Goal: Obtain resource: Download file/media

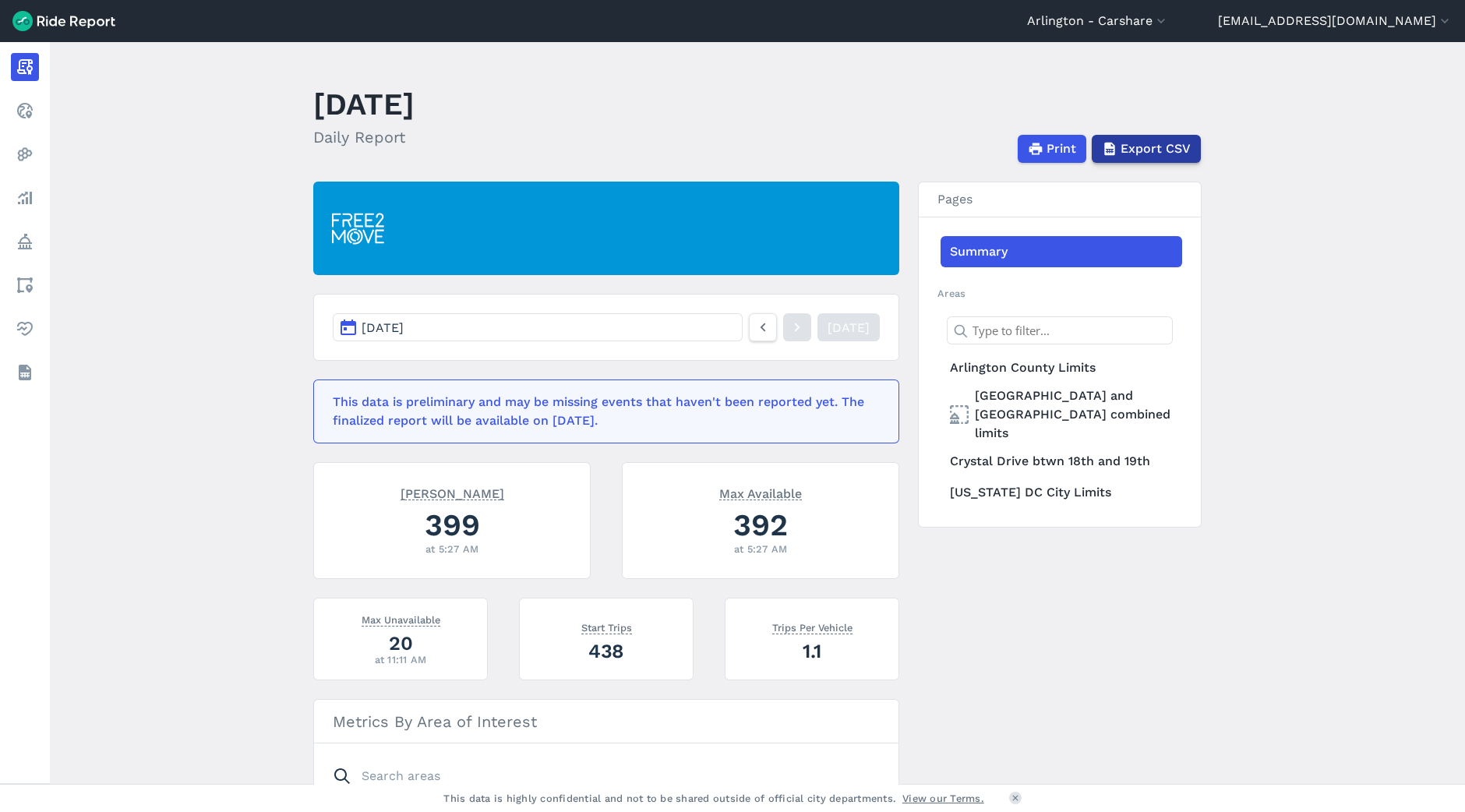
click at [1126, 144] on span "Export CSV" at bounding box center [1156, 149] width 70 height 19
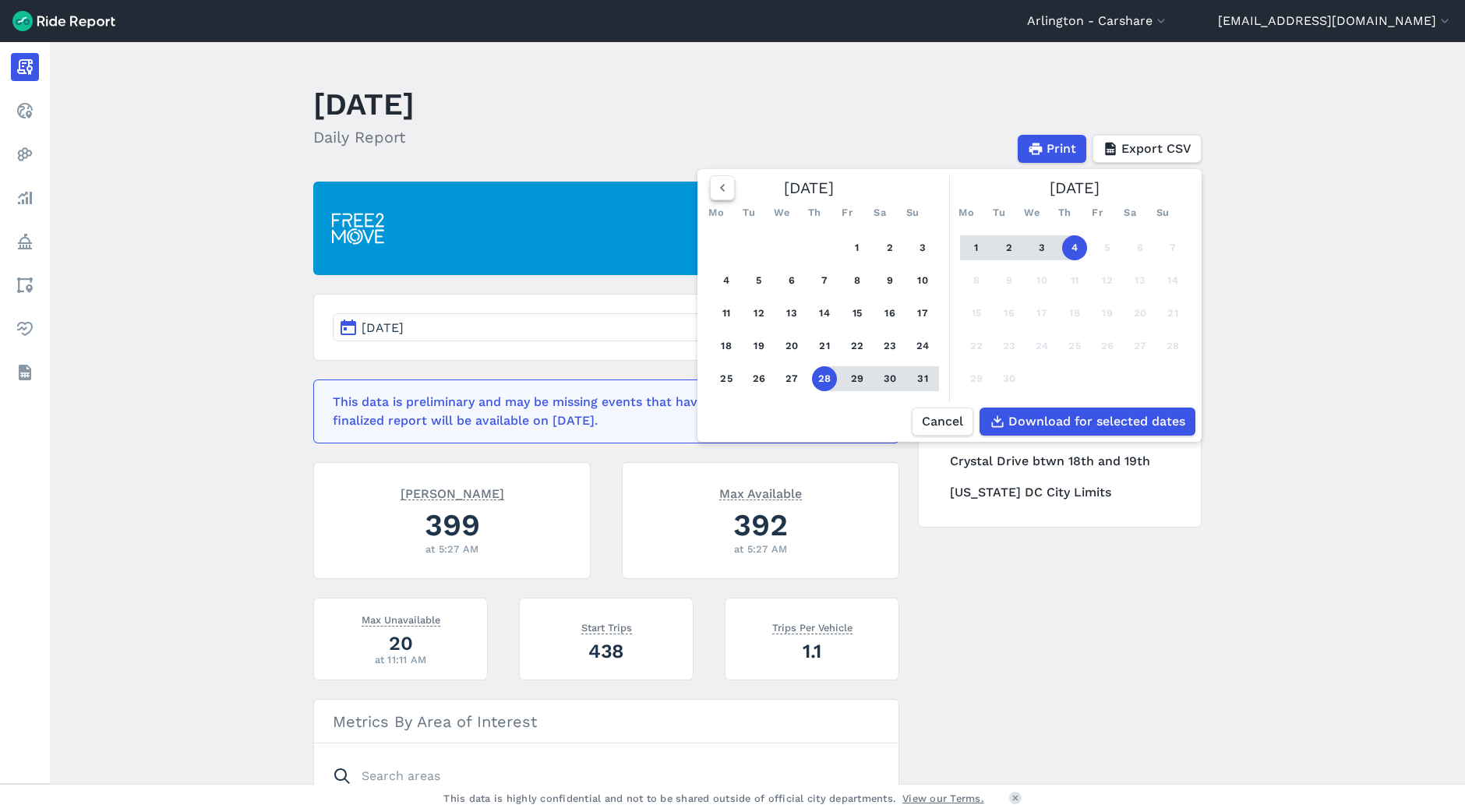
click at [710, 190] on button "button" at bounding box center [723, 188] width 25 height 25
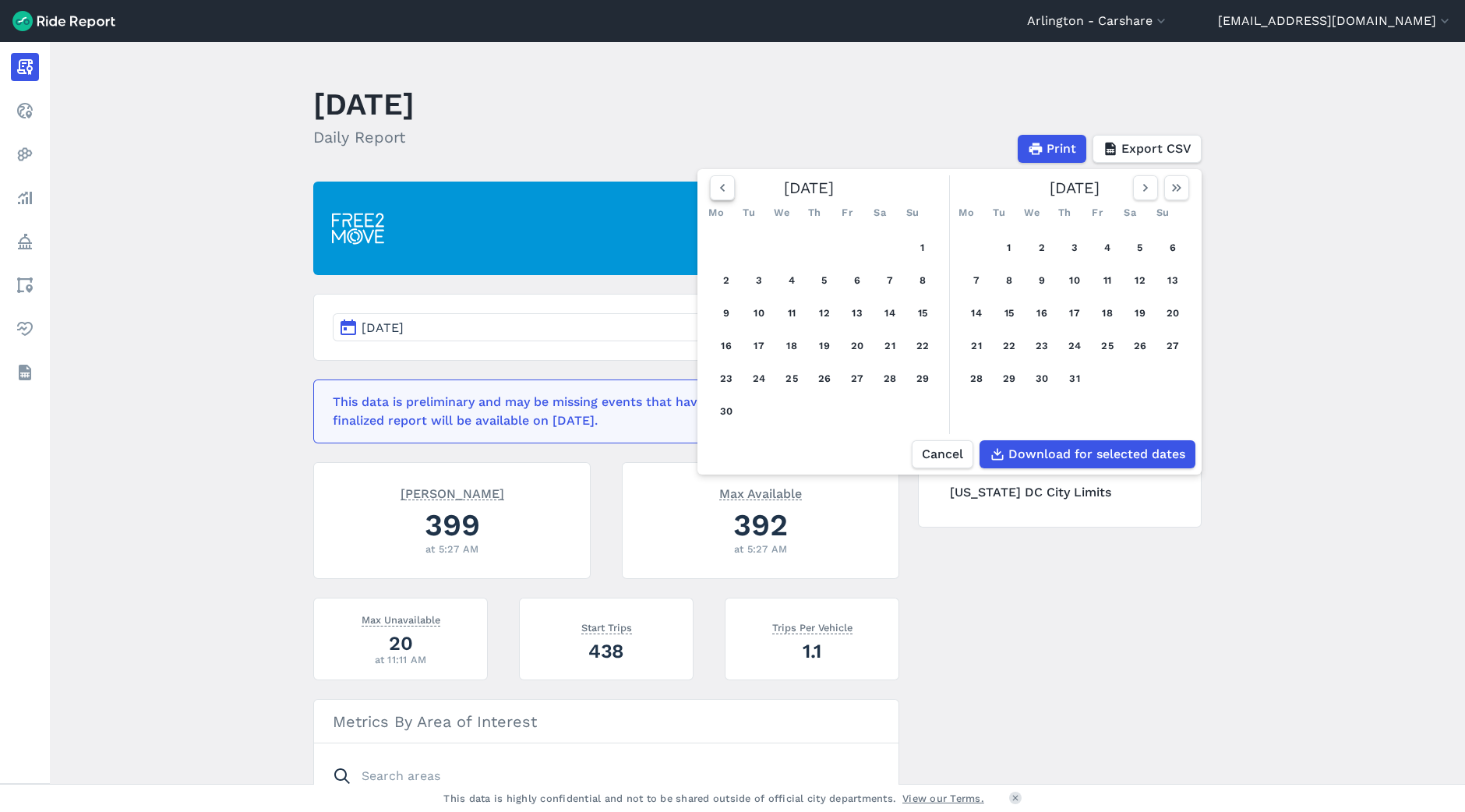
click at [710, 190] on button "button" at bounding box center [723, 188] width 25 height 25
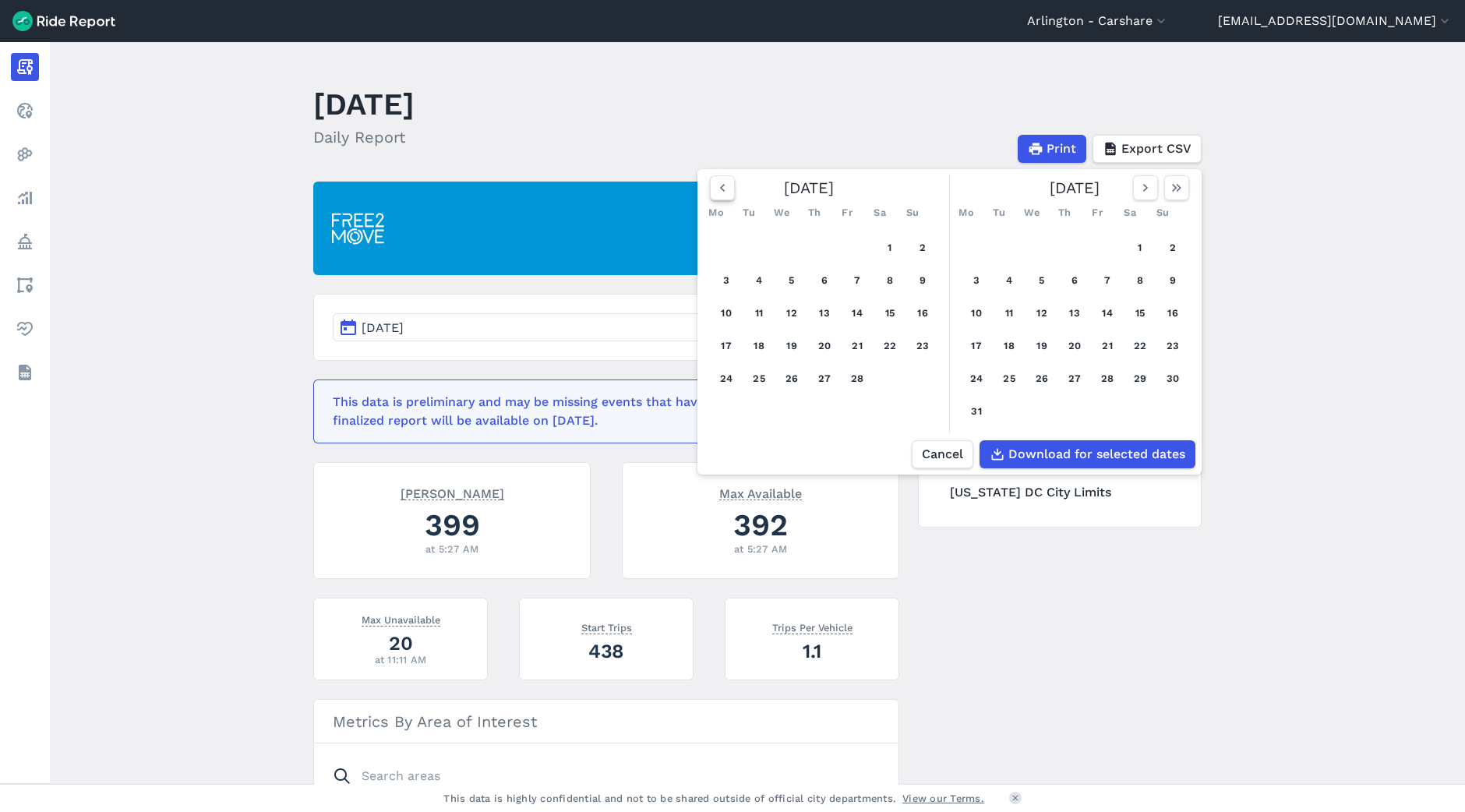
click at [710, 190] on button "button" at bounding box center [723, 188] width 25 height 25
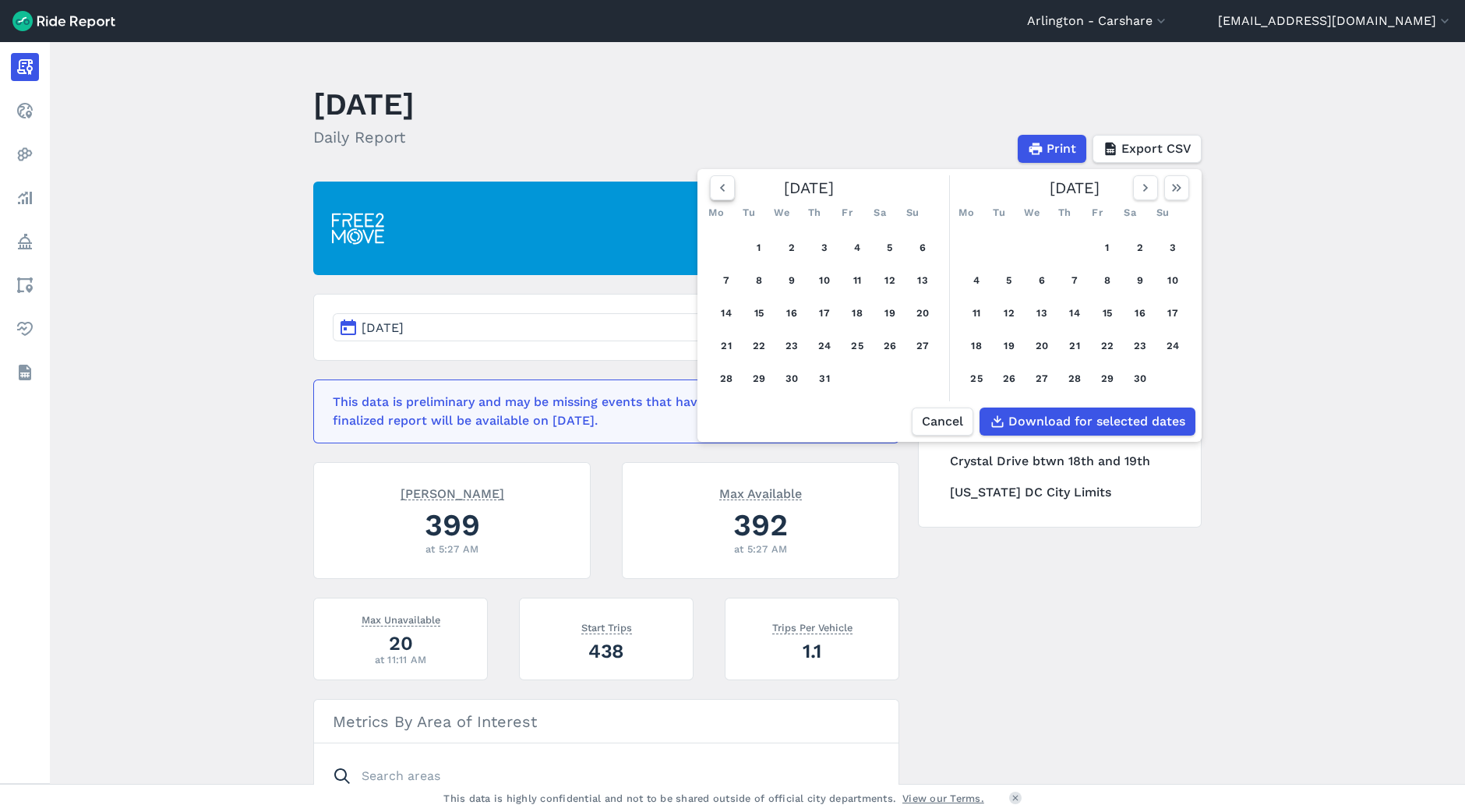
click at [710, 190] on button "button" at bounding box center [723, 188] width 25 height 25
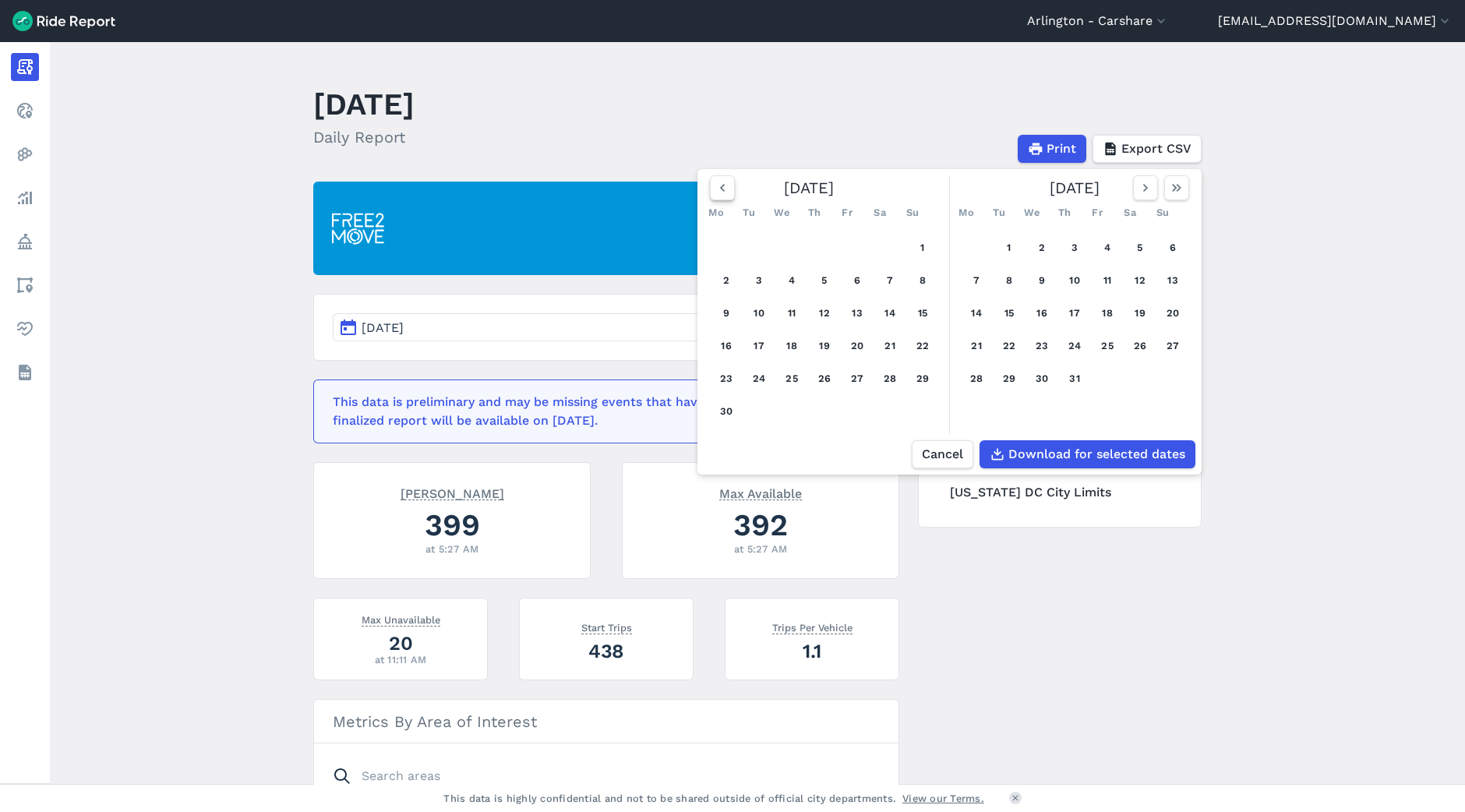
click at [710, 190] on button "button" at bounding box center [723, 188] width 25 height 25
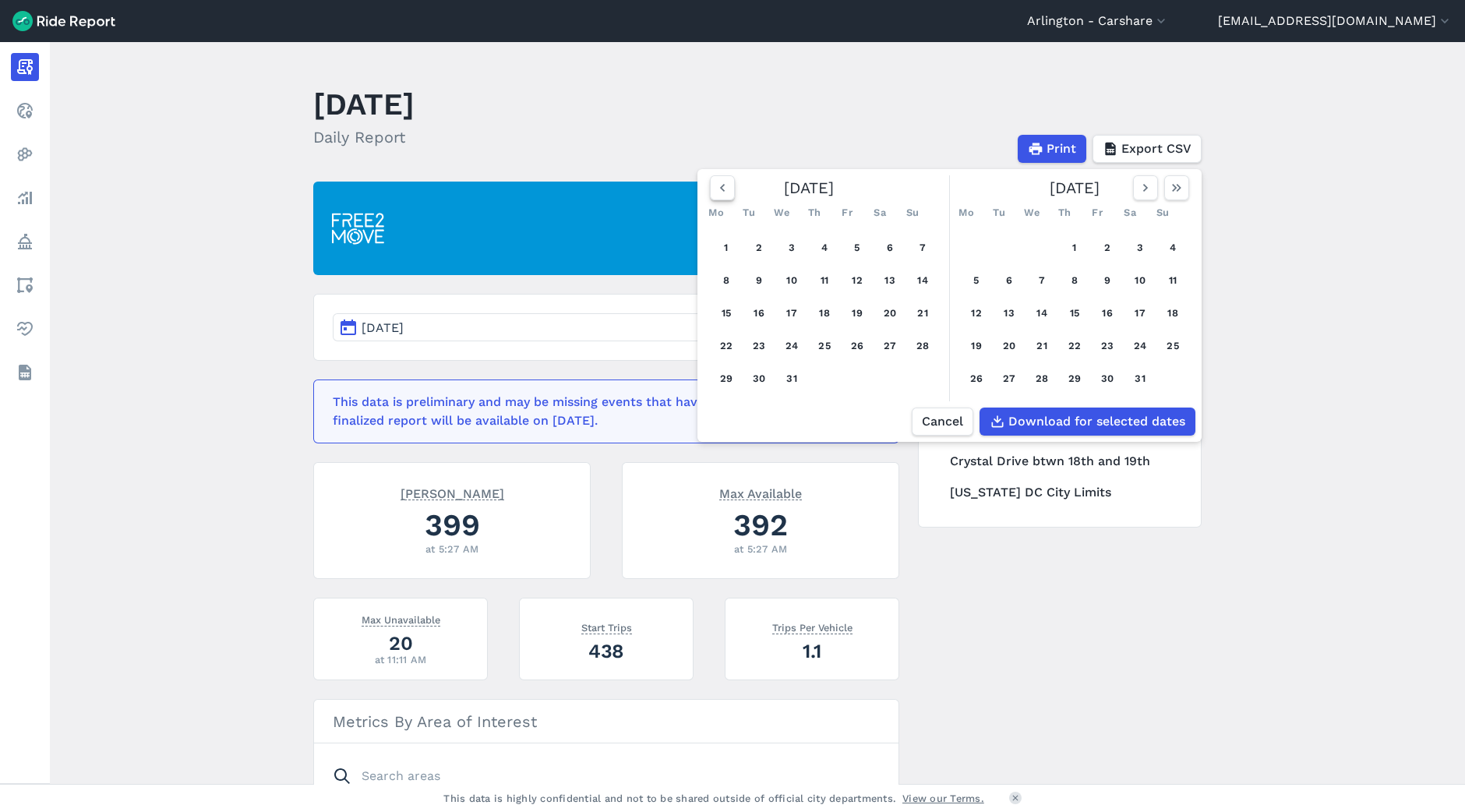
click at [710, 190] on button "button" at bounding box center [723, 188] width 25 height 25
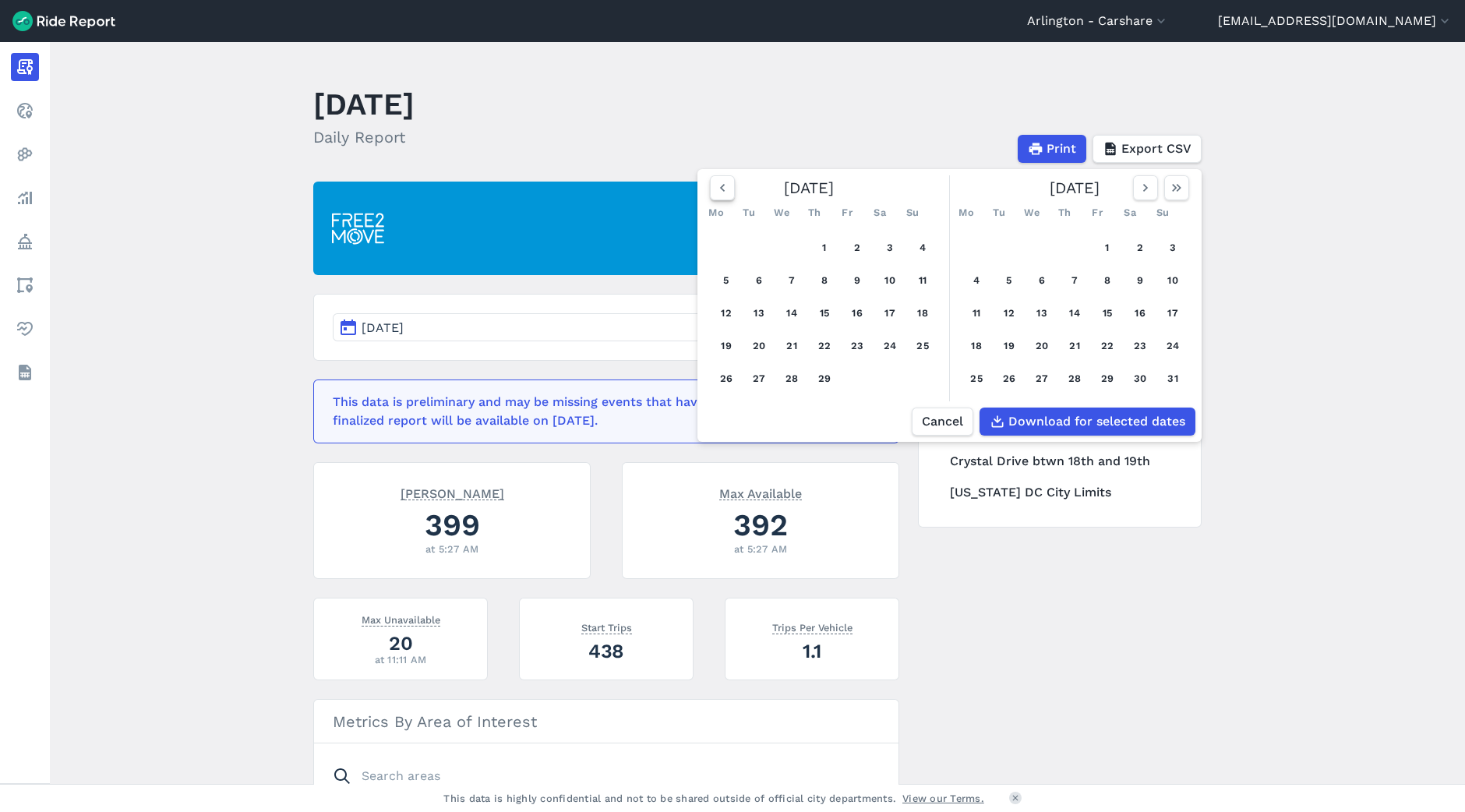
click at [710, 190] on button "button" at bounding box center [723, 188] width 25 height 25
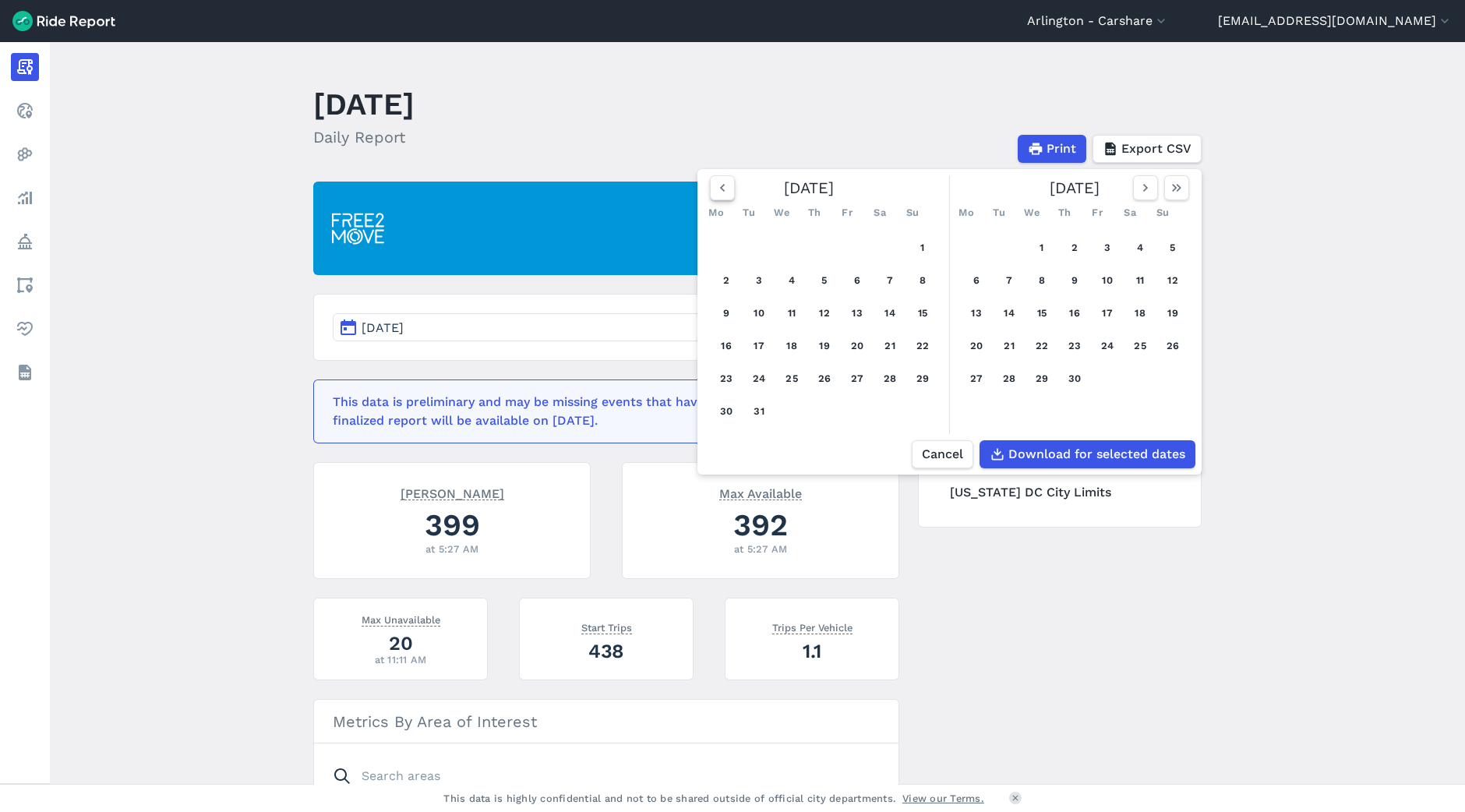
click at [710, 190] on button "button" at bounding box center [723, 188] width 25 height 25
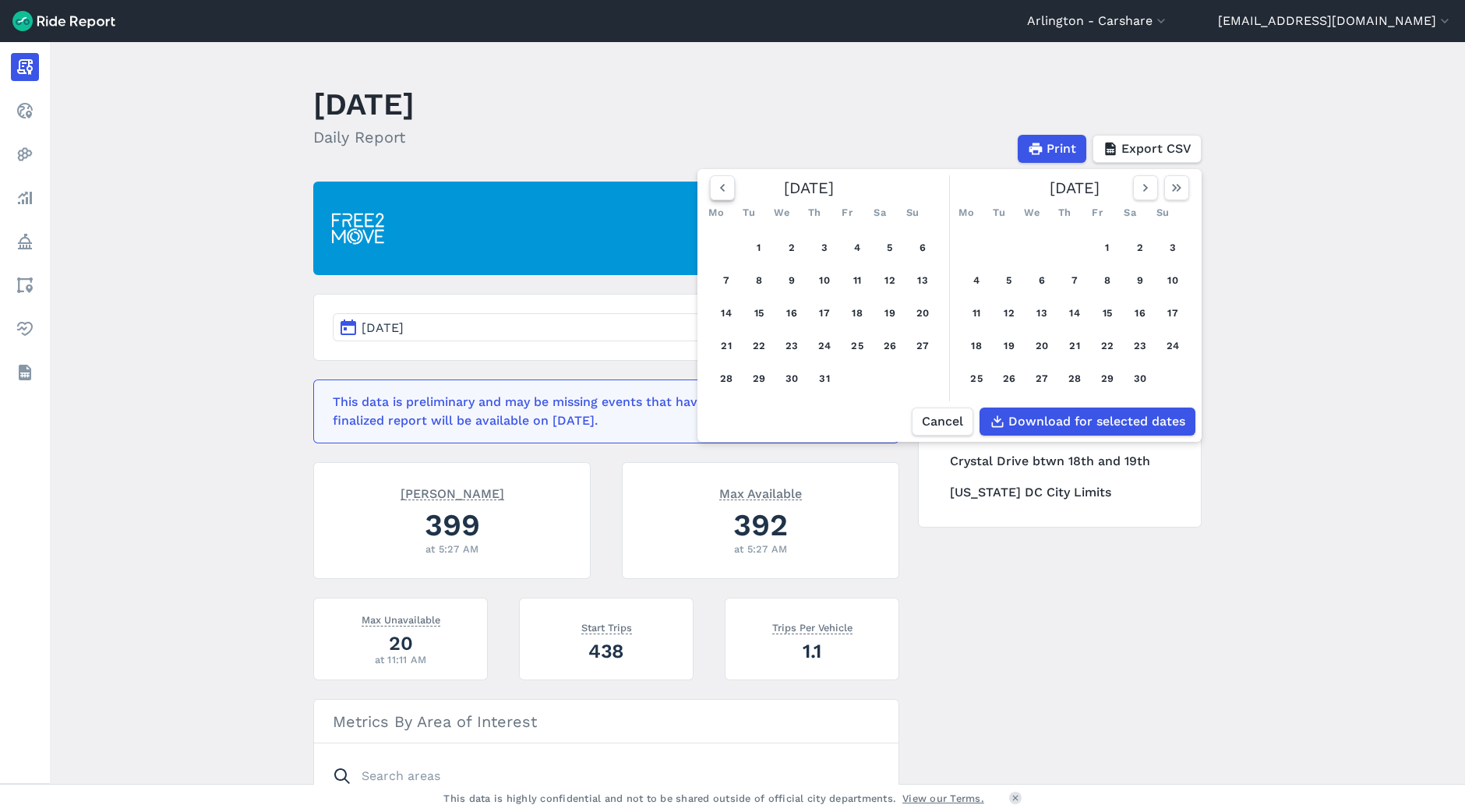
click at [710, 190] on button "button" at bounding box center [723, 188] width 25 height 25
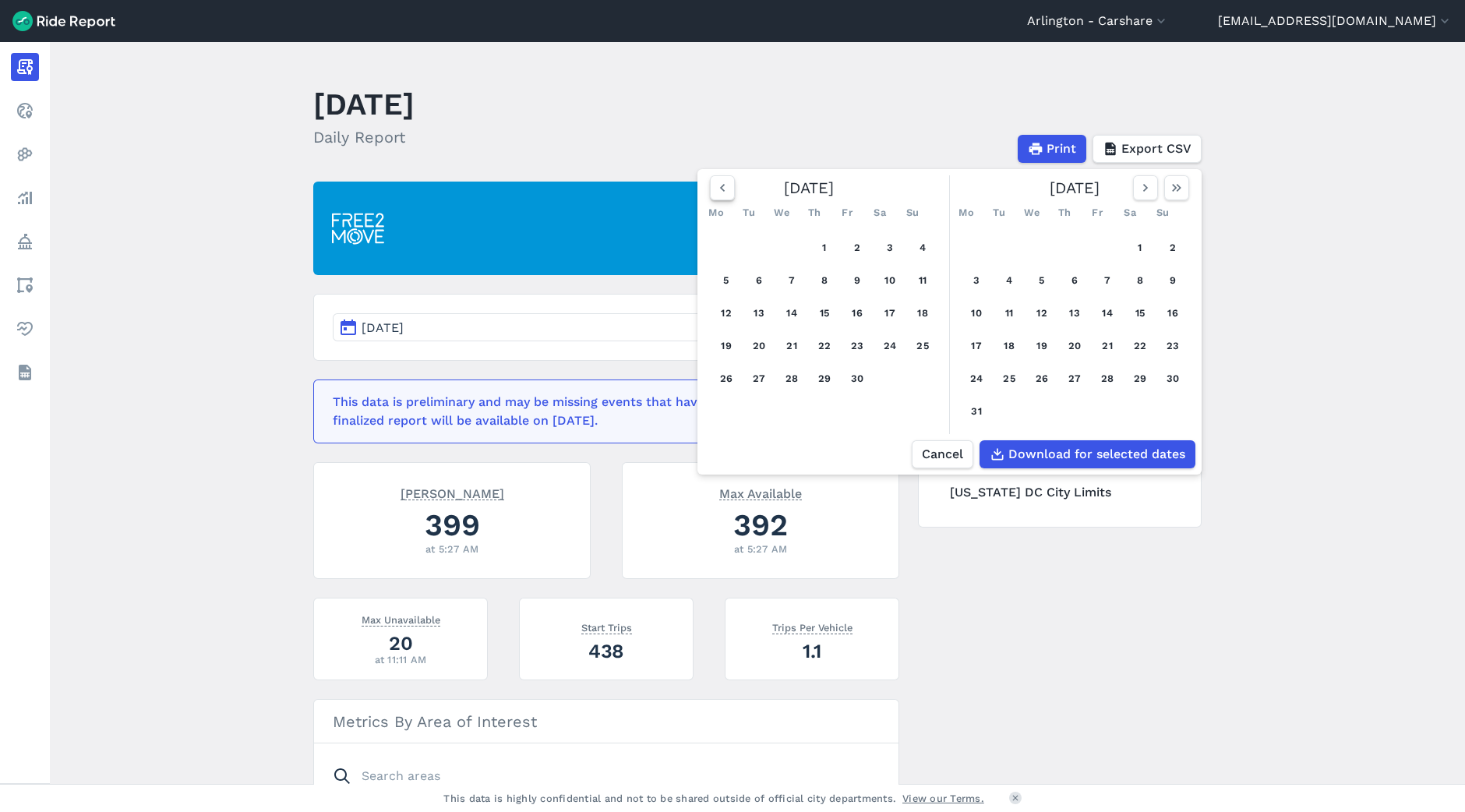
click at [710, 190] on button "button" at bounding box center [723, 188] width 25 height 25
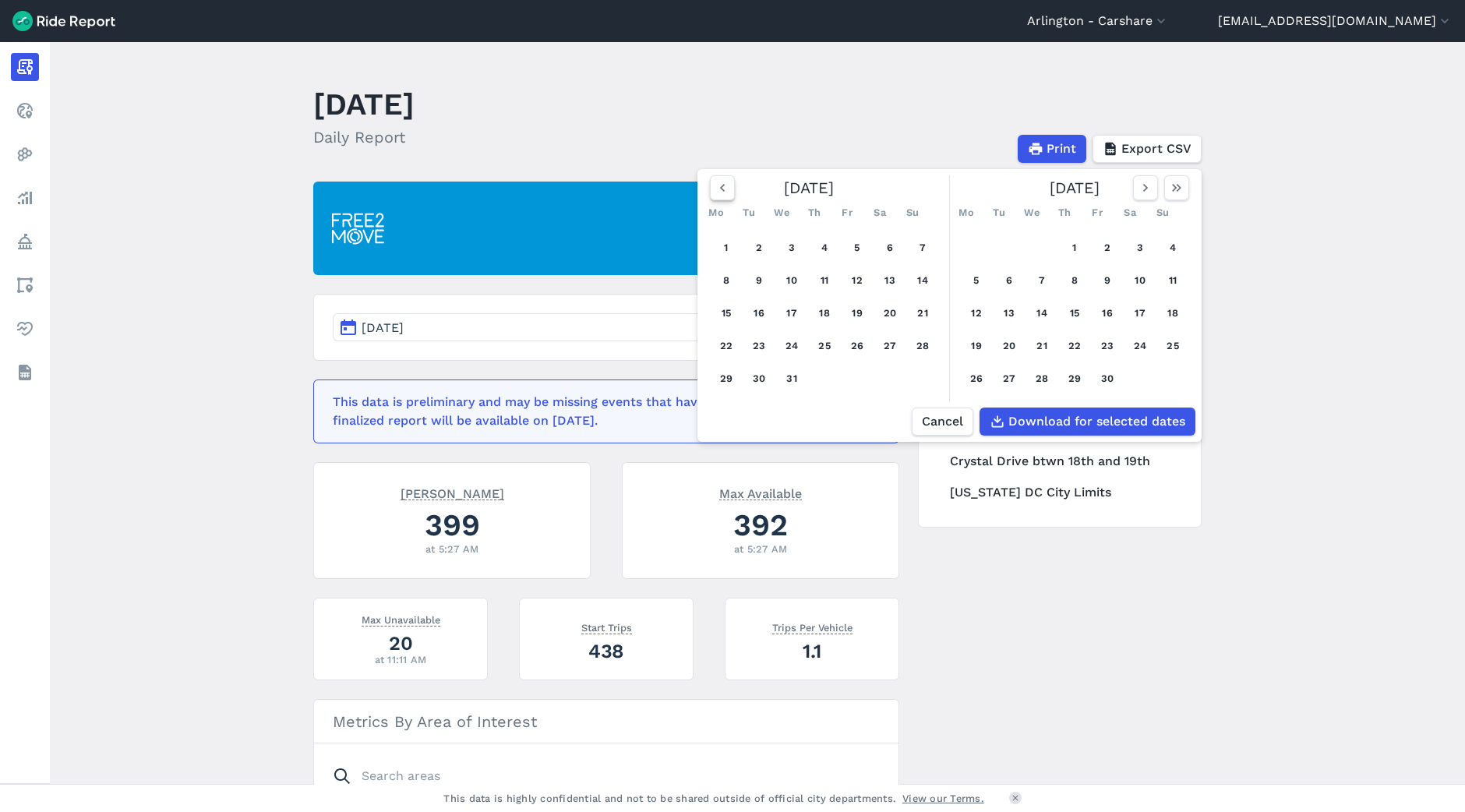
click at [710, 190] on button "button" at bounding box center [723, 188] width 25 height 25
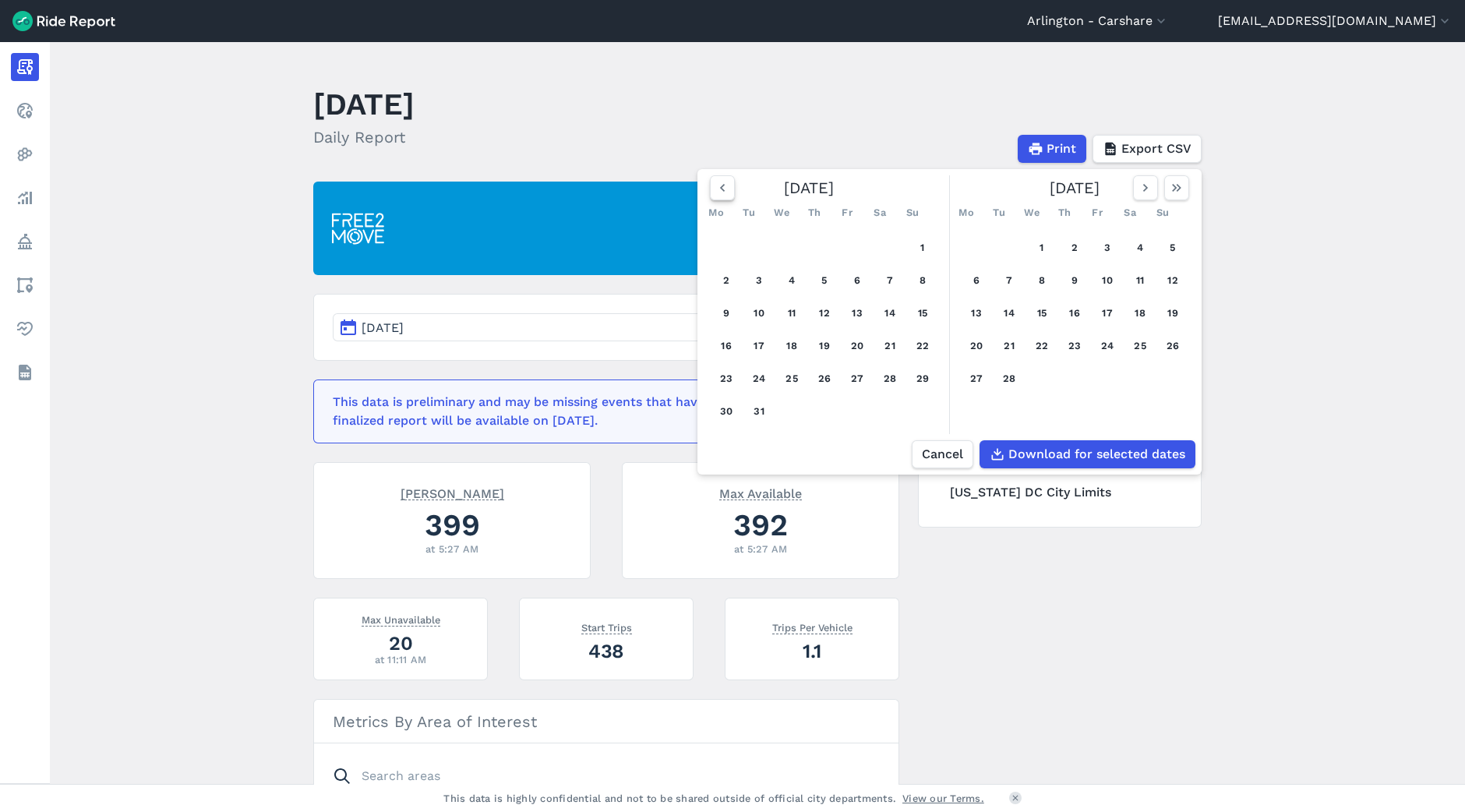
click at [710, 190] on button "button" at bounding box center [723, 188] width 25 height 25
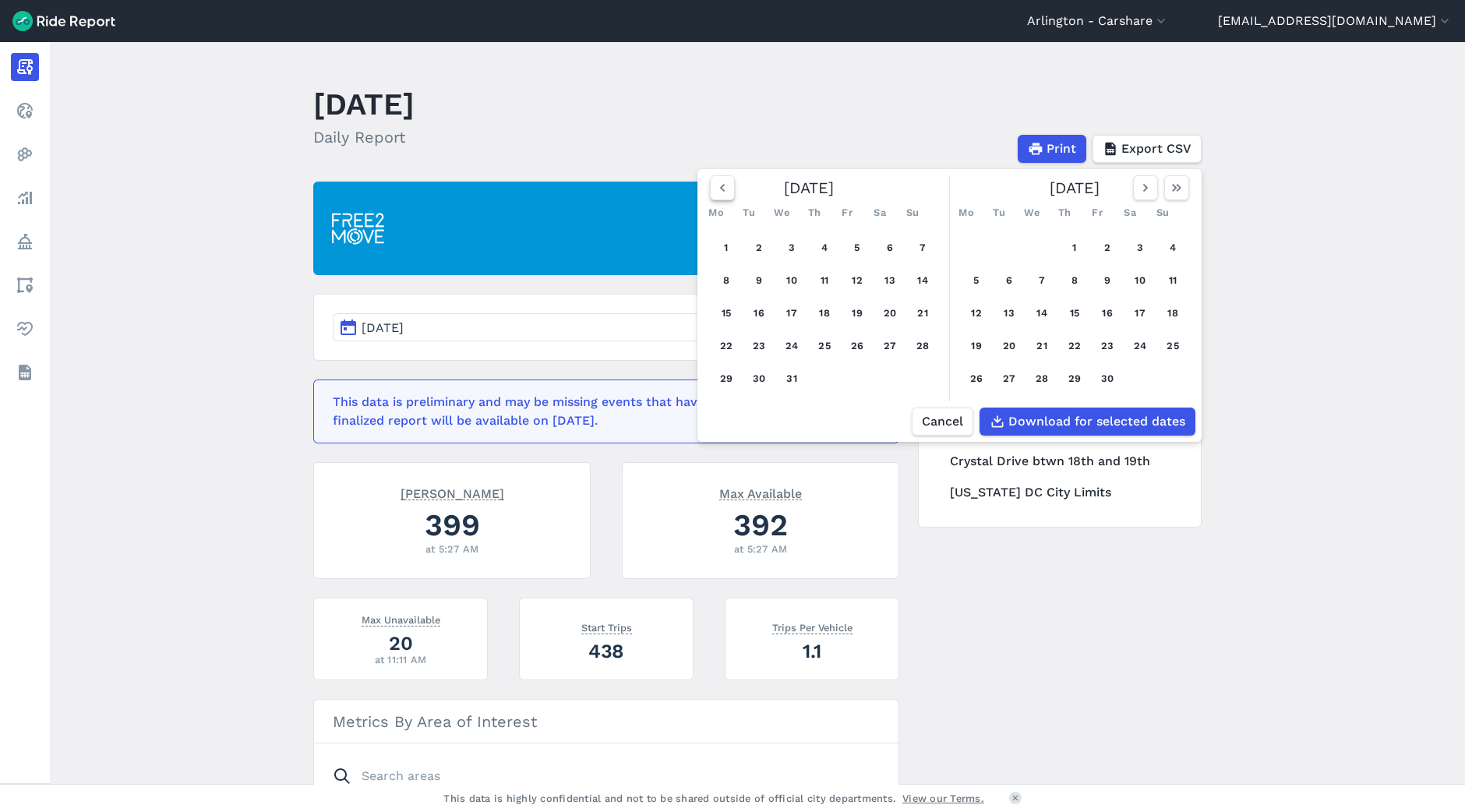
click at [710, 190] on button "button" at bounding box center [723, 188] width 25 height 25
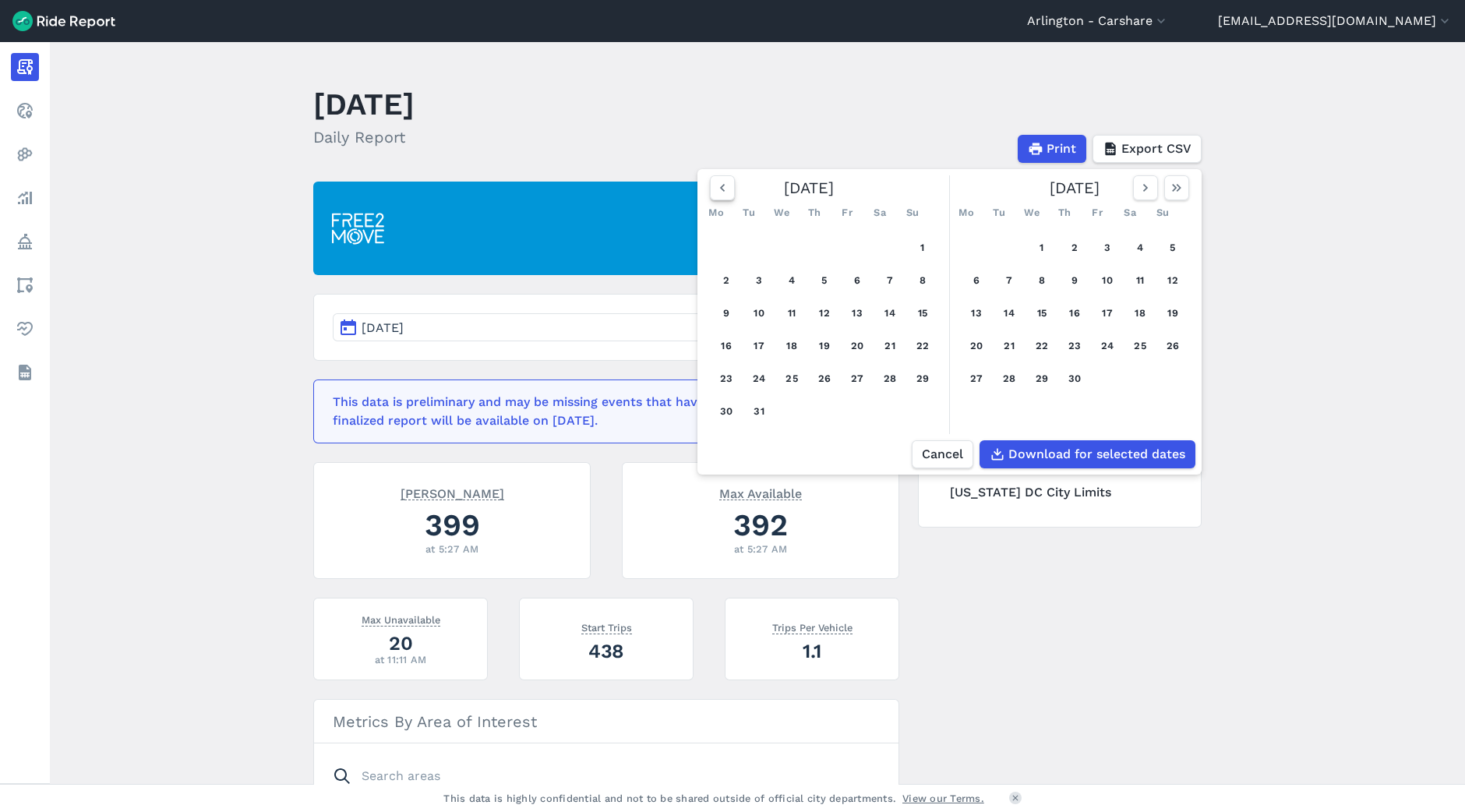
click at [710, 190] on button "button" at bounding box center [723, 188] width 25 height 25
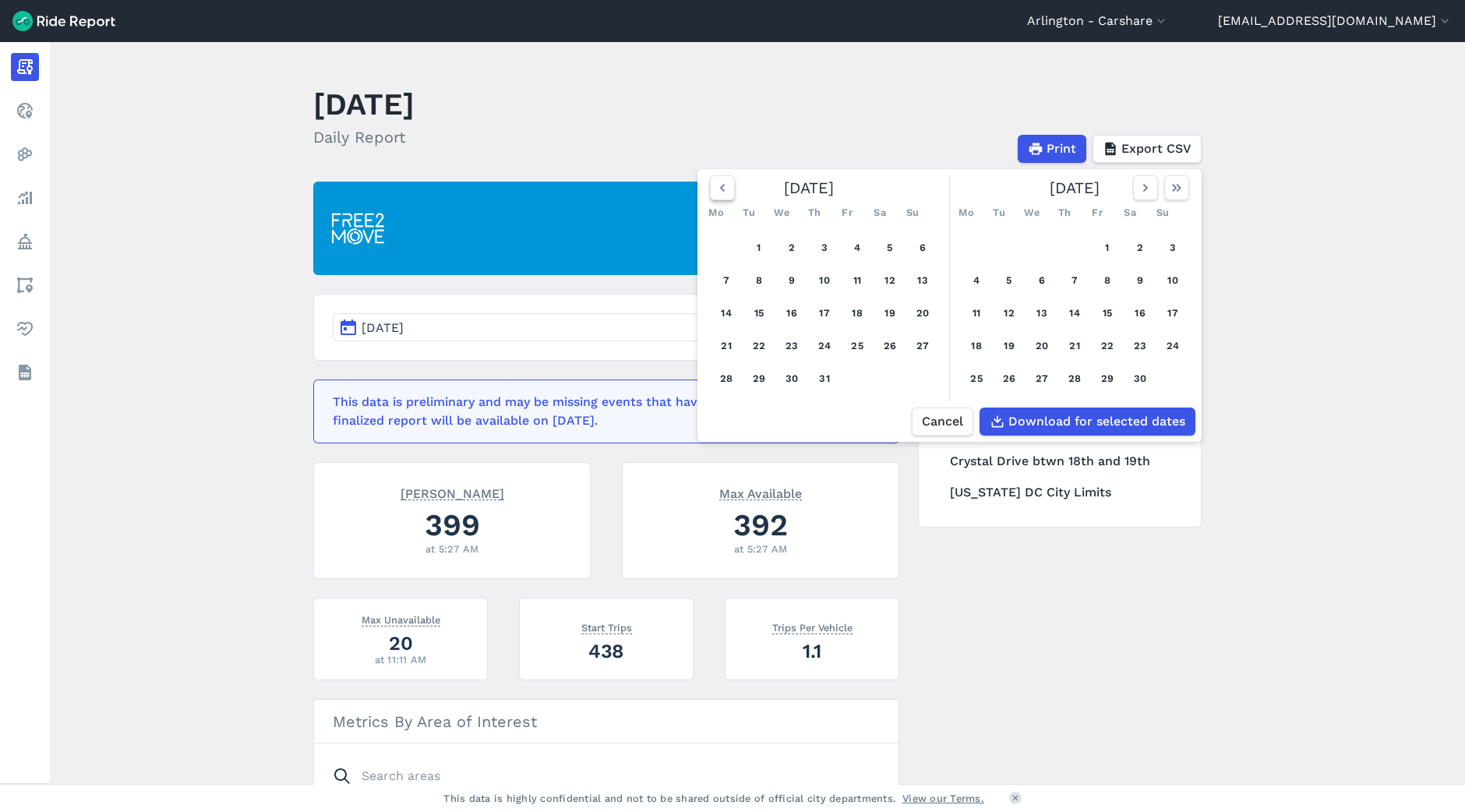
click at [710, 190] on button "button" at bounding box center [723, 188] width 25 height 25
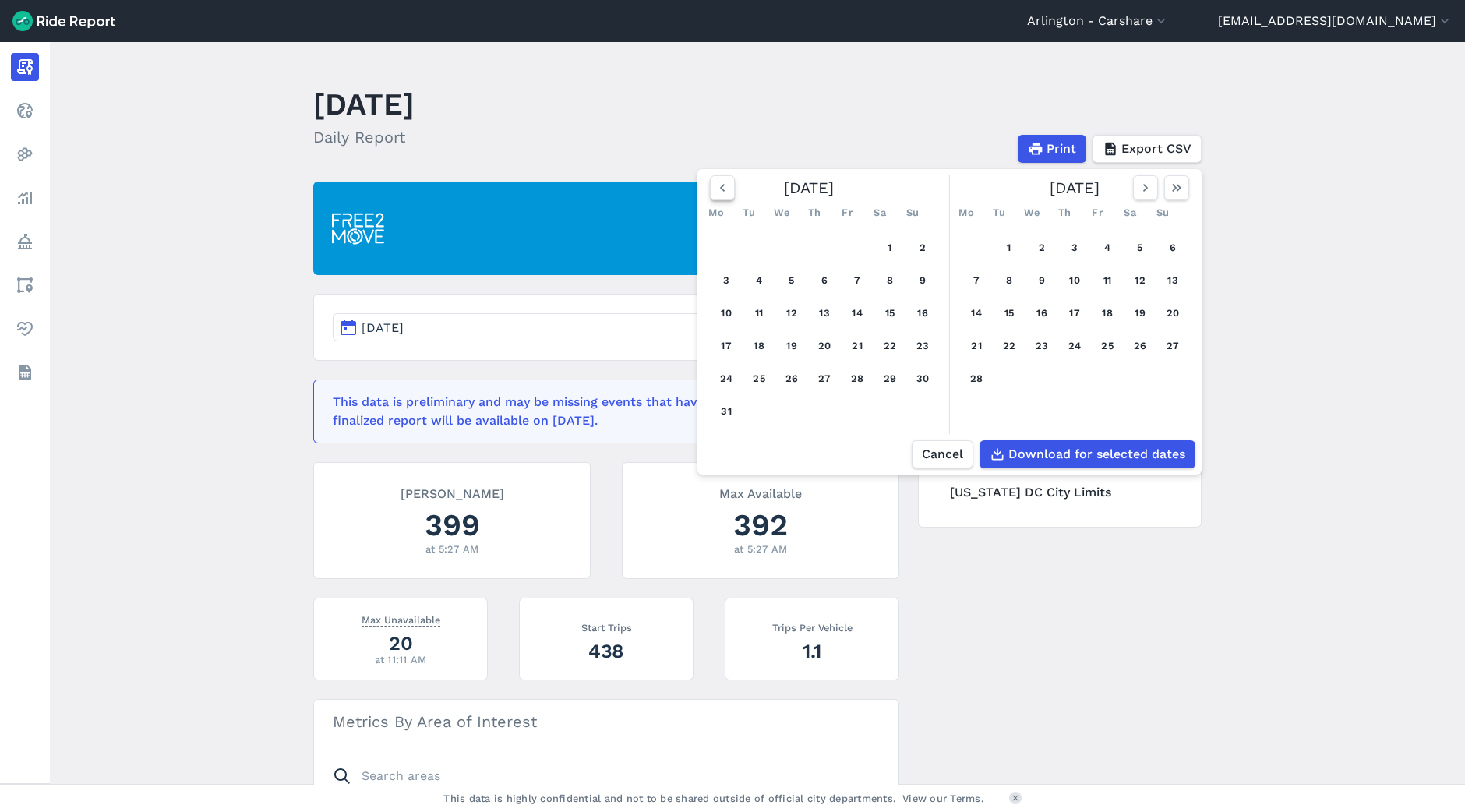
click at [710, 190] on button "button" at bounding box center [723, 188] width 25 height 25
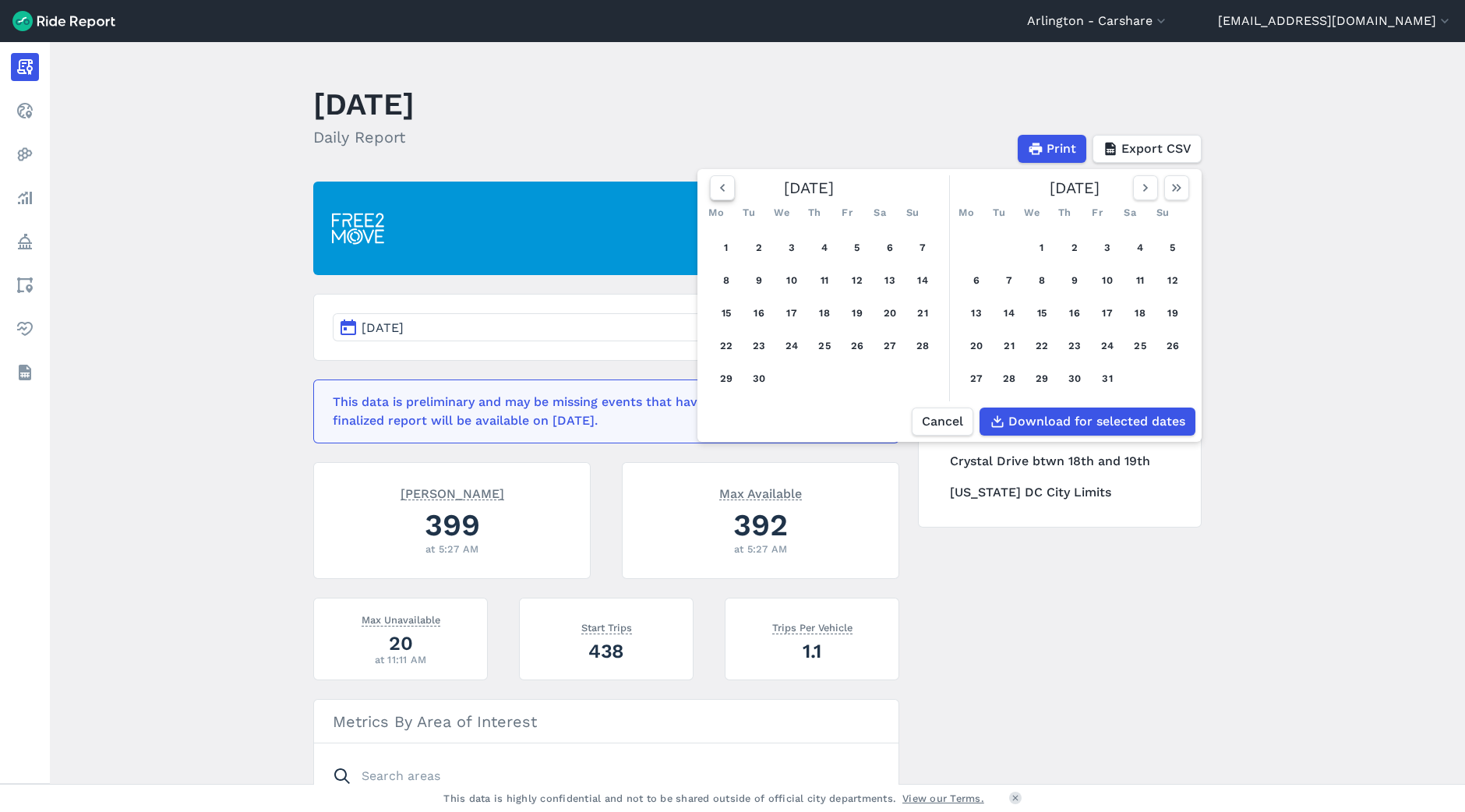
click at [710, 190] on button "button" at bounding box center [723, 188] width 25 height 25
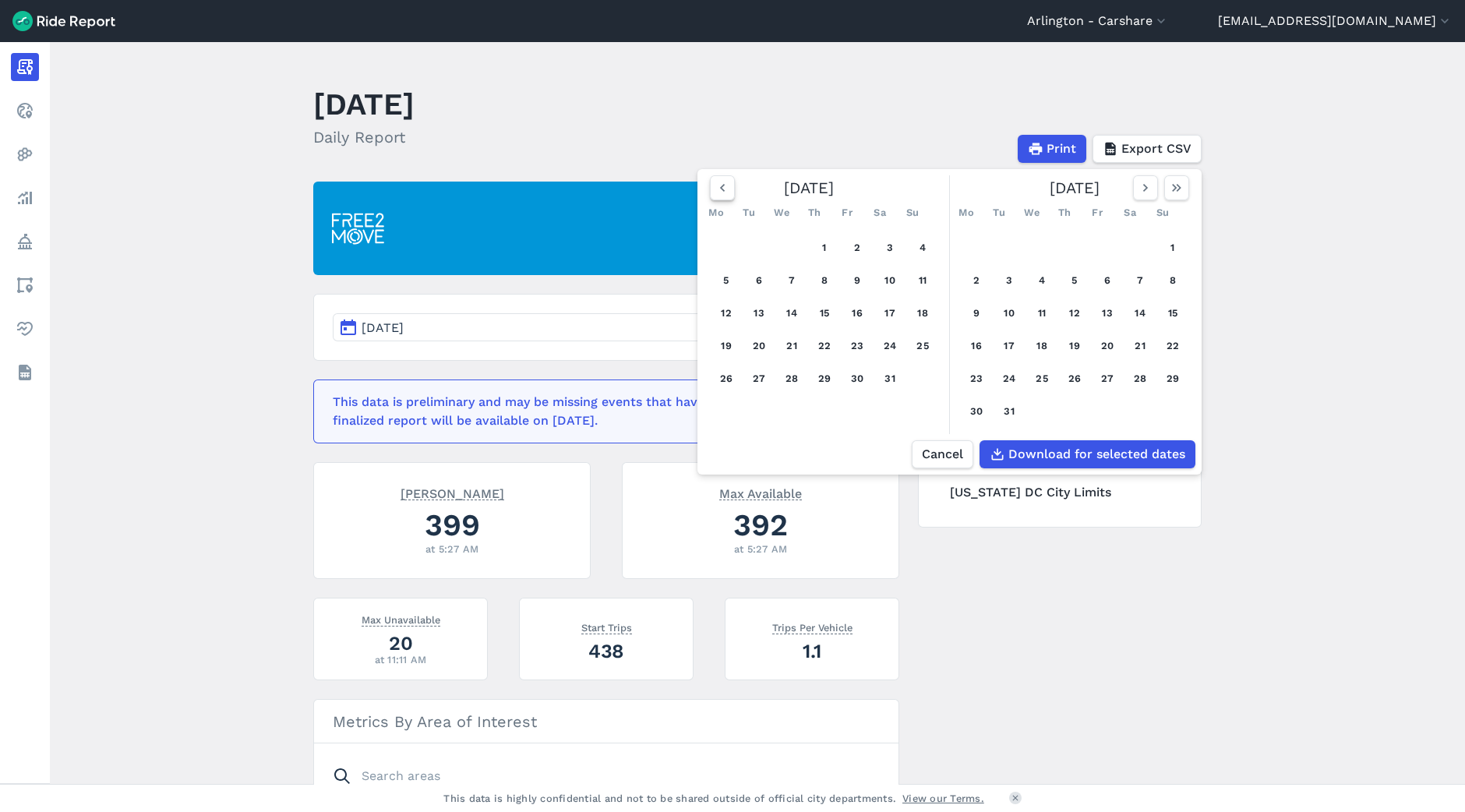
click at [714, 192] on icon "button" at bounding box center [722, 188] width 16 height 16
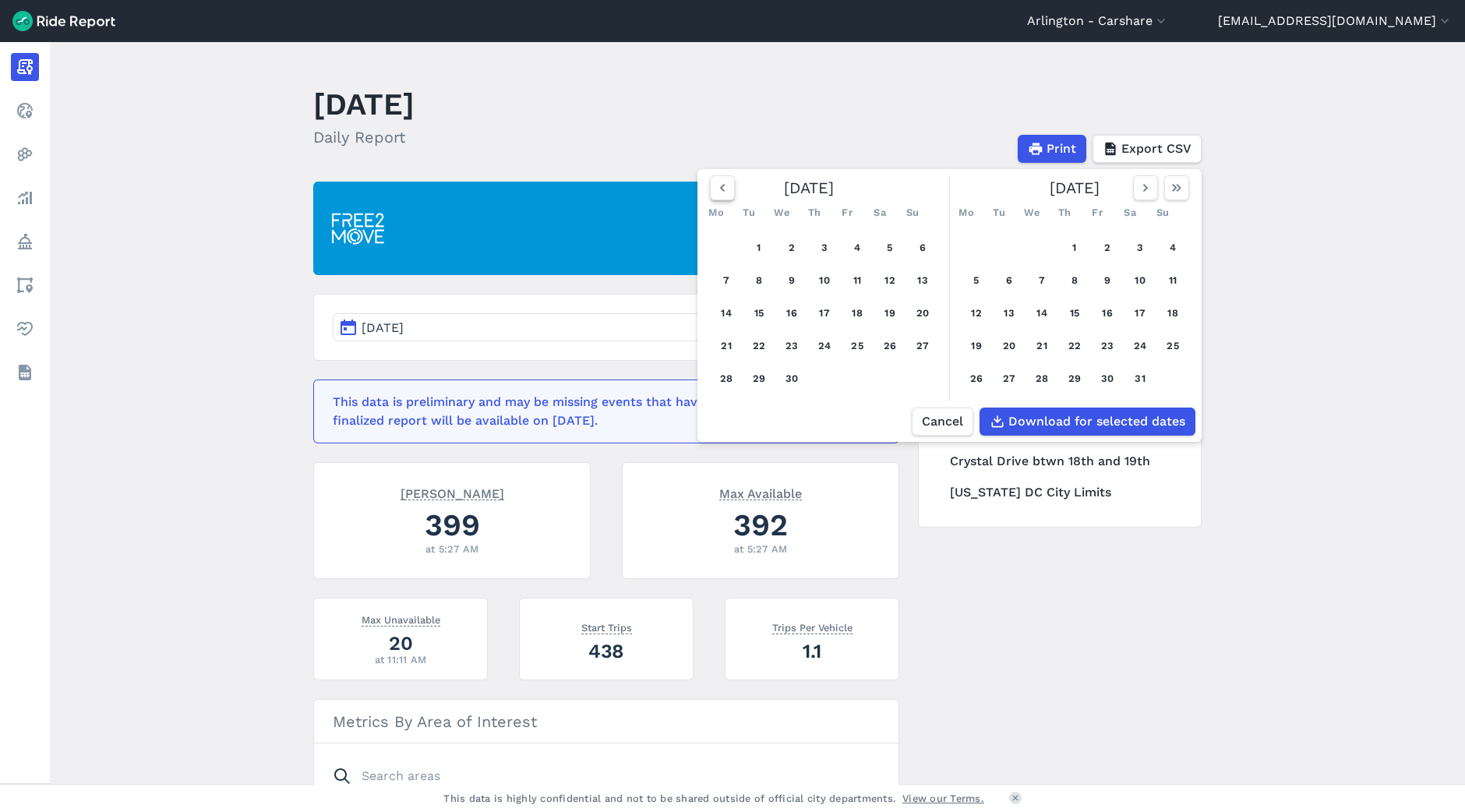
click at [714, 192] on icon "button" at bounding box center [722, 188] width 16 height 16
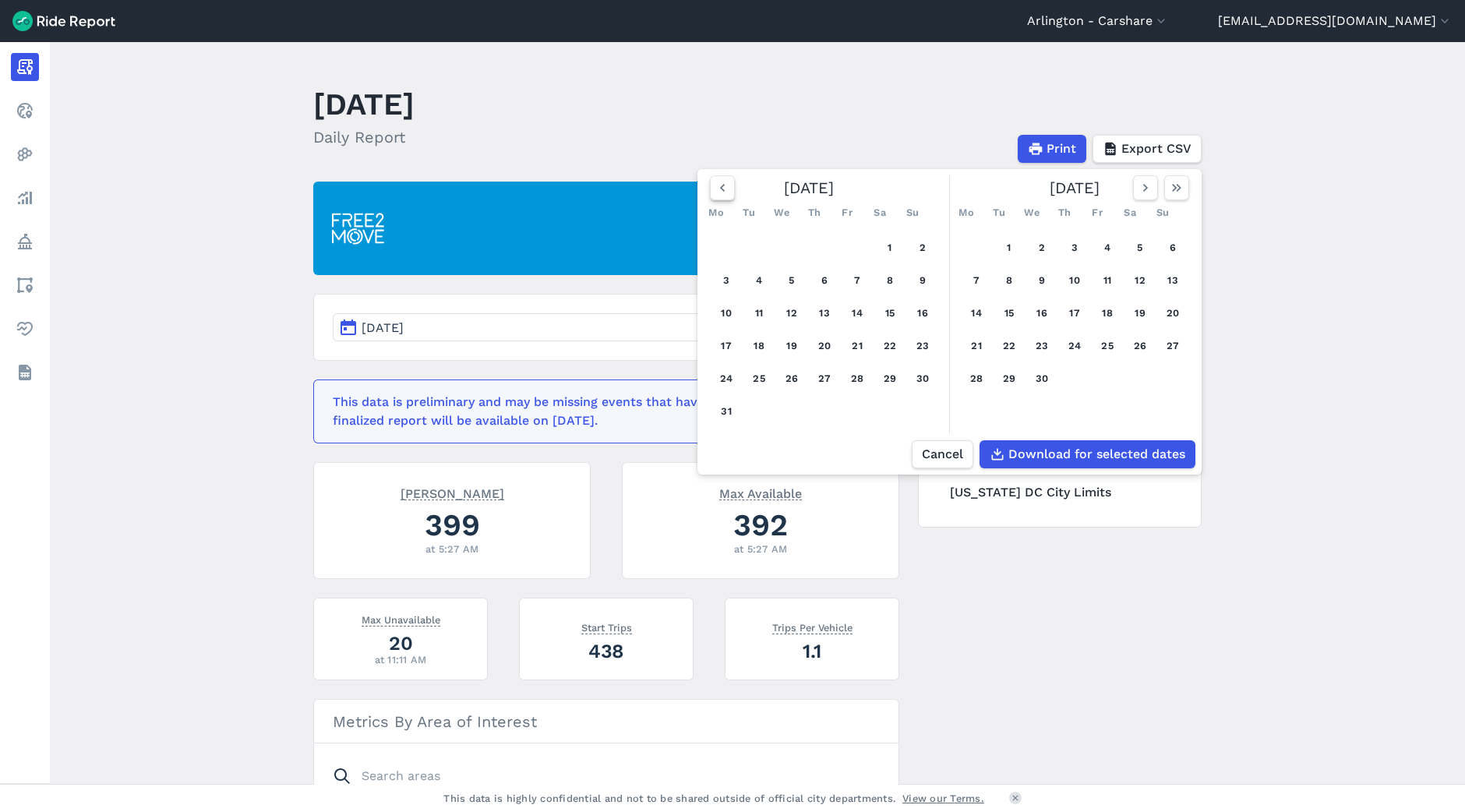
click at [714, 192] on icon "button" at bounding box center [722, 188] width 16 height 16
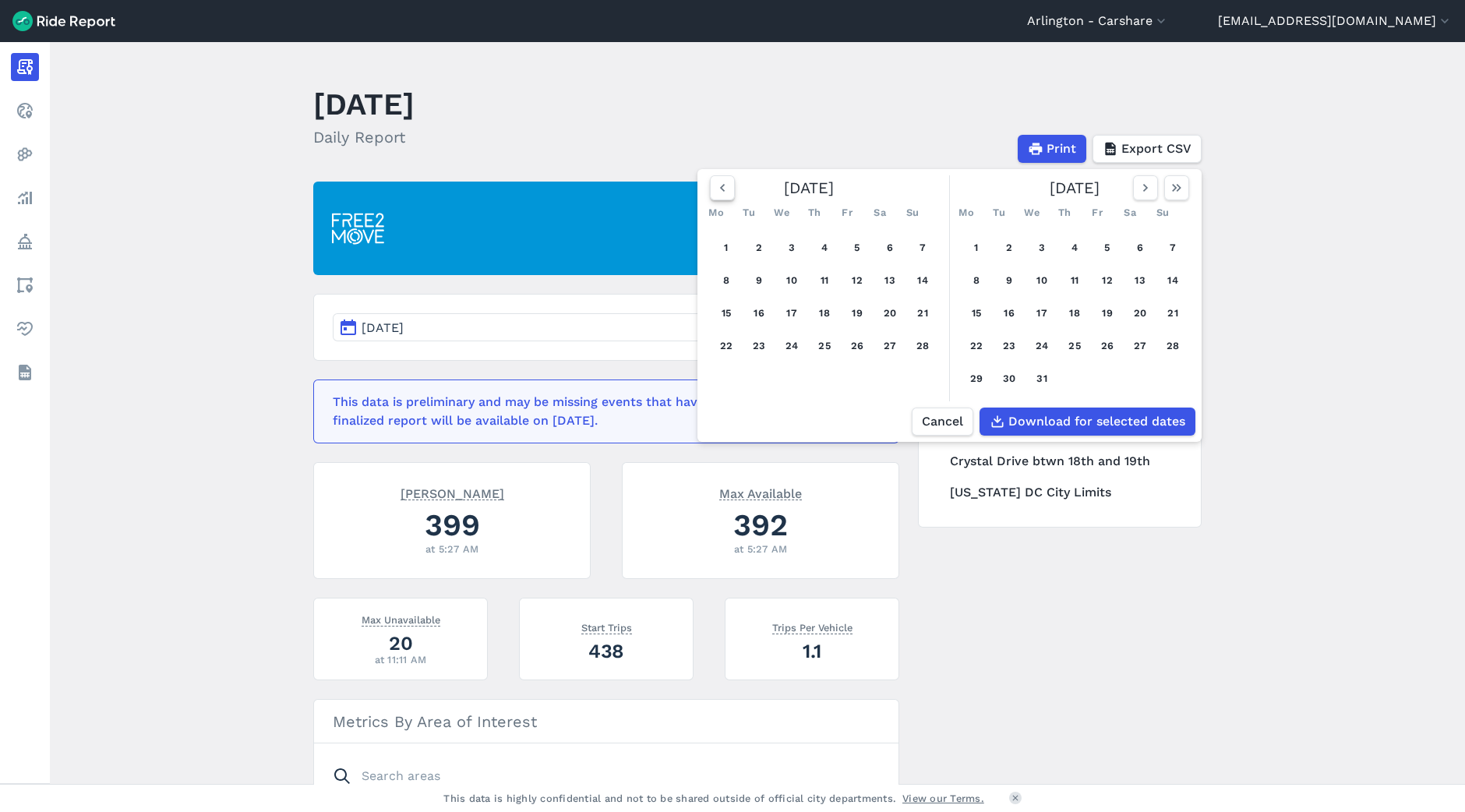
click at [714, 192] on icon "button" at bounding box center [722, 188] width 16 height 16
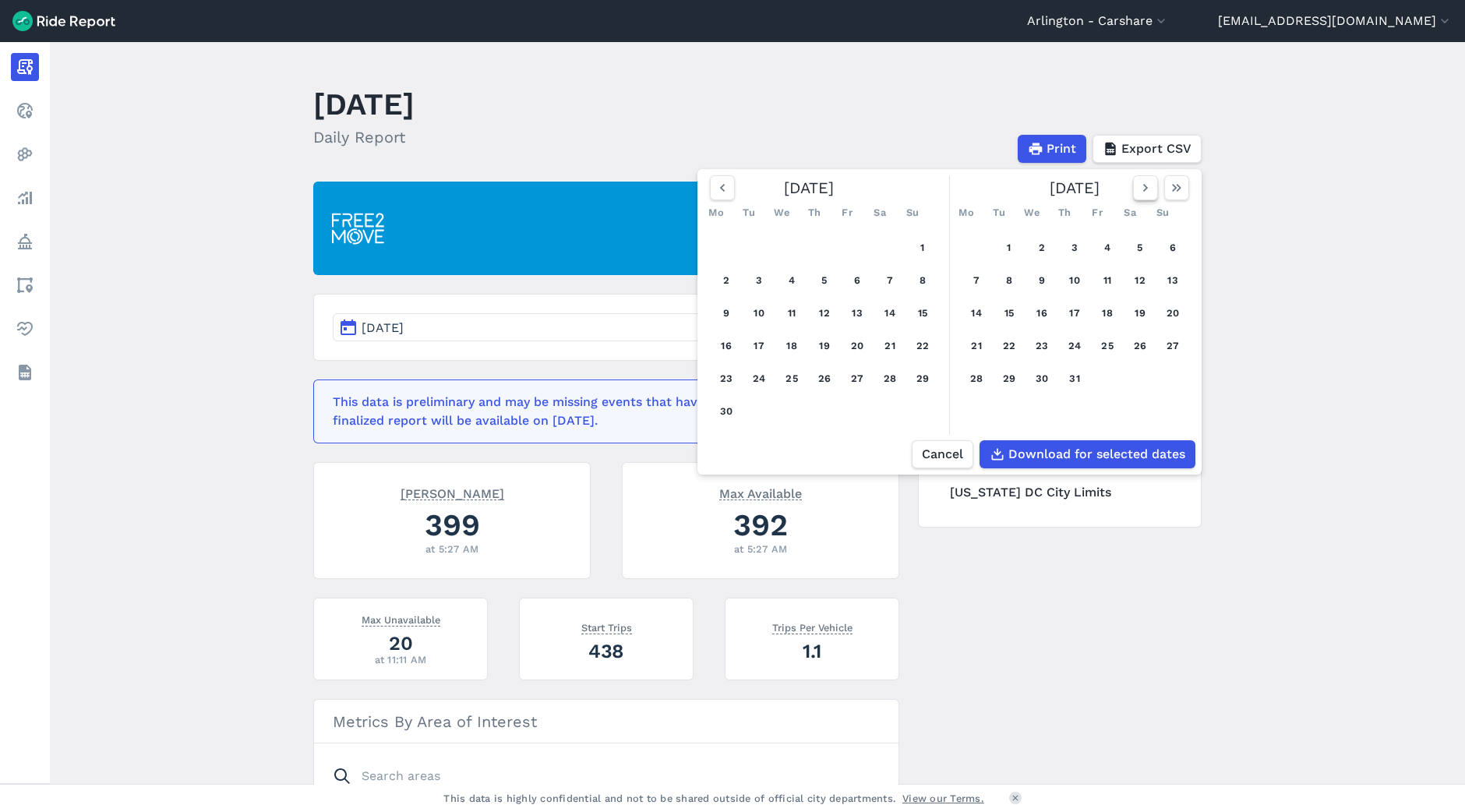
click at [1146, 196] on icon "button" at bounding box center [1146, 188] width 16 height 16
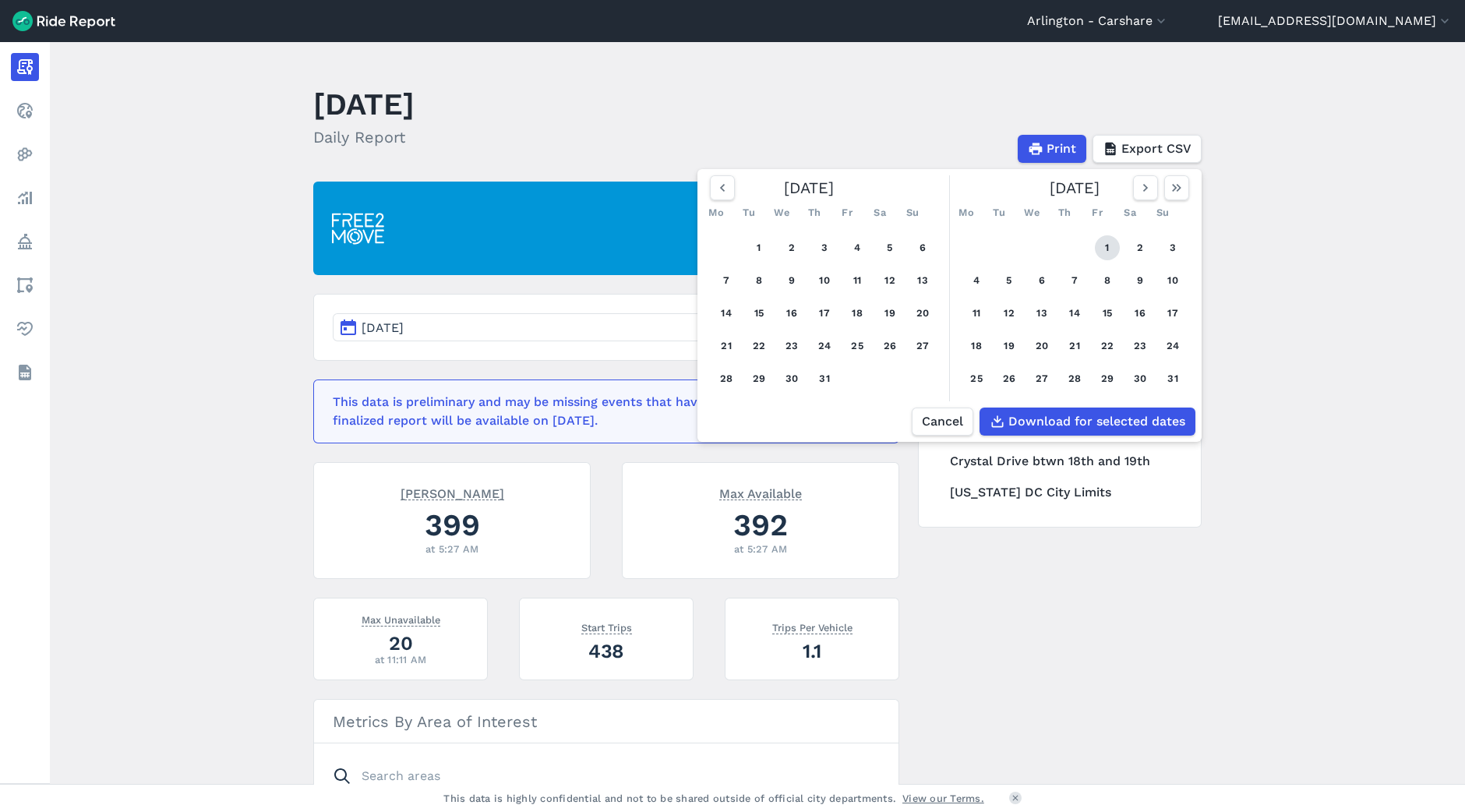
click at [1112, 243] on button "1" at bounding box center [1107, 248] width 25 height 25
click at [1181, 192] on icon "button" at bounding box center [1177, 188] width 16 height 16
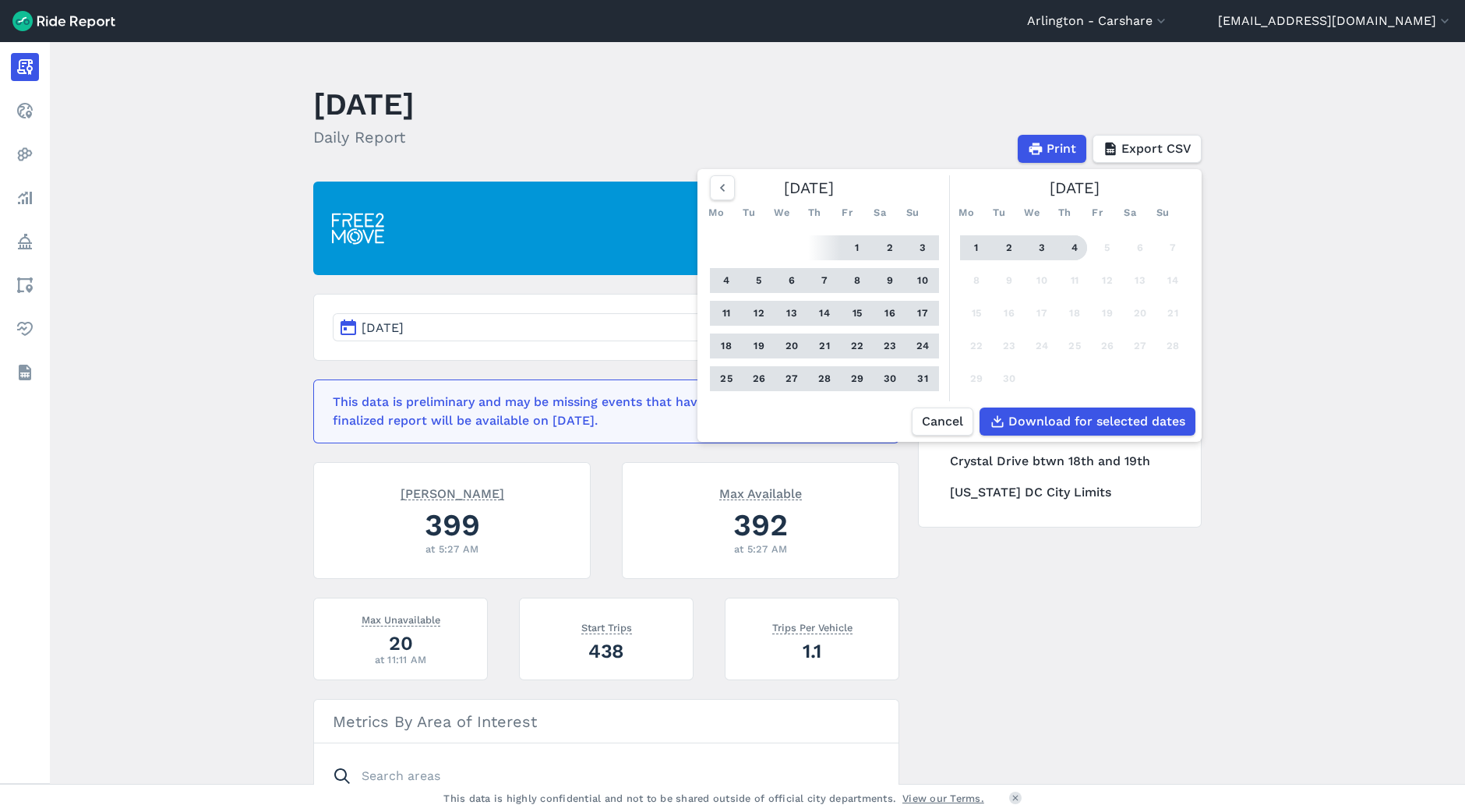
click at [1068, 260] on button "4" at bounding box center [1075, 248] width 25 height 25
click at [1055, 431] on span "Download for selected dates" at bounding box center [1096, 421] width 177 height 19
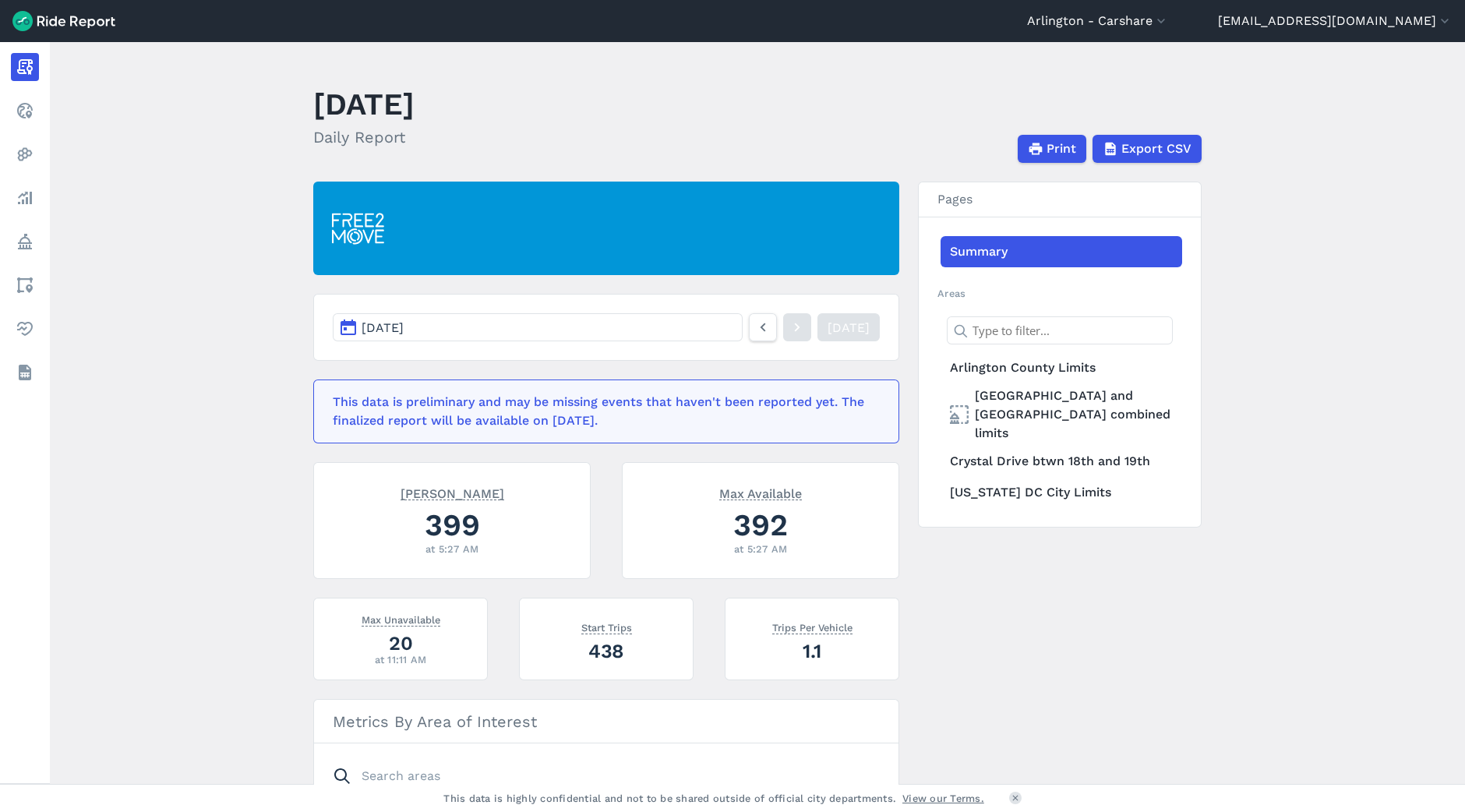
click at [1024, 245] on link "Summary" at bounding box center [1062, 251] width 242 height 31
click at [986, 252] on link "Summary" at bounding box center [1062, 251] width 242 height 31
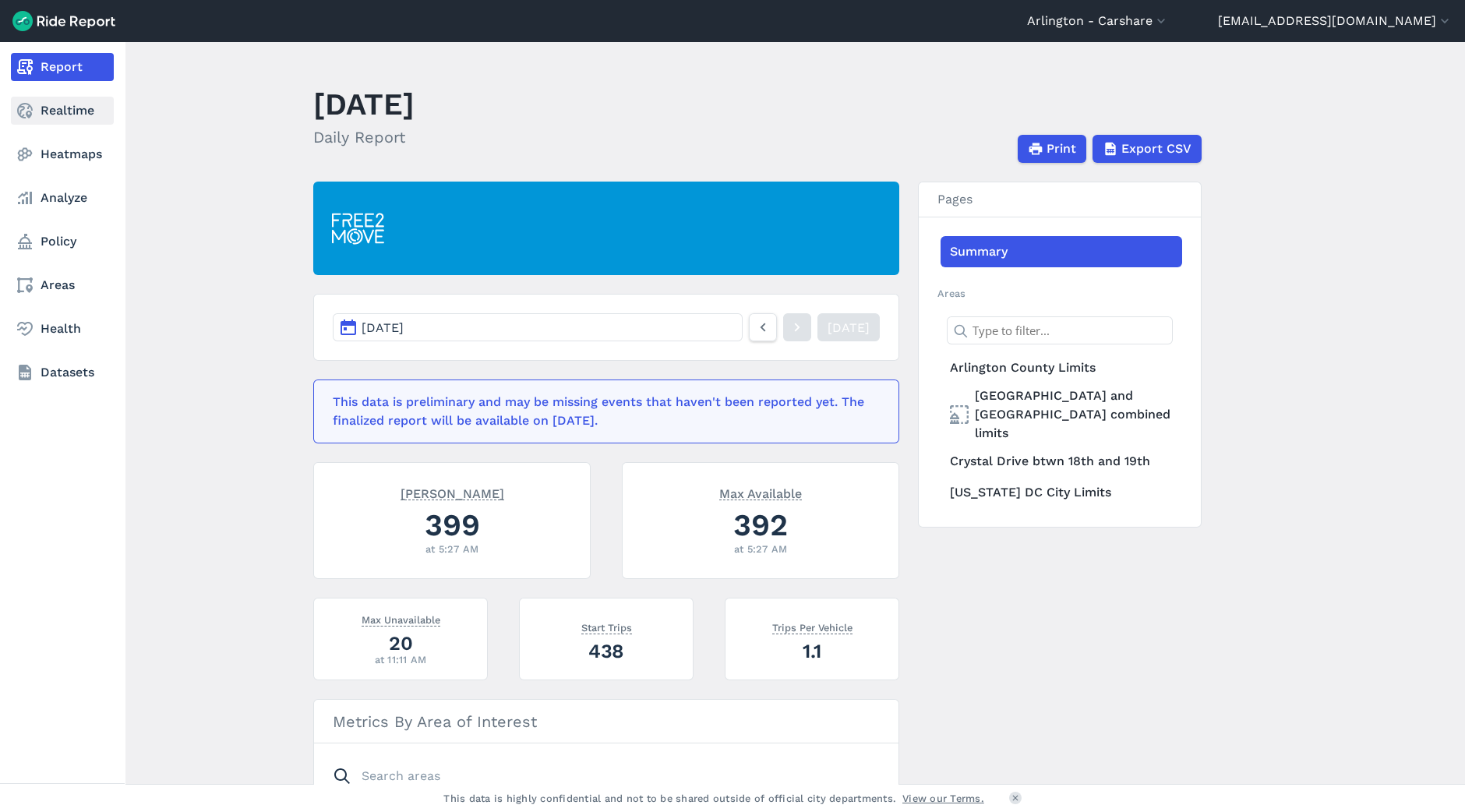
click at [32, 107] on icon at bounding box center [25, 110] width 19 height 19
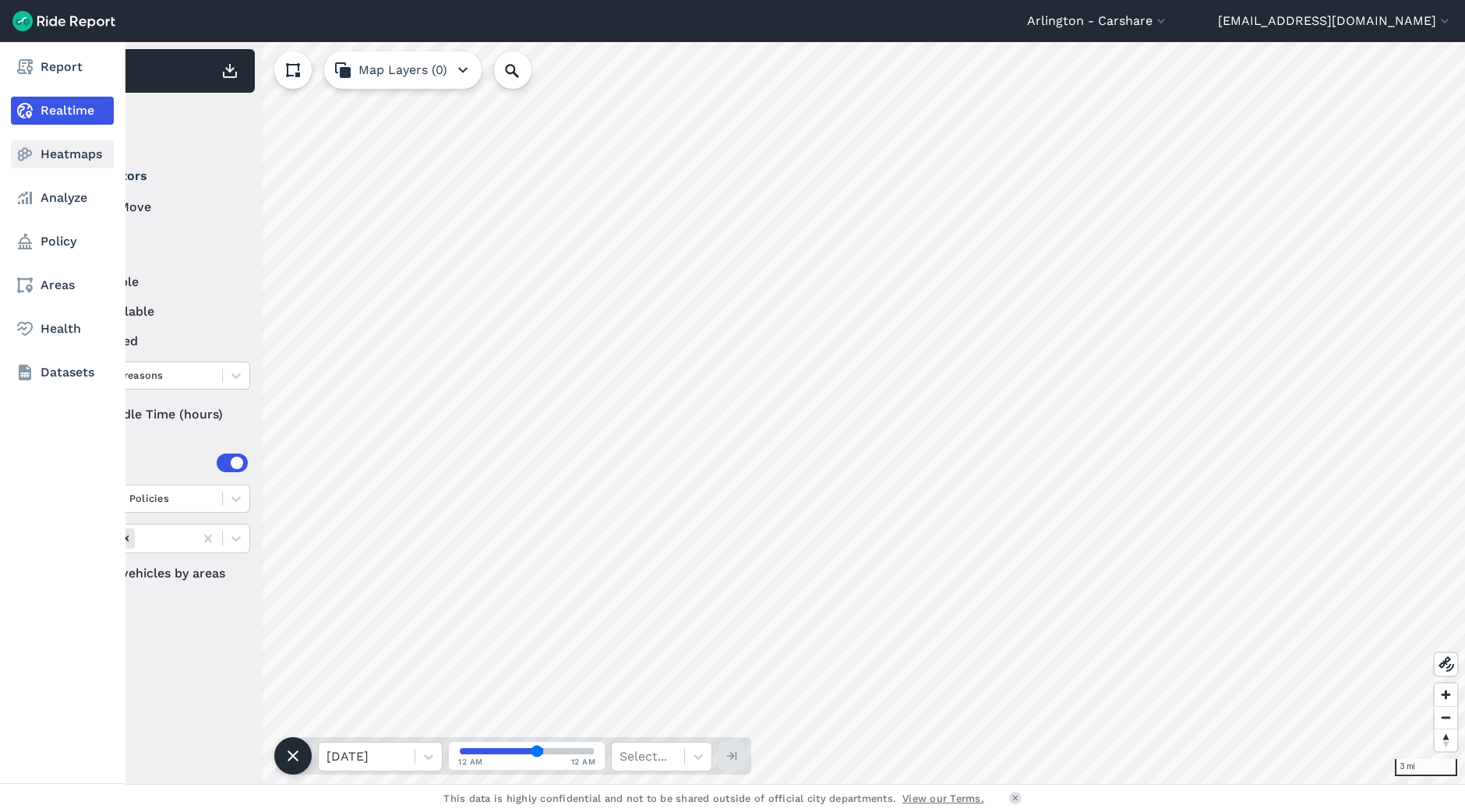
click at [17, 154] on icon at bounding box center [25, 155] width 19 height 19
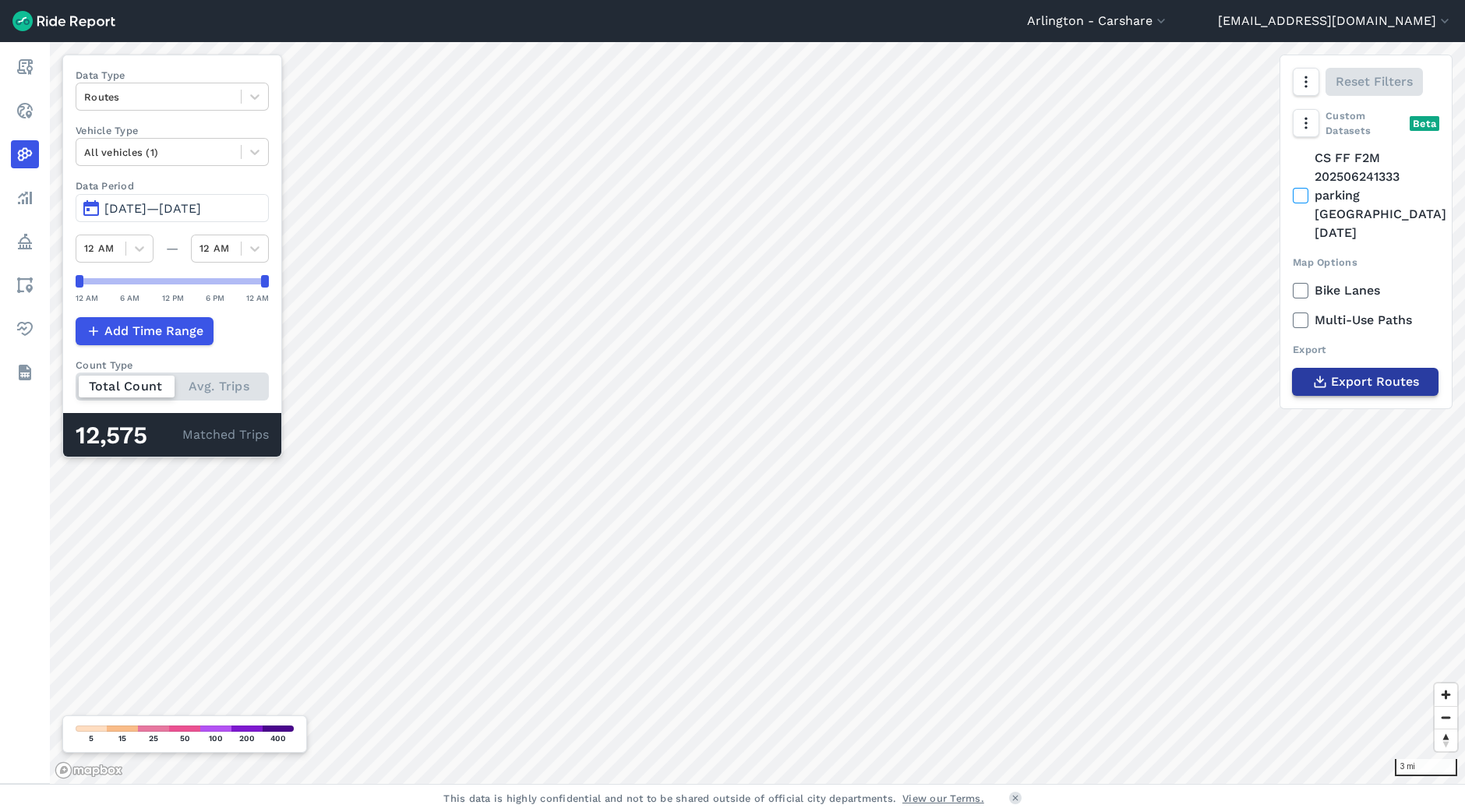
click at [1386, 372] on span "Export Routes" at bounding box center [1376, 382] width 88 height 19
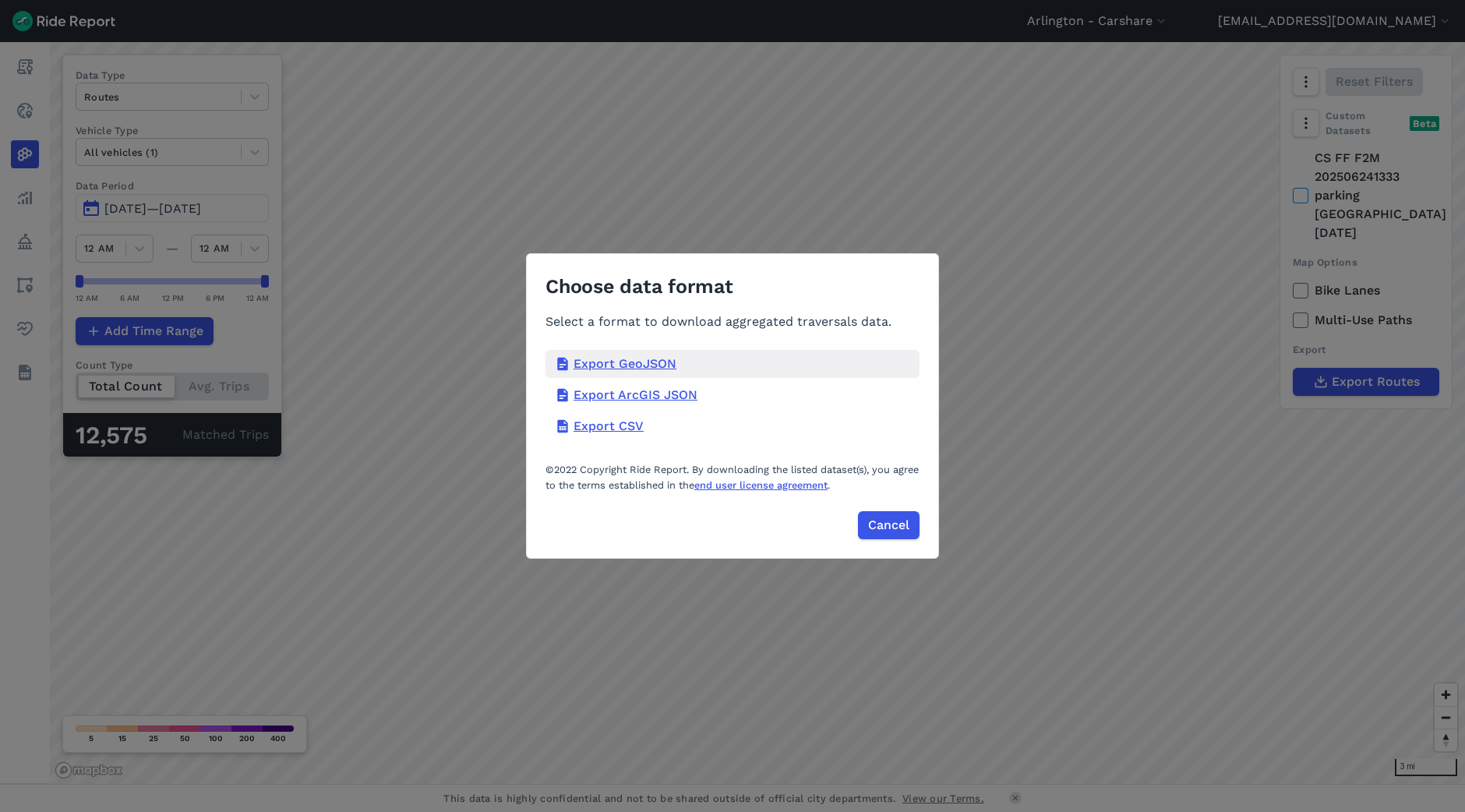
click at [662, 355] on div "Export GeoJSON" at bounding box center [732, 364] width 374 height 28
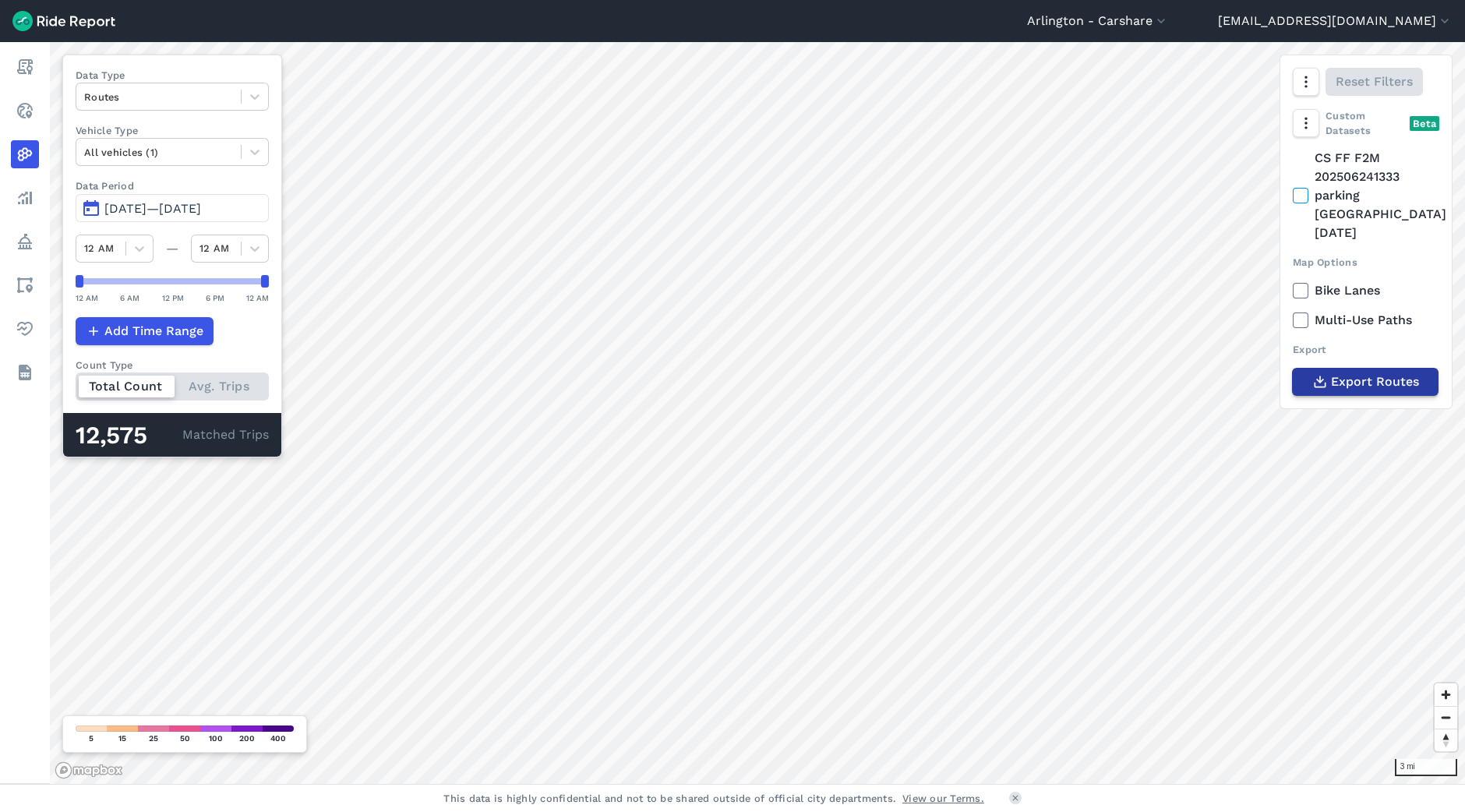
click at [1332, 372] on span "Export Routes" at bounding box center [1376, 382] width 88 height 19
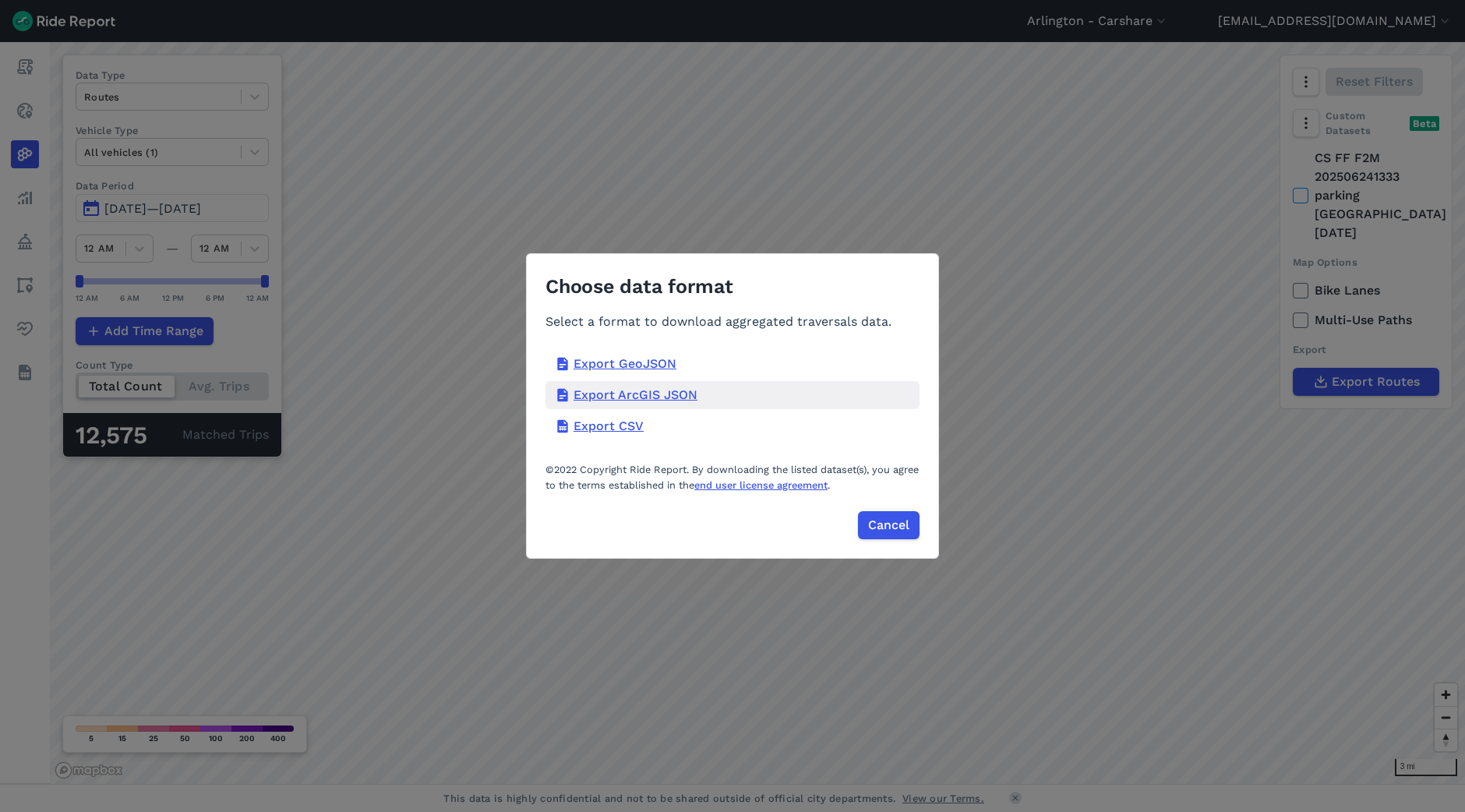
click at [658, 394] on div "Export ArcGIS JSON" at bounding box center [732, 395] width 374 height 28
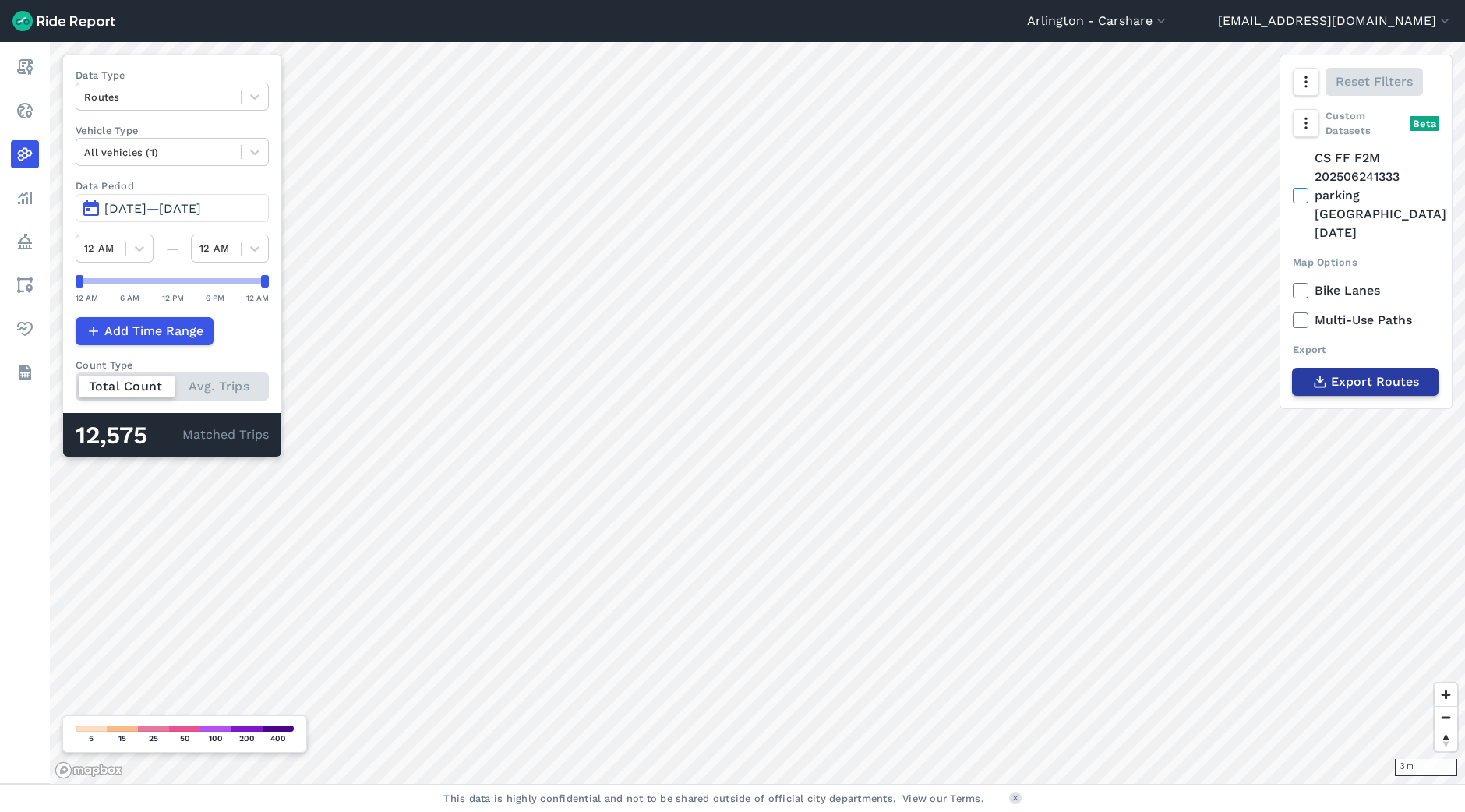
click at [1373, 372] on span "Export Routes" at bounding box center [1376, 382] width 88 height 19
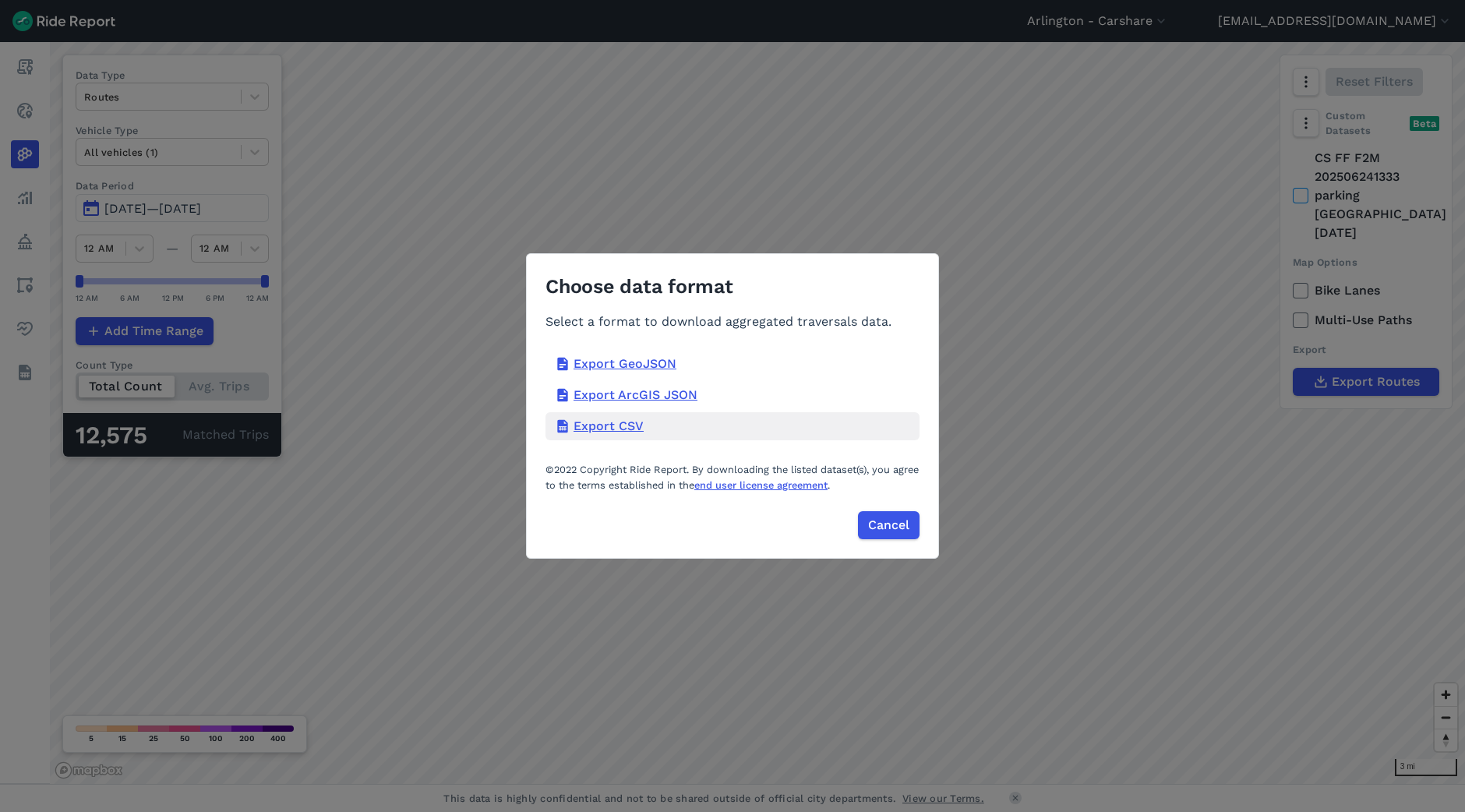
click at [616, 430] on div "Export CSV" at bounding box center [732, 426] width 374 height 28
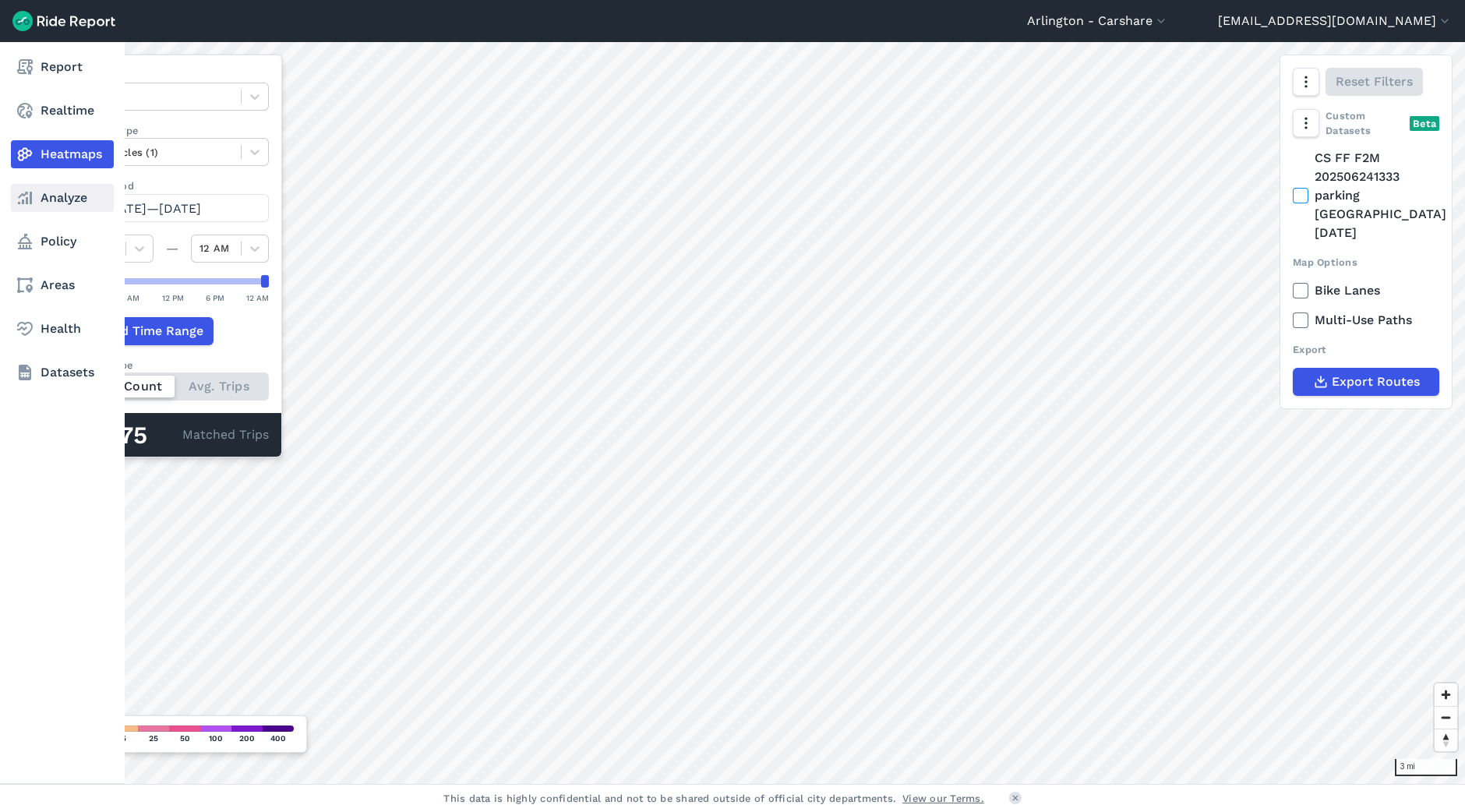
click at [24, 196] on icon at bounding box center [25, 198] width 19 height 19
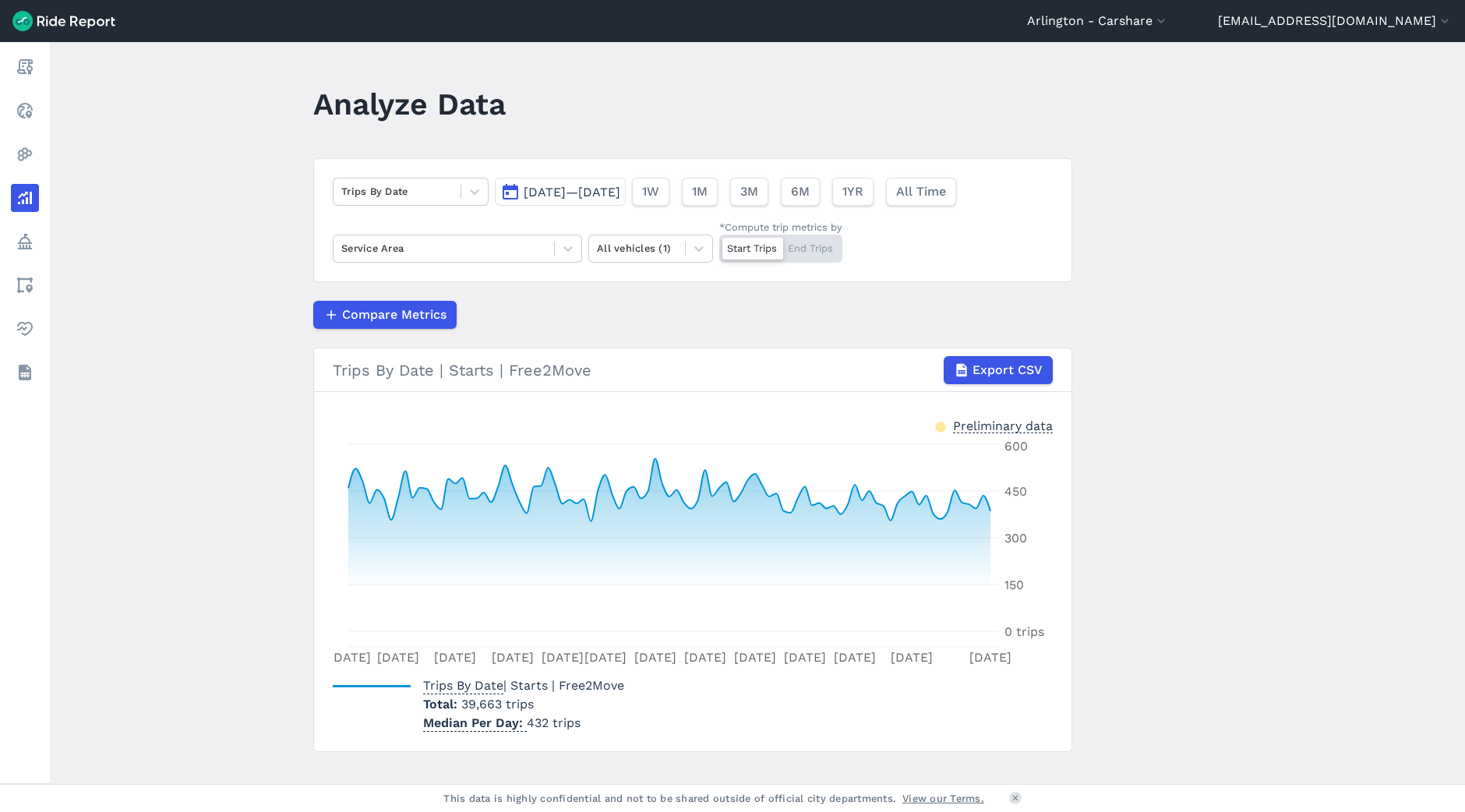
click at [530, 185] on span "[DATE]—[DATE]" at bounding box center [572, 192] width 96 height 15
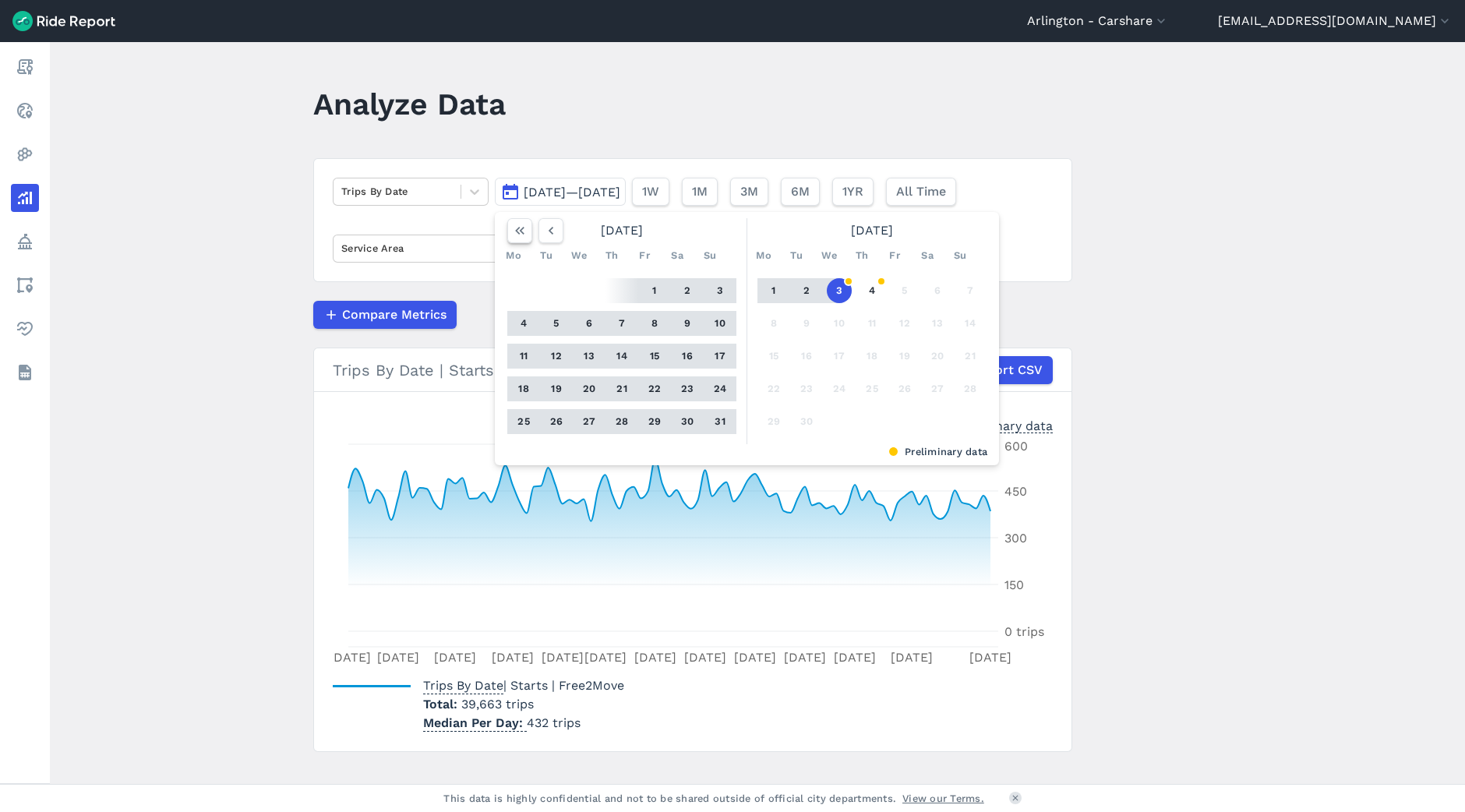
click at [512, 234] on icon "button" at bounding box center [520, 230] width 16 height 16
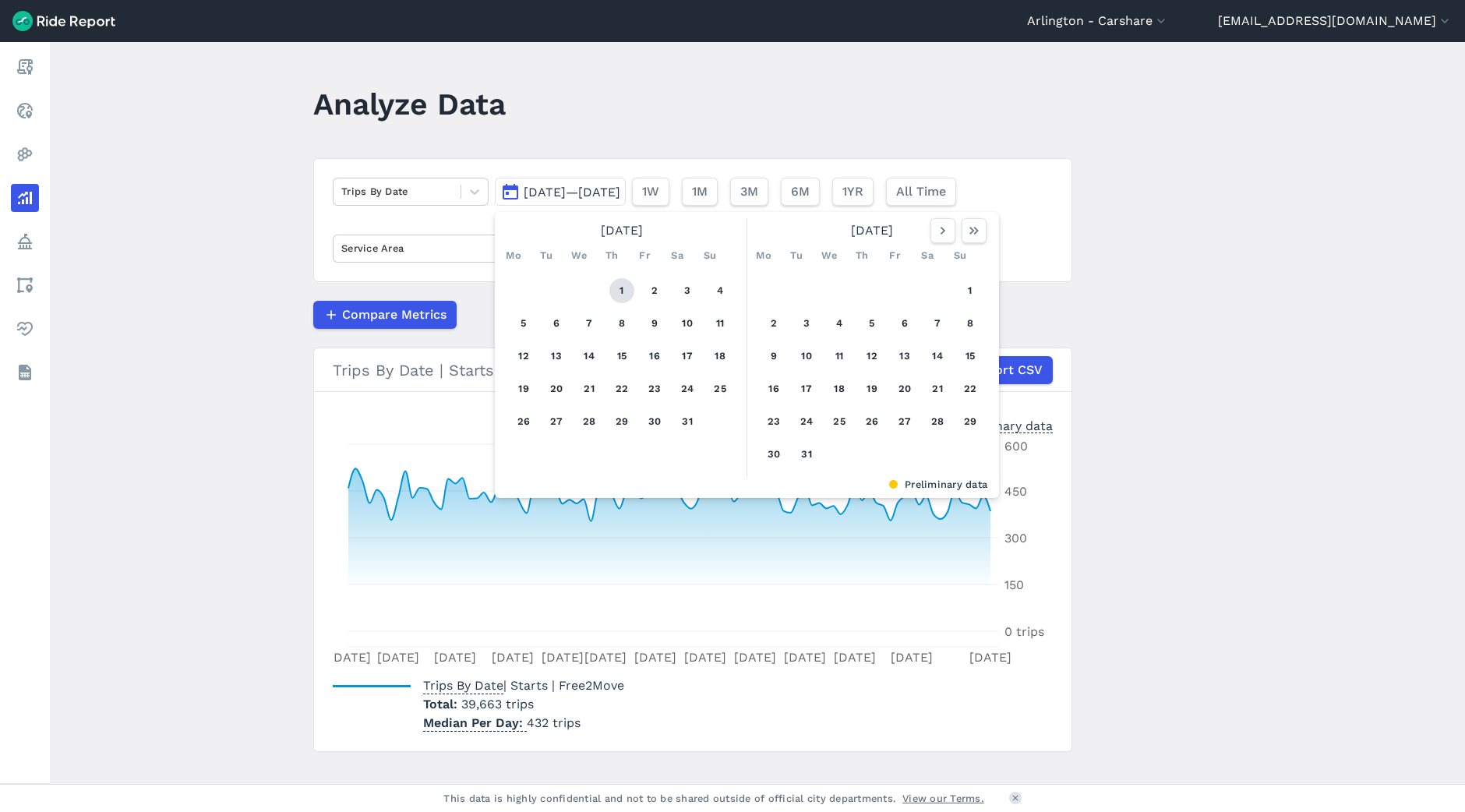
click at [624, 299] on button "1" at bounding box center [622, 291] width 25 height 25
click at [975, 231] on icon "button" at bounding box center [974, 230] width 16 height 16
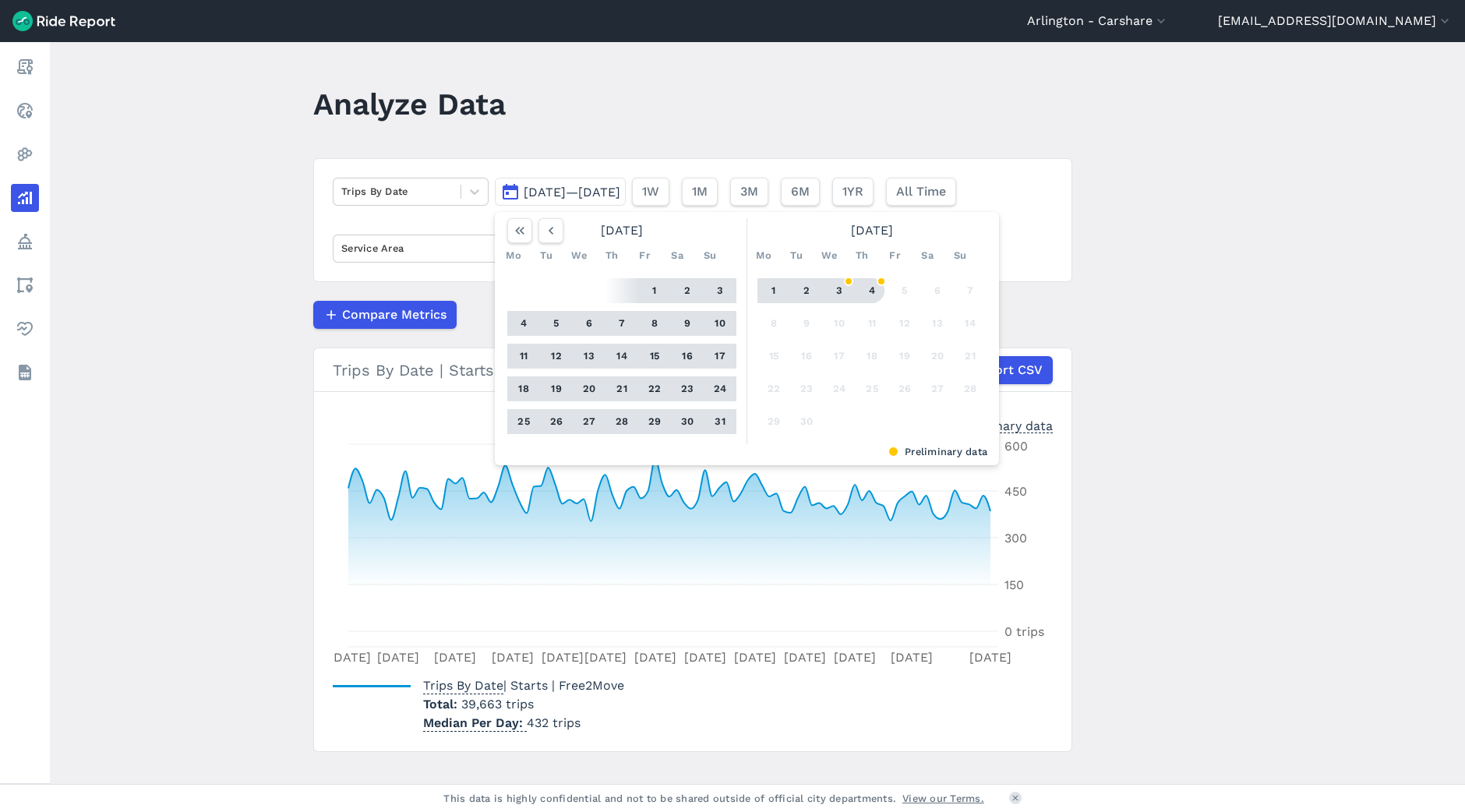
click at [877, 289] on button "4" at bounding box center [872, 291] width 25 height 25
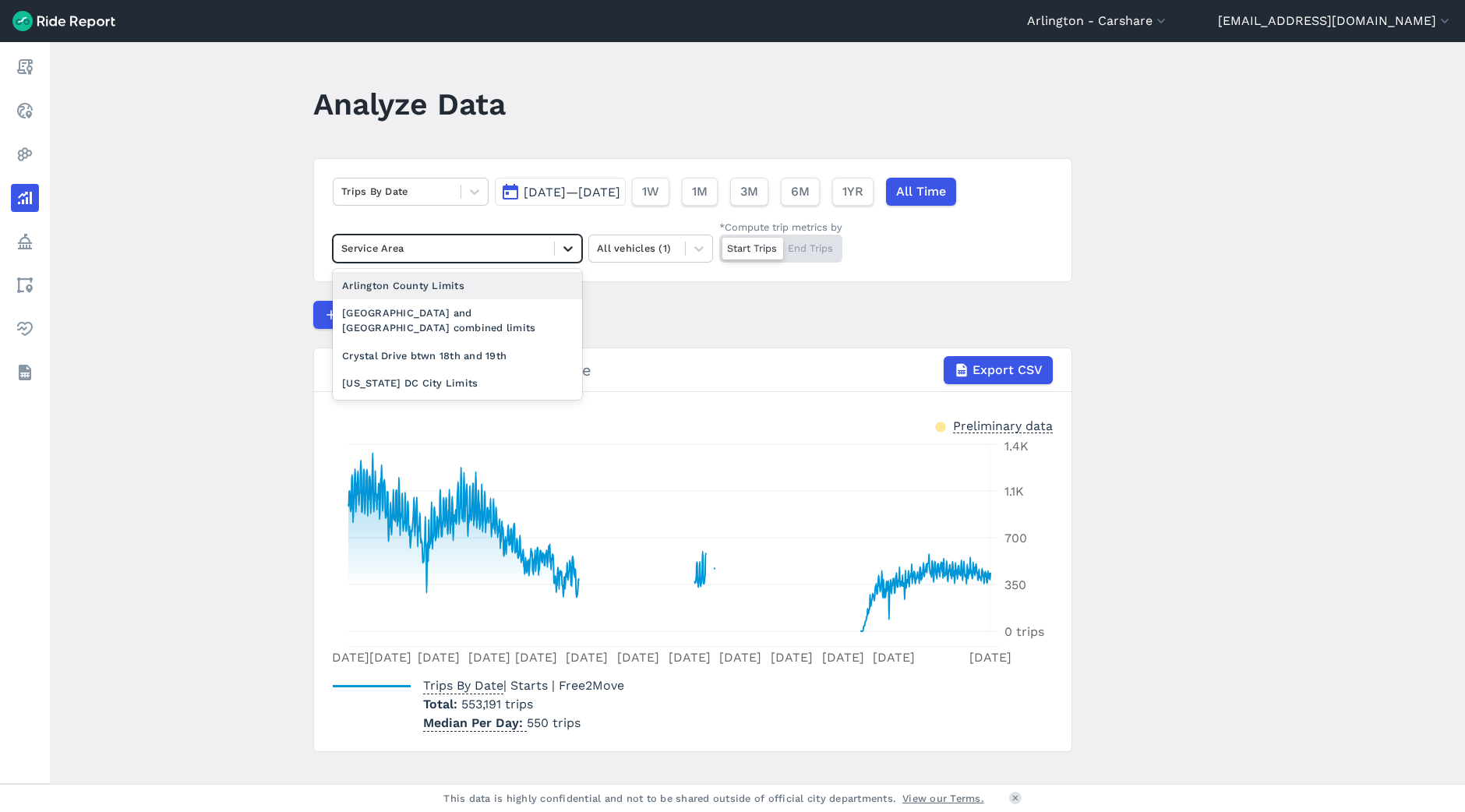
click at [565, 251] on icon at bounding box center [568, 249] width 16 height 16
click at [688, 245] on div at bounding box center [699, 249] width 27 height 27
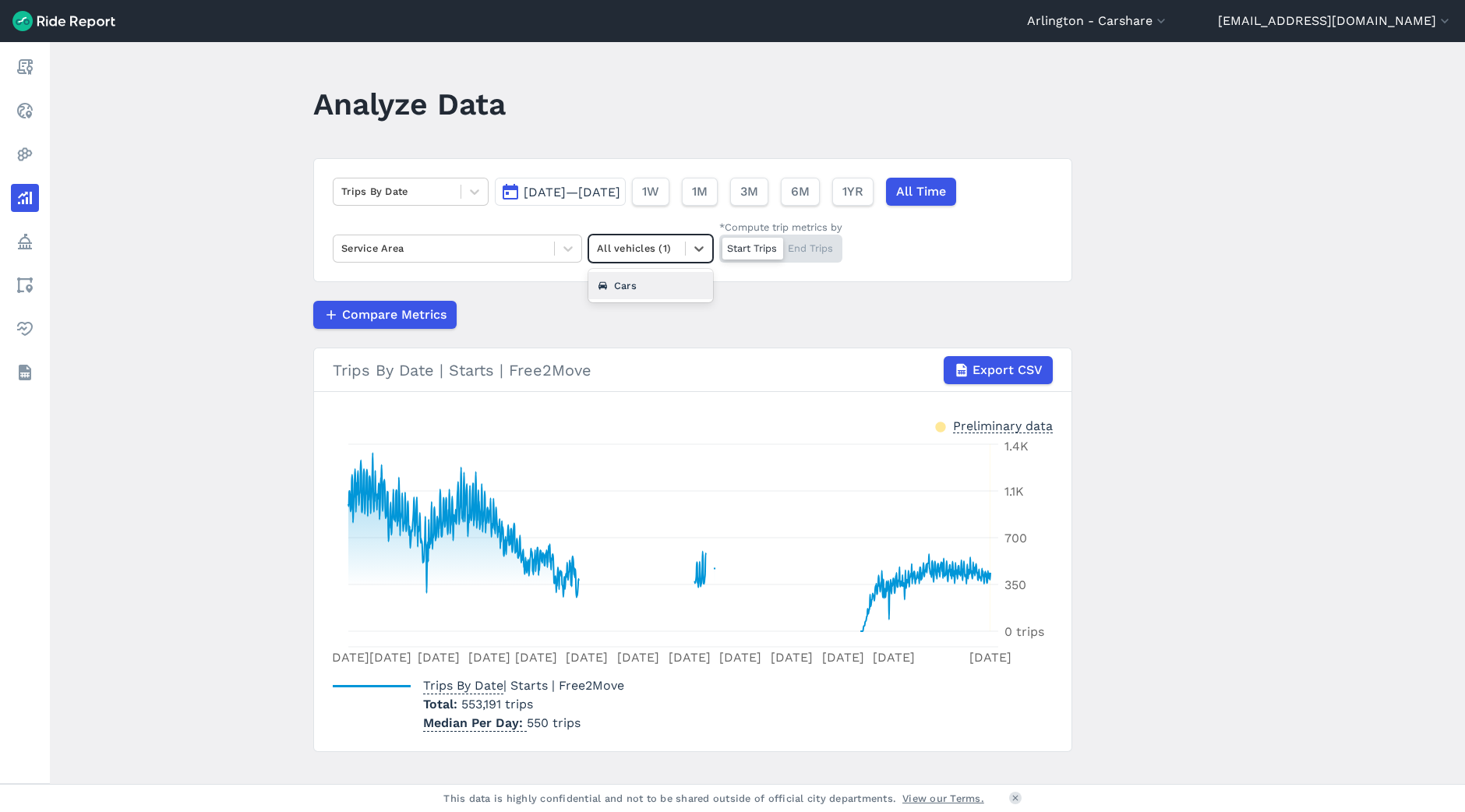
click at [650, 288] on div "Cars" at bounding box center [651, 286] width 125 height 28
click at [815, 249] on div "Start Trips End Trips" at bounding box center [781, 249] width 123 height 28
click at [719, 245] on input "*Compute trip metrics by Start Trips End Trips" at bounding box center [719, 239] width 0 height 10
click at [757, 250] on div "Start Trips End Trips" at bounding box center [781, 249] width 123 height 28
click at [719, 245] on input "*Compute trip metrics by Start Trips End Trips" at bounding box center [719, 239] width 0 height 10
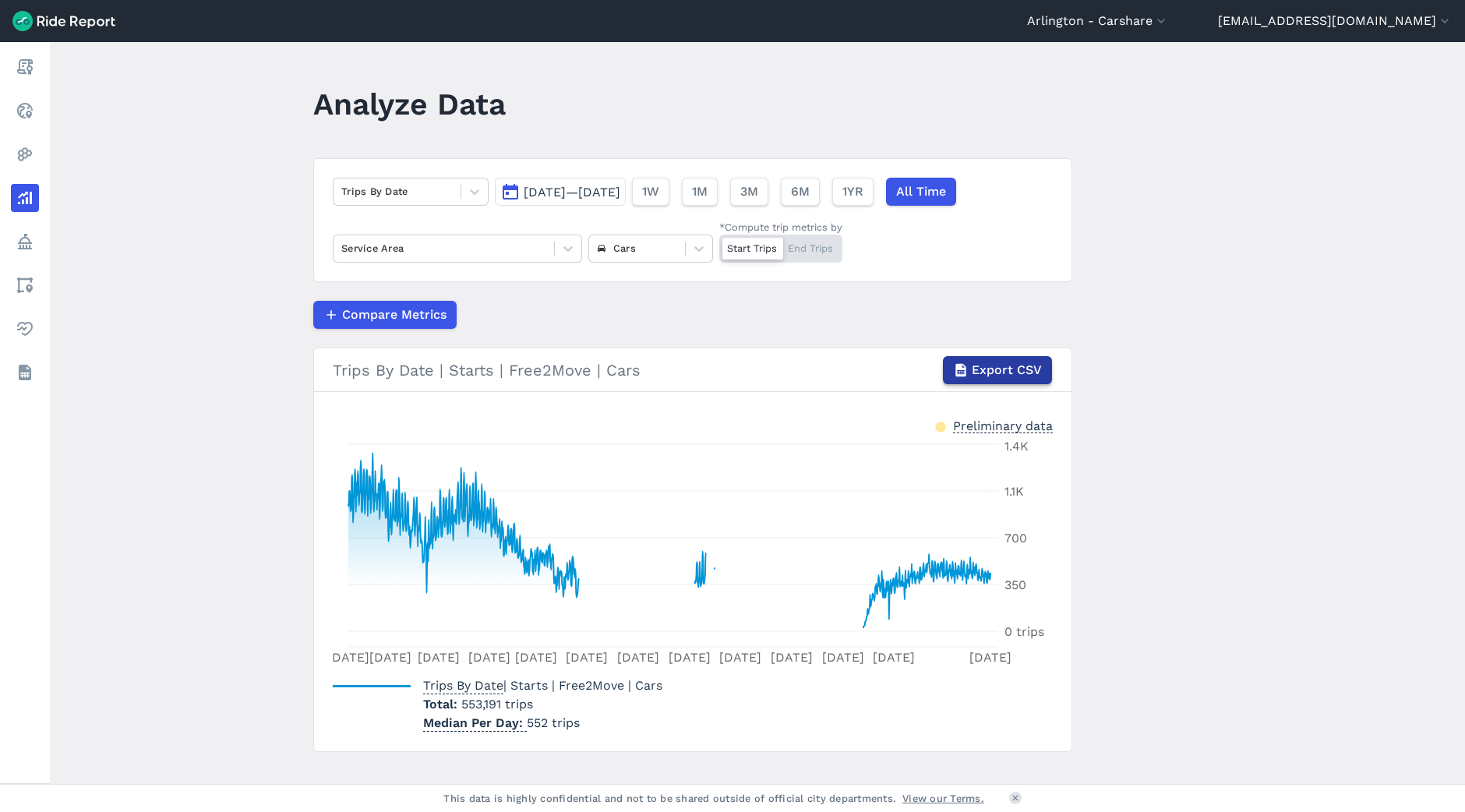
click at [989, 372] on span "Export CSV" at bounding box center [1006, 370] width 70 height 19
click at [463, 186] on div at bounding box center [475, 192] width 27 height 27
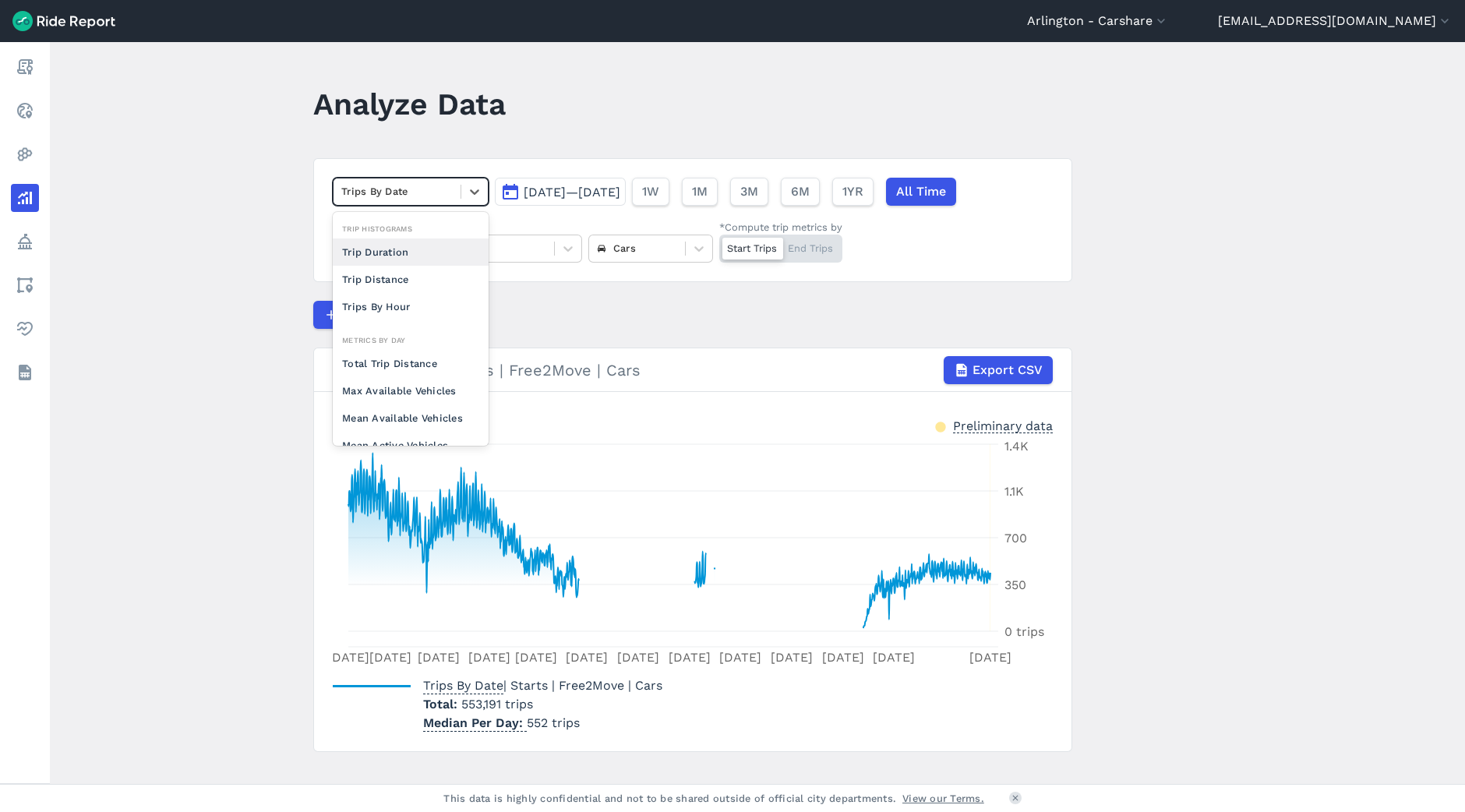
click at [405, 248] on div "Trip Duration" at bounding box center [410, 252] width 155 height 28
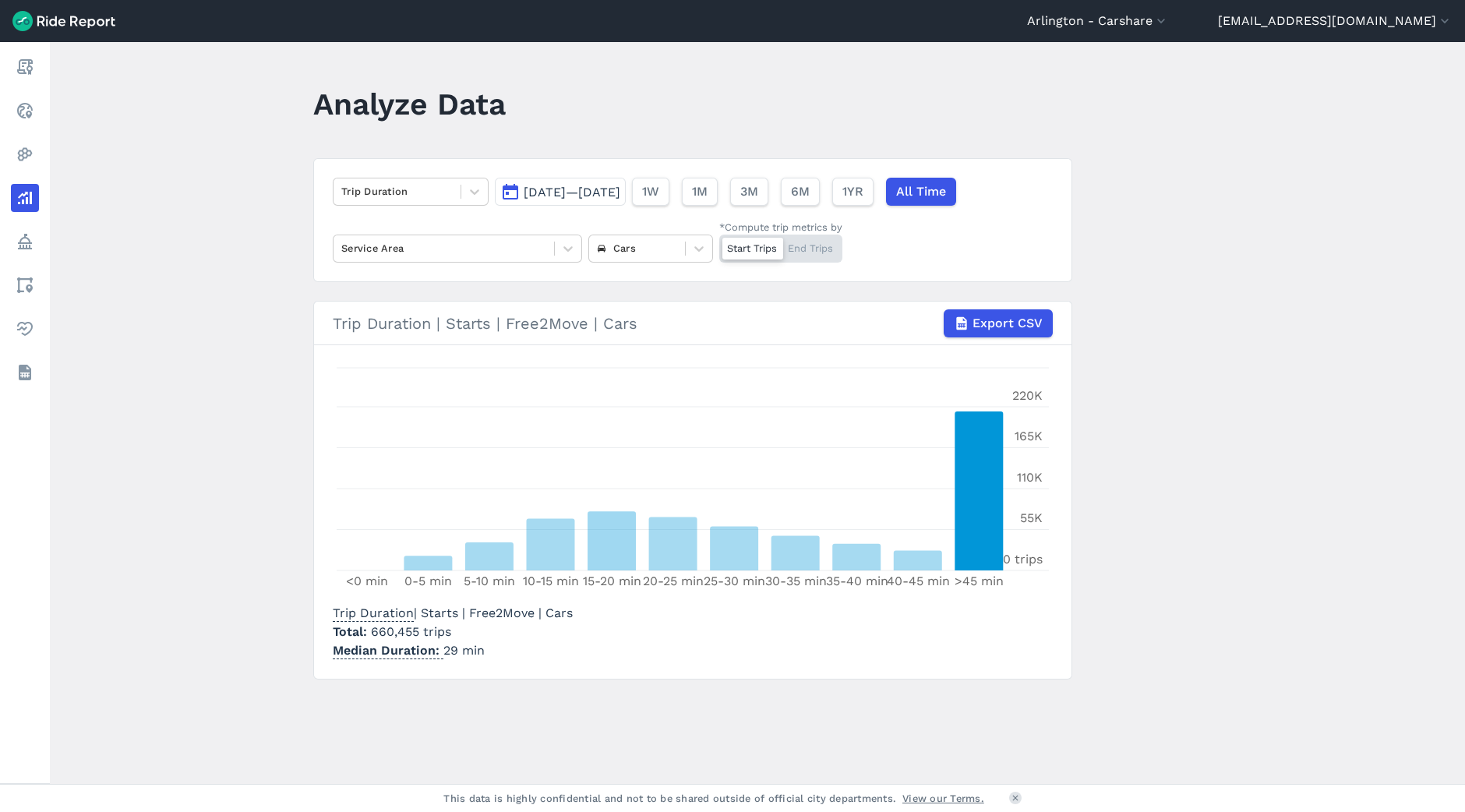
click at [689, 136] on header "Analyze Data" at bounding box center [702, 110] width 777 height 60
click at [980, 322] on span "Export CSV" at bounding box center [1006, 324] width 70 height 19
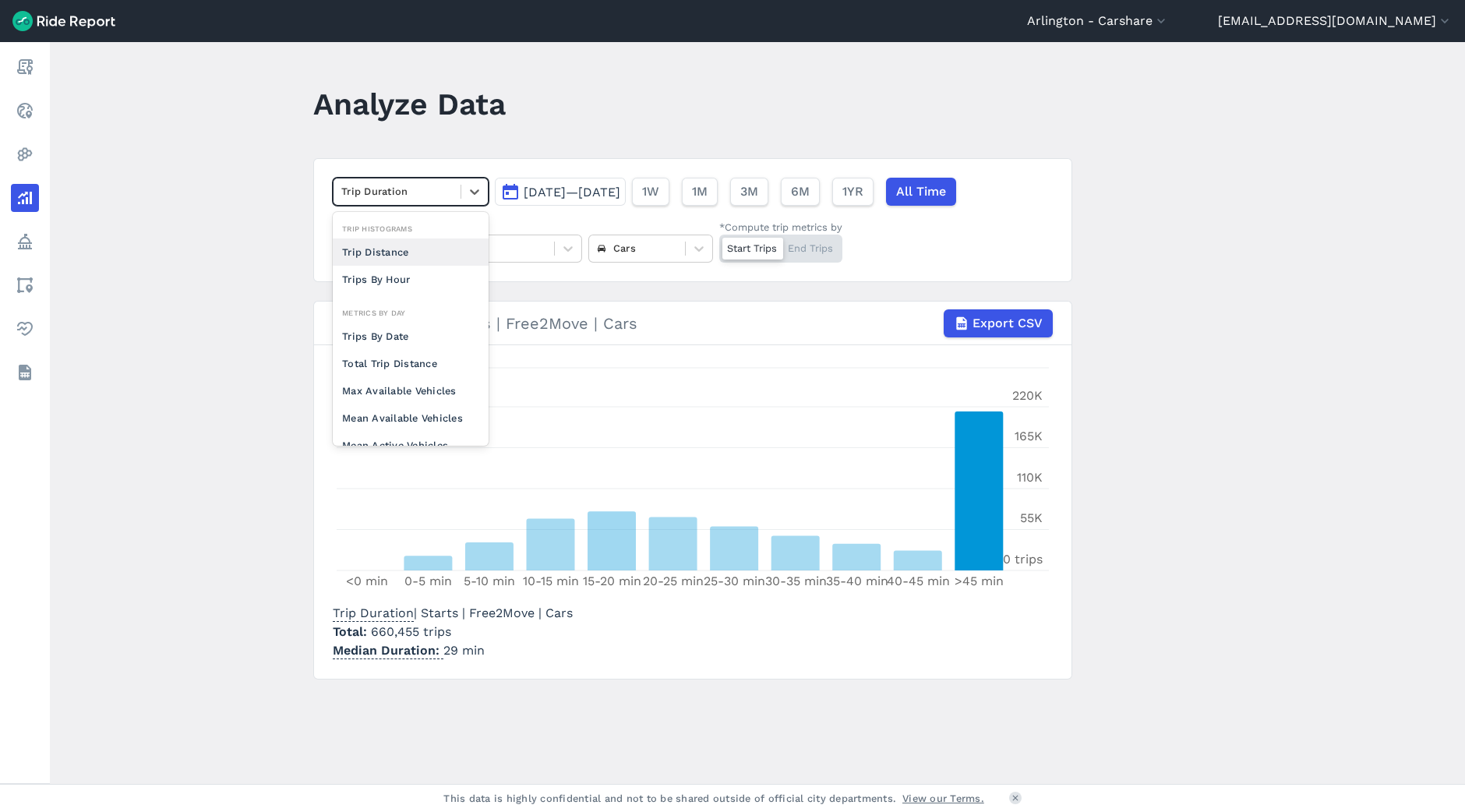
click at [440, 181] on div "Trip Duration" at bounding box center [397, 191] width 127 height 24
click at [407, 256] on div "Trip Distance" at bounding box center [410, 252] width 155 height 28
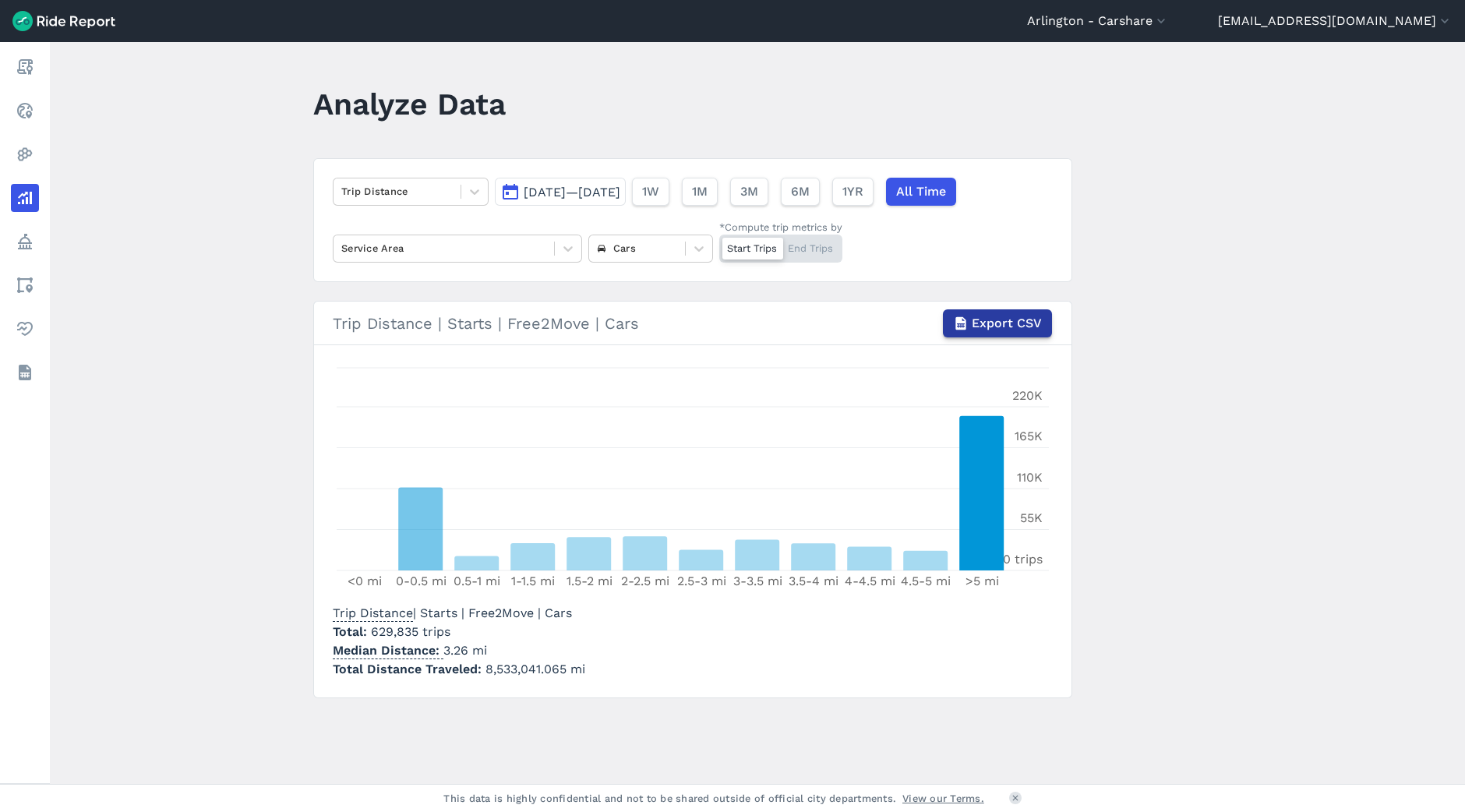
click at [983, 329] on span "Export CSV" at bounding box center [1006, 324] width 70 height 19
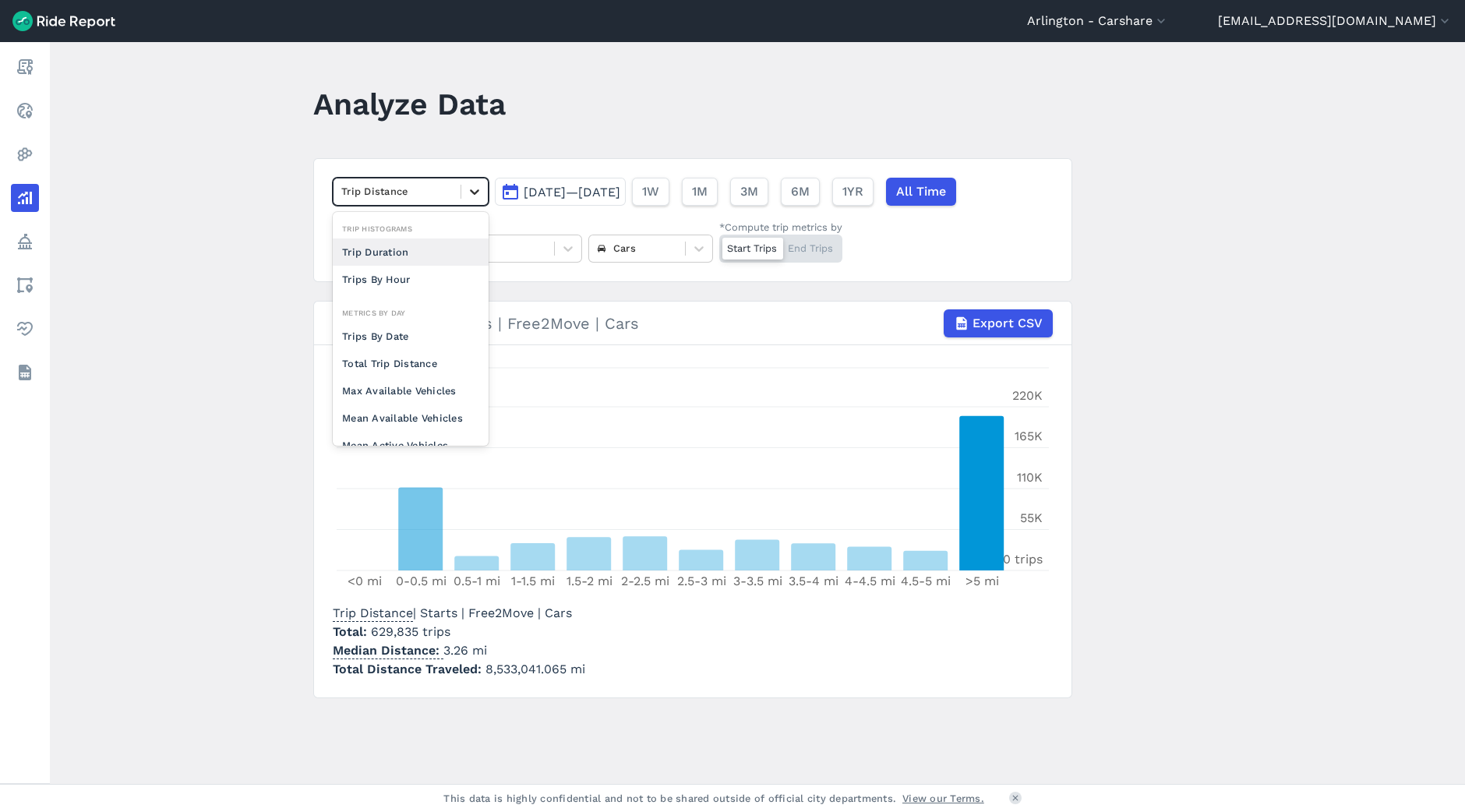
click at [473, 202] on div at bounding box center [475, 192] width 27 height 27
click at [429, 279] on div "Trips By Hour" at bounding box center [410, 279] width 155 height 28
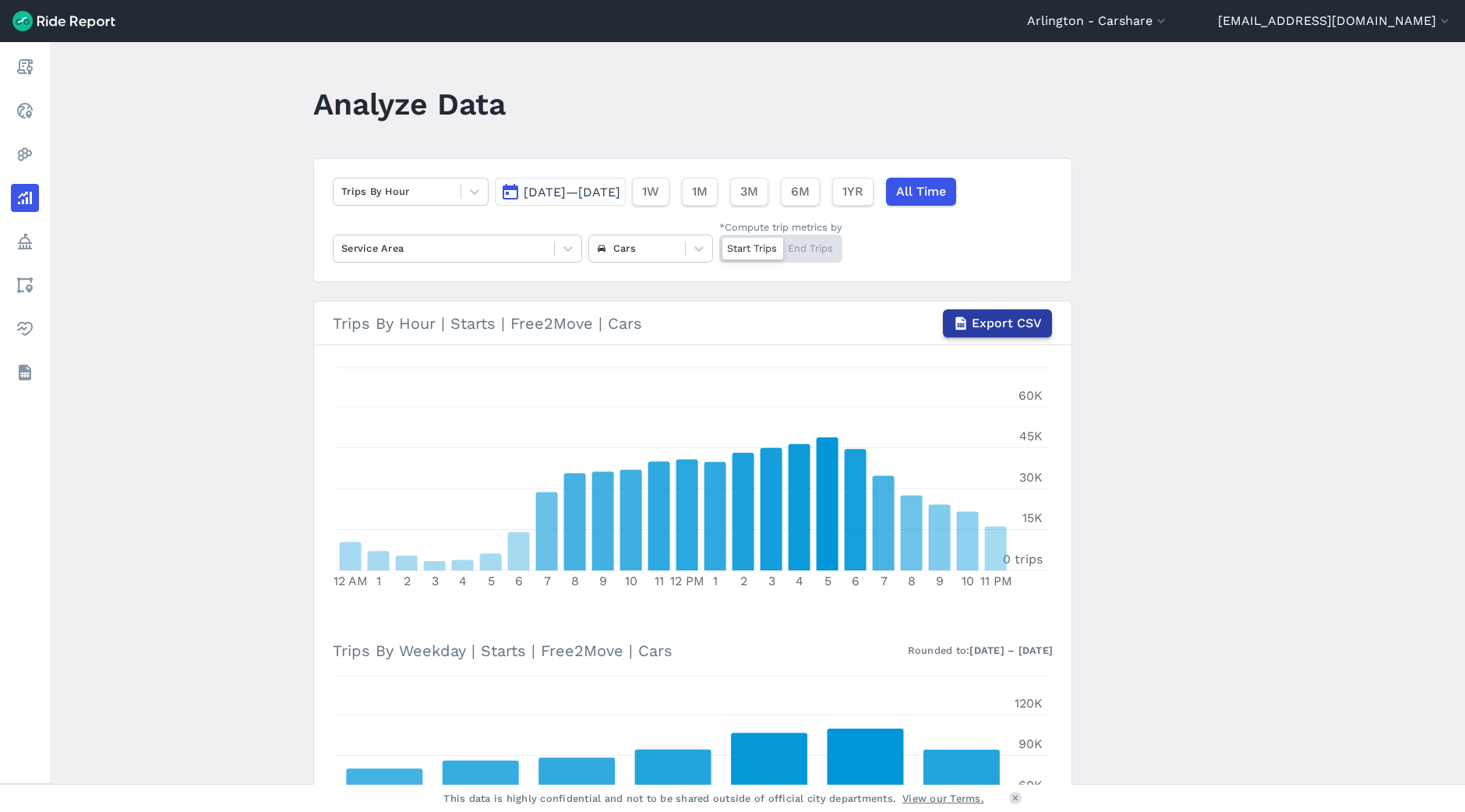
click at [987, 320] on span "Export CSV" at bounding box center [1006, 324] width 70 height 19
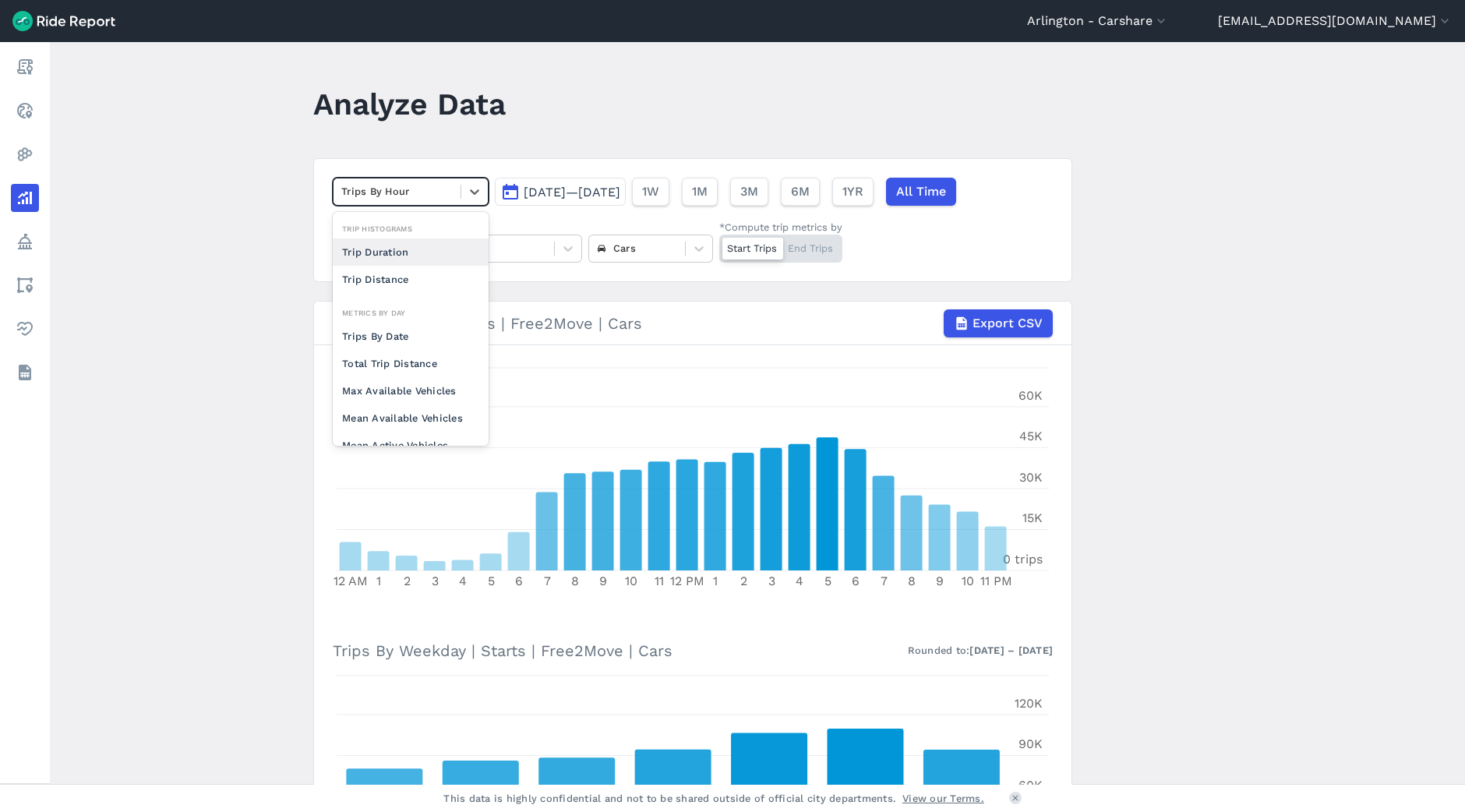
click at [454, 183] on div "Trips By Hour" at bounding box center [397, 191] width 127 height 24
click at [451, 342] on div "Trips By Date" at bounding box center [410, 336] width 155 height 28
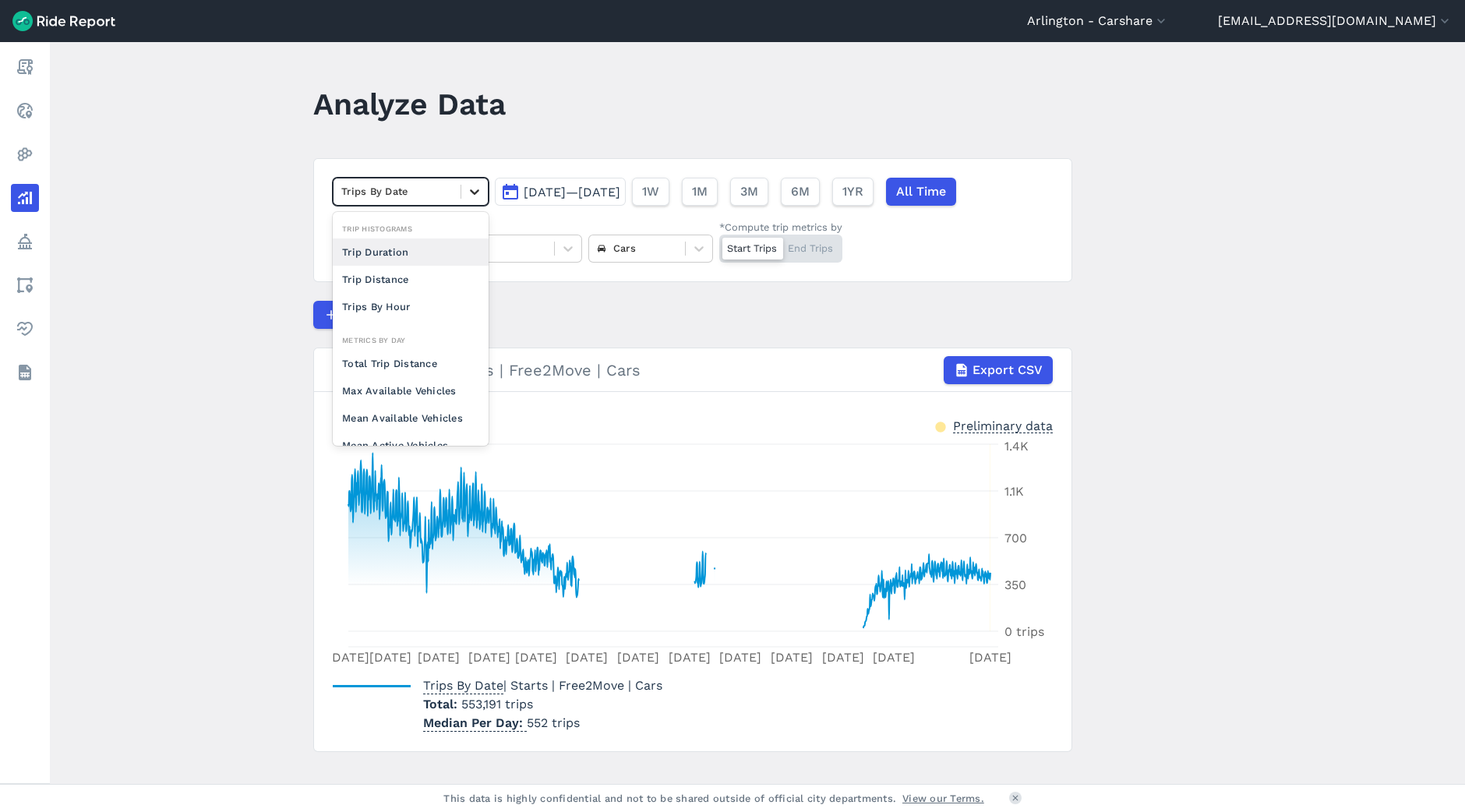
click at [476, 190] on icon at bounding box center [474, 192] width 9 height 6
click at [417, 262] on div "Total Trip Distance" at bounding box center [410, 265] width 155 height 28
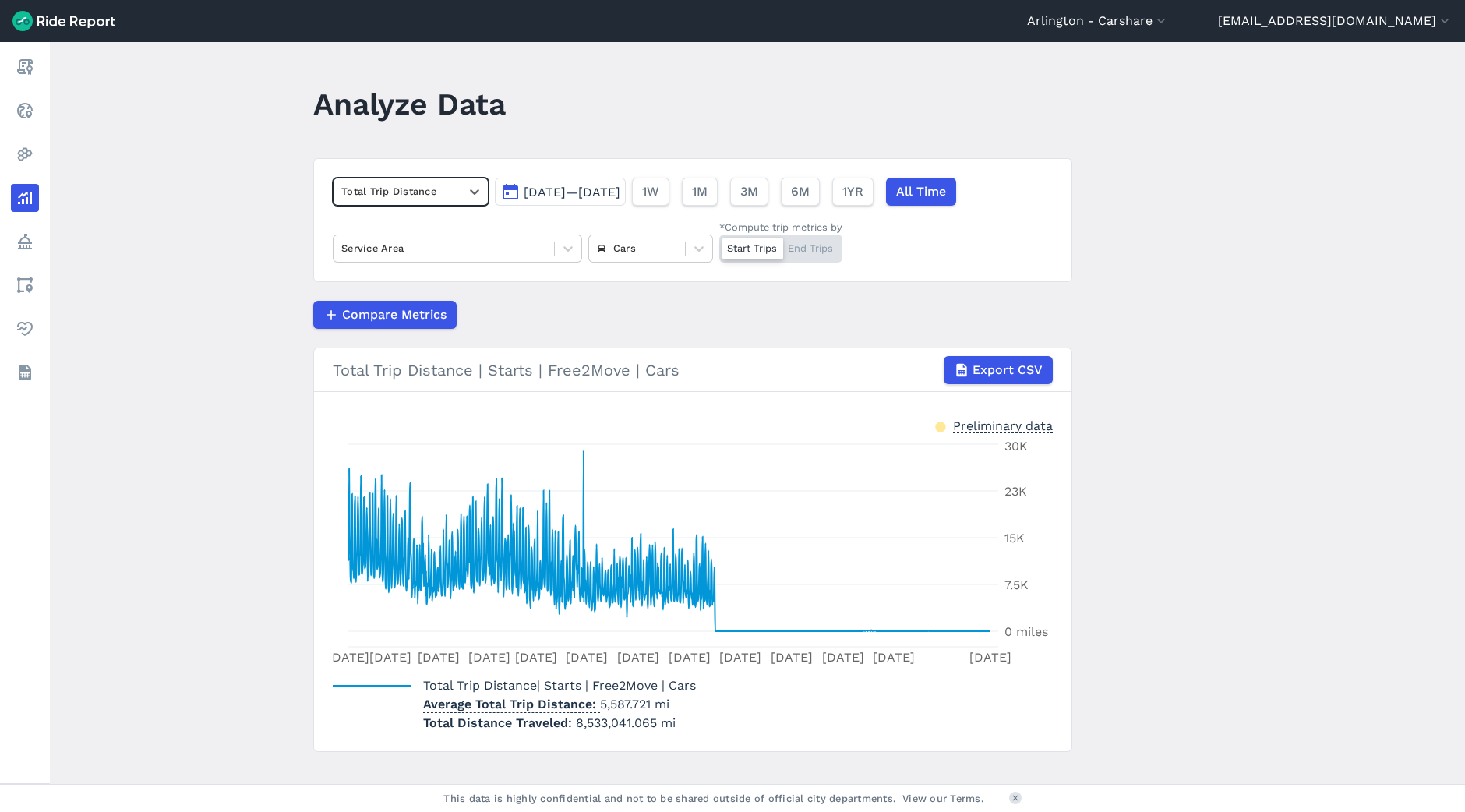
click at [991, 383] on button "Export CSV" at bounding box center [999, 370] width 109 height 28
click at [463, 181] on div at bounding box center [475, 192] width 27 height 27
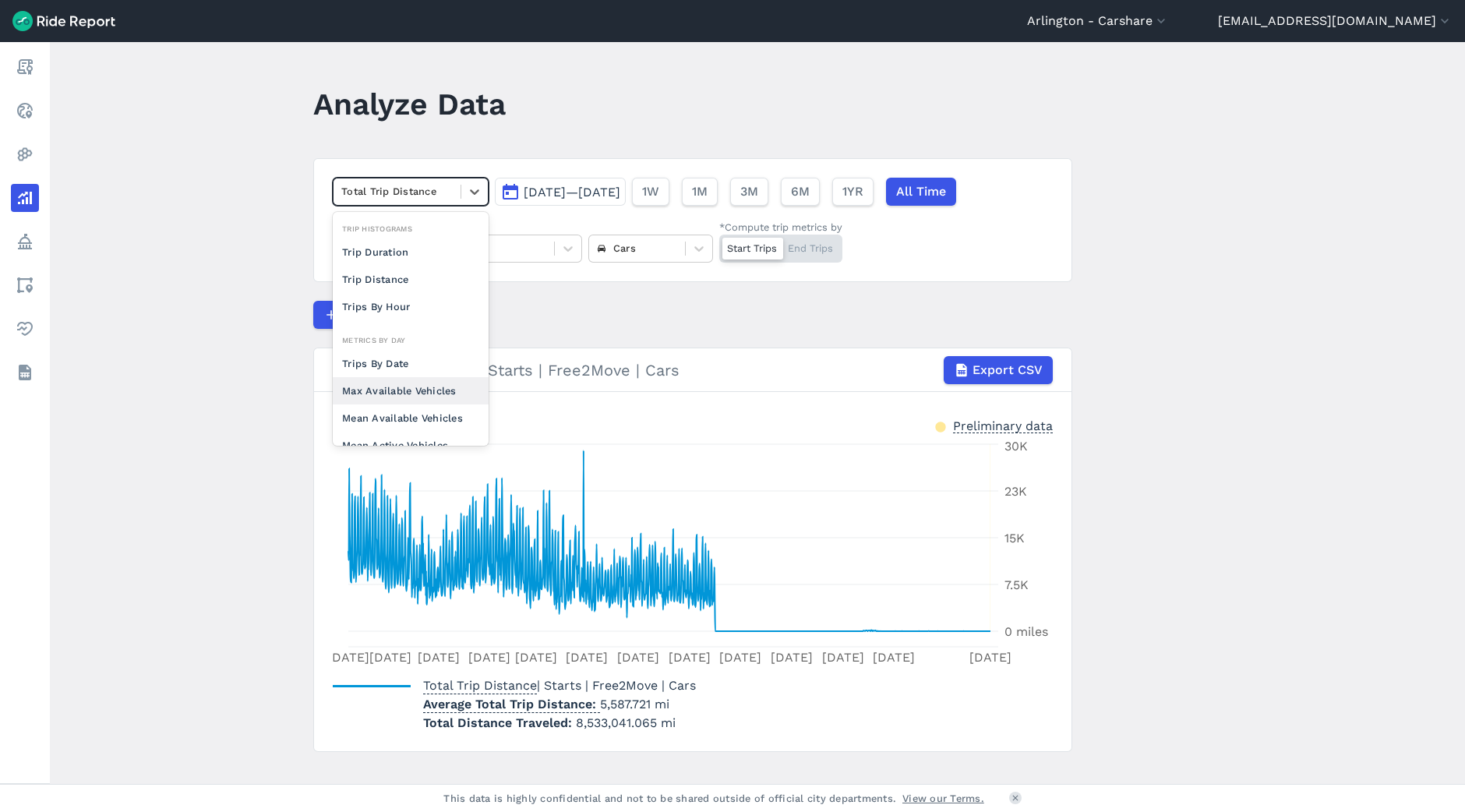
click at [436, 383] on div "Max Available Vehicles" at bounding box center [410, 391] width 155 height 28
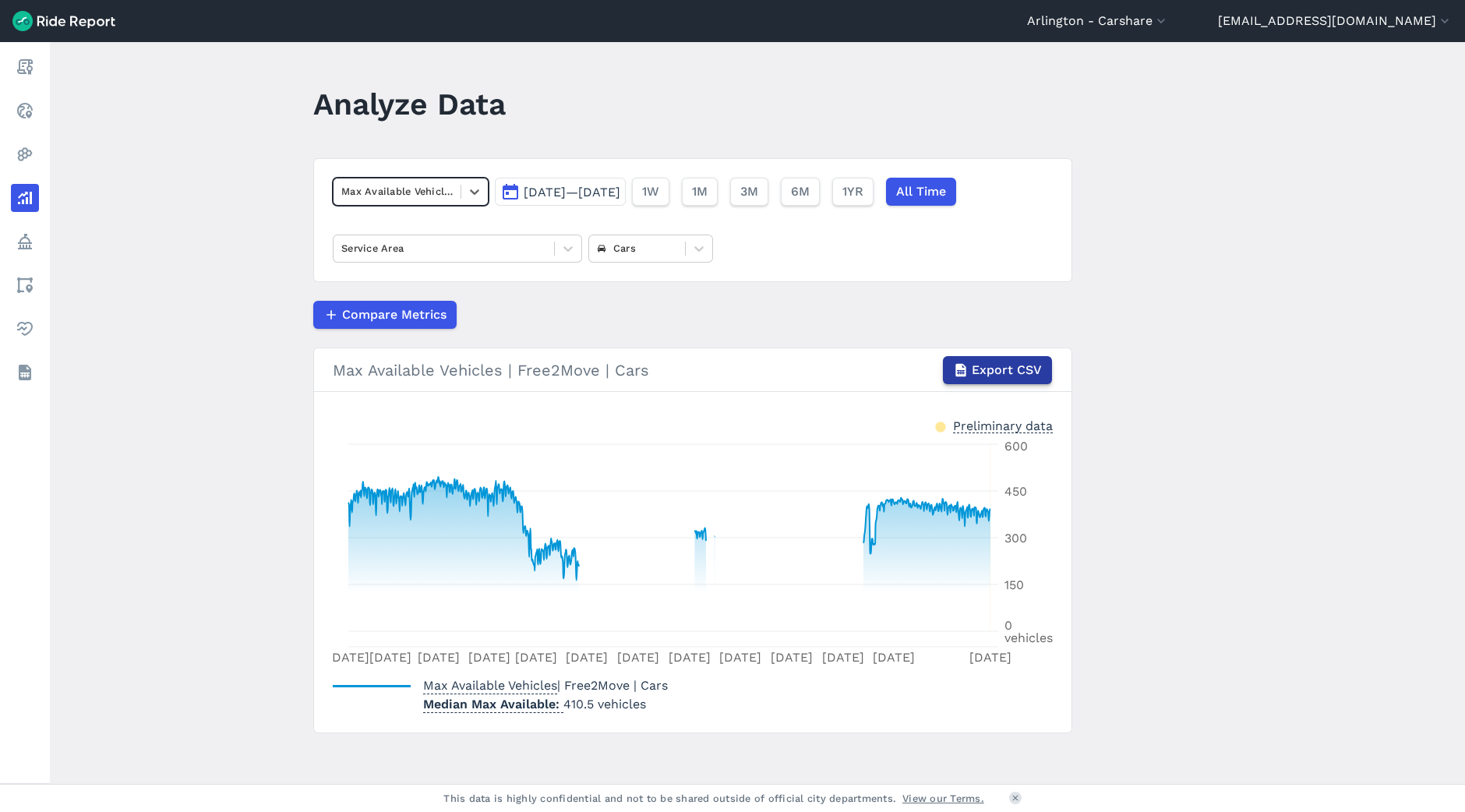
click at [1008, 361] on span "Export CSV" at bounding box center [1006, 370] width 70 height 19
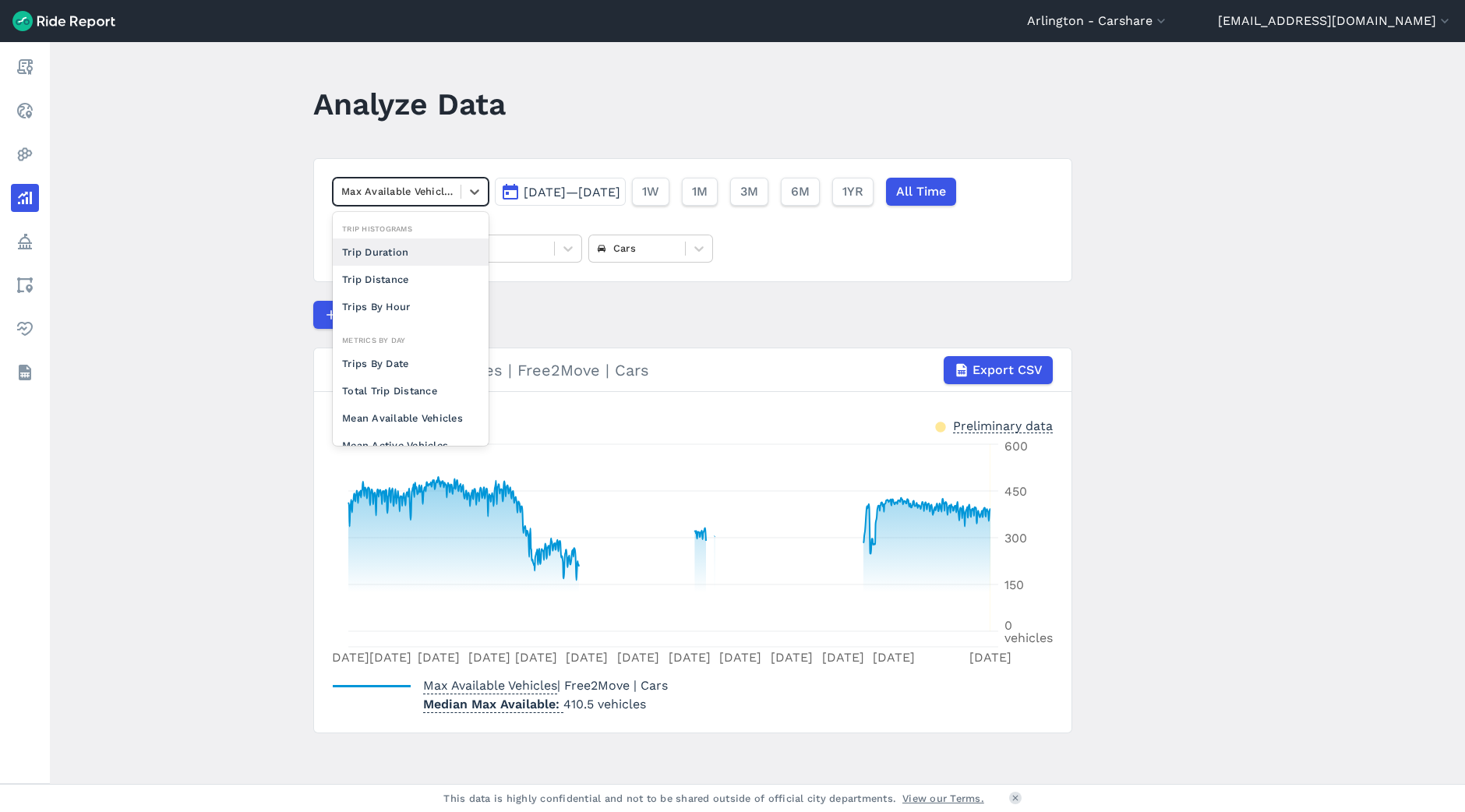
click at [417, 193] on div at bounding box center [396, 191] width 111 height 18
click at [394, 293] on div "Mean Available Vehicles" at bounding box center [410, 283] width 155 height 28
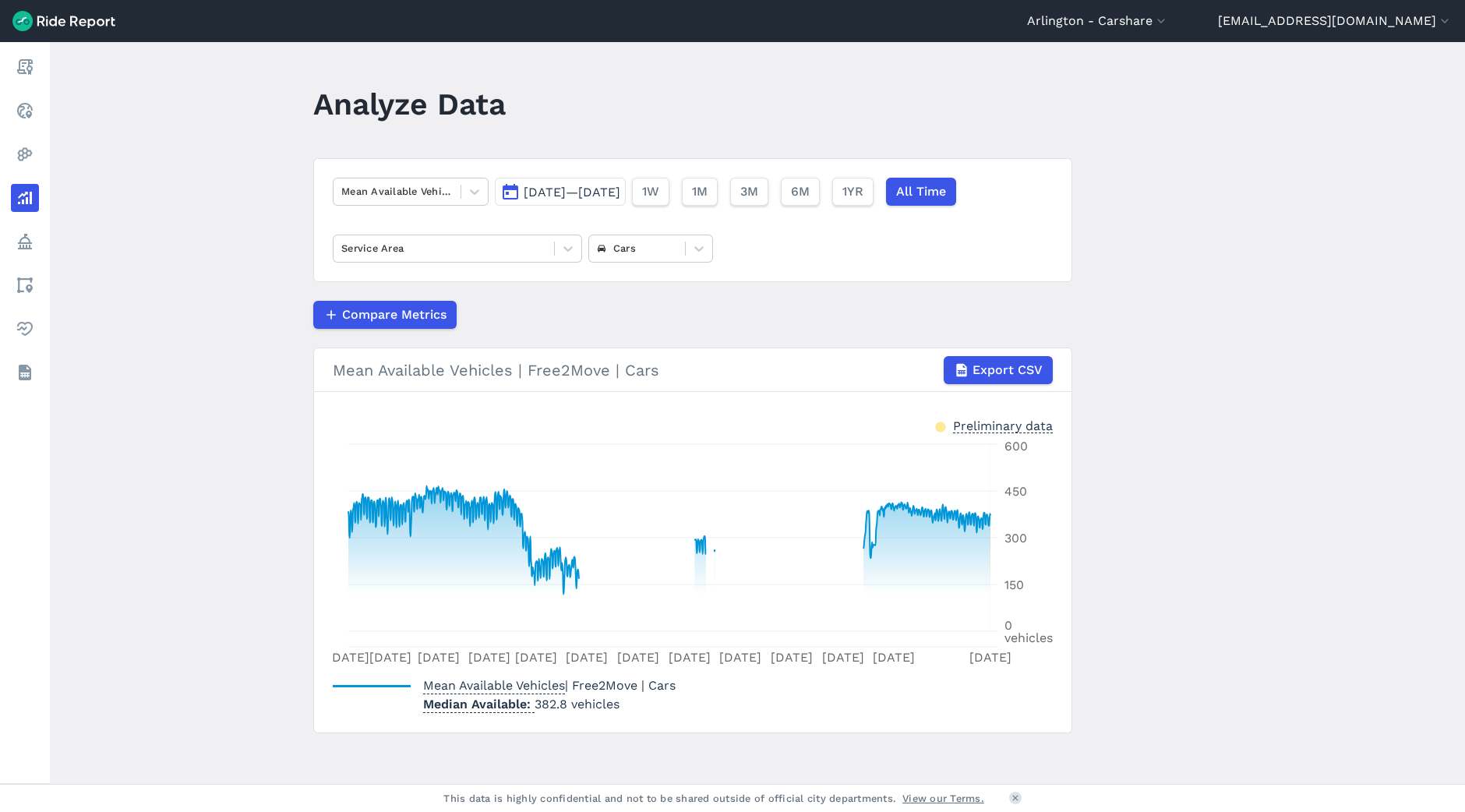
click at [985, 353] on h3 "Mean Available Vehicles | Free2Move | Cars Export CSV" at bounding box center [693, 369] width 758 height 43
click at [980, 364] on span "Export CSV" at bounding box center [1006, 370] width 70 height 19
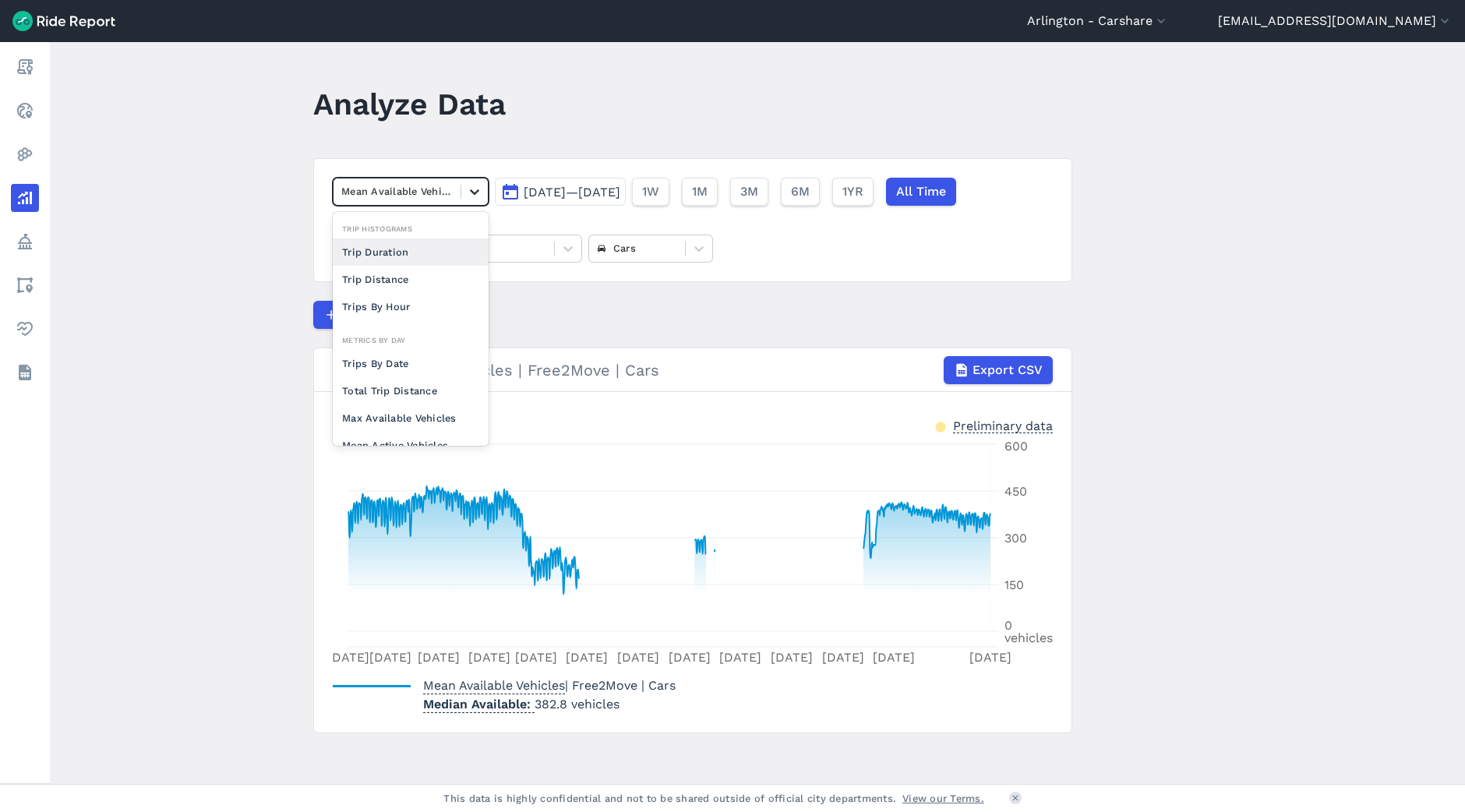
click at [470, 193] on icon at bounding box center [474, 192] width 16 height 16
click at [390, 301] on div "Mean Active Vehicles" at bounding box center [410, 310] width 155 height 28
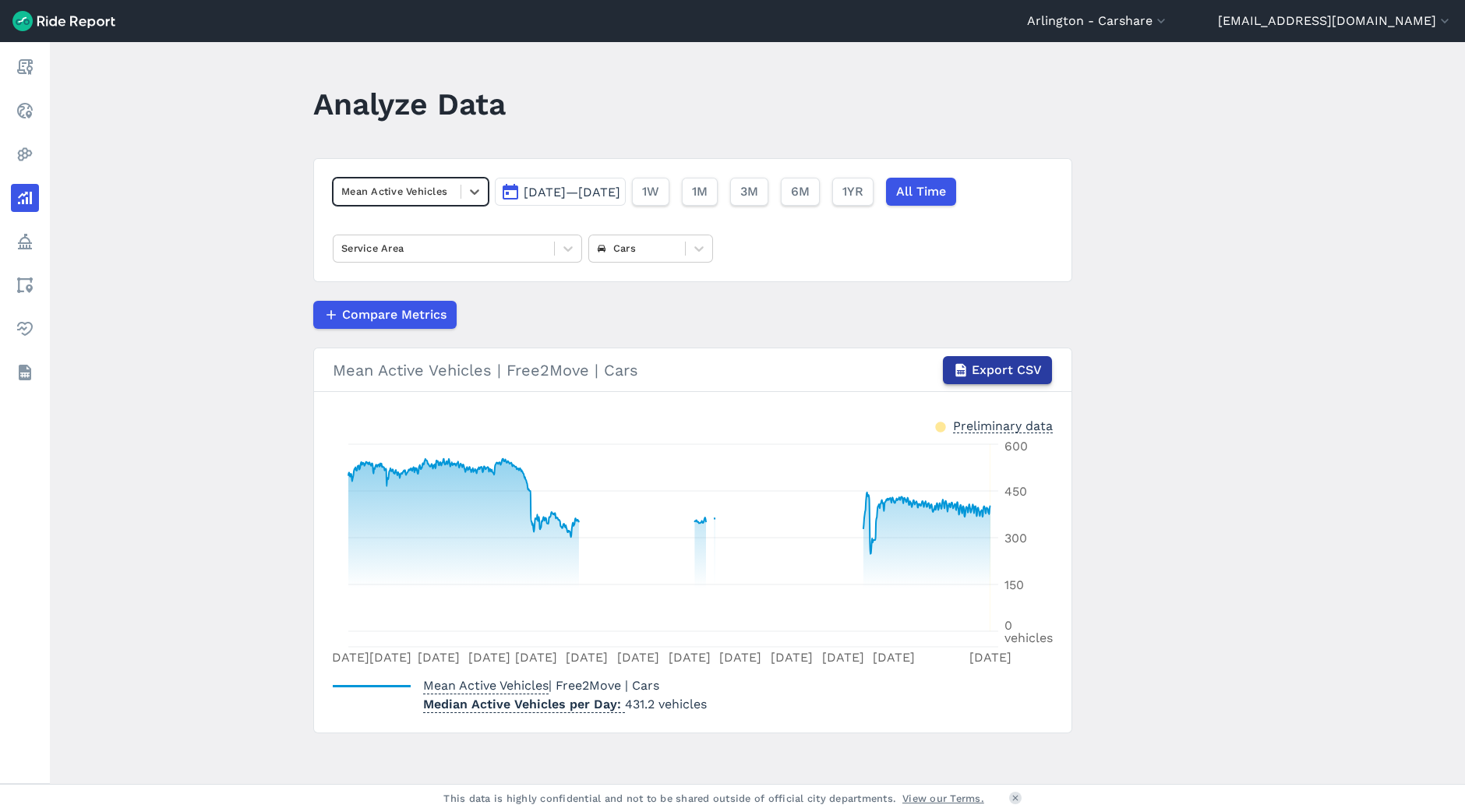
click at [957, 373] on use "button" at bounding box center [961, 369] width 10 height 13
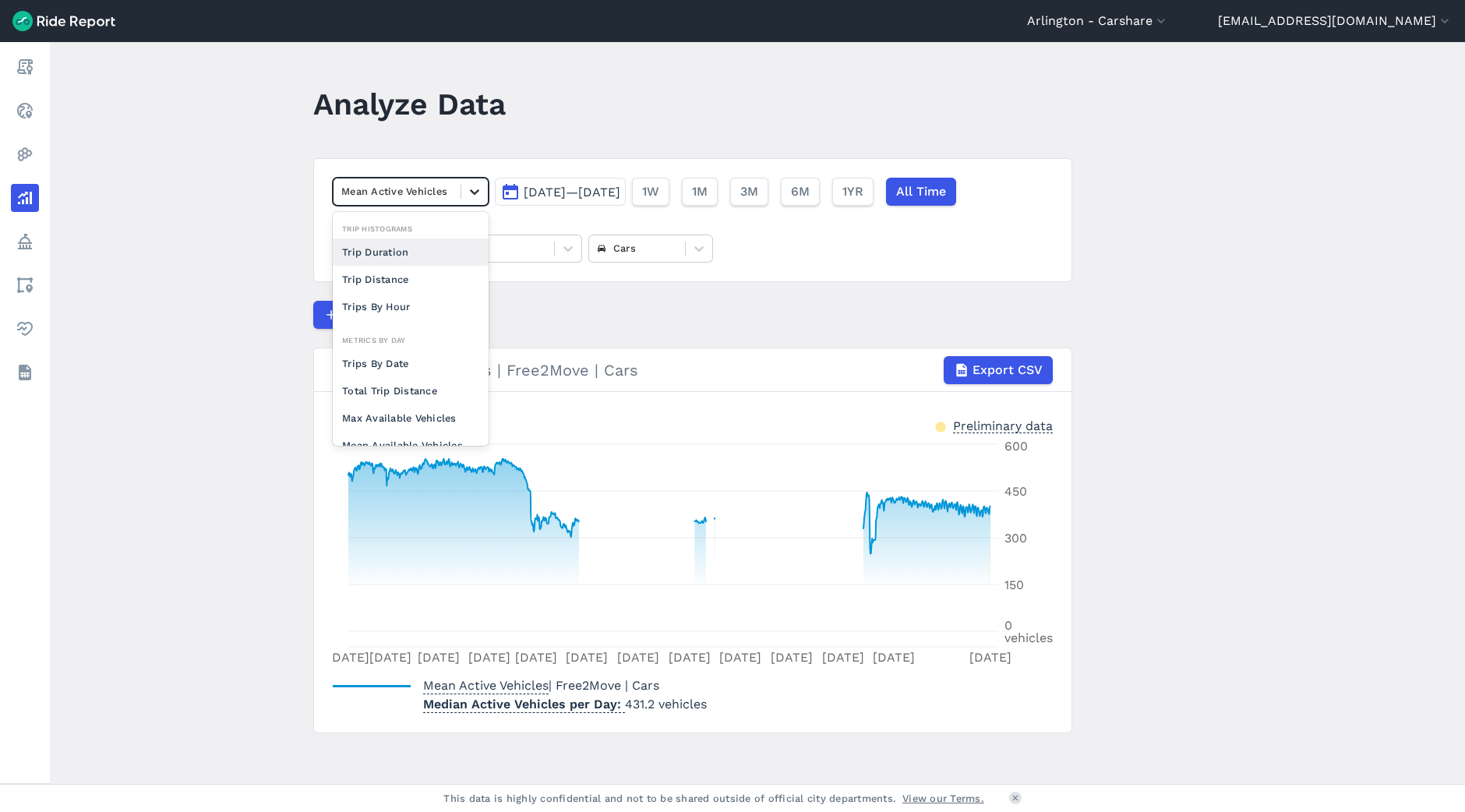
click at [478, 190] on icon at bounding box center [474, 192] width 16 height 16
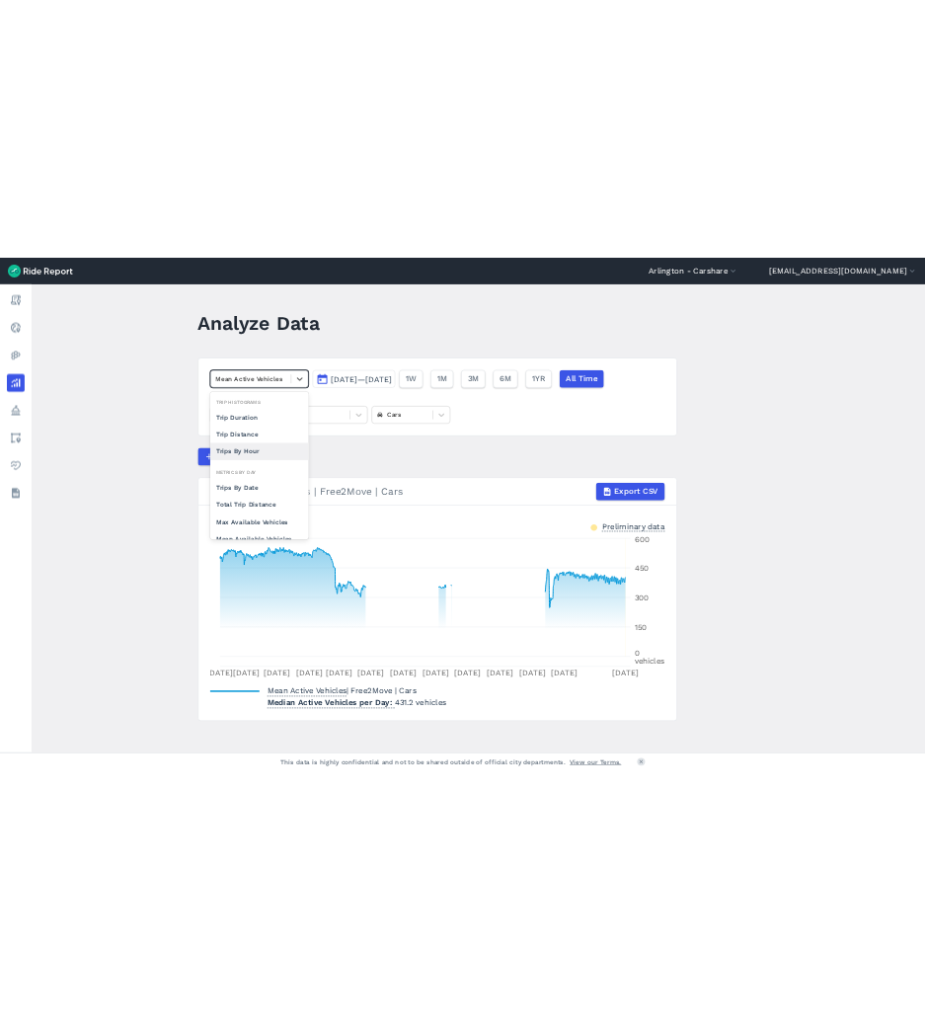
scroll to position [171, 0]
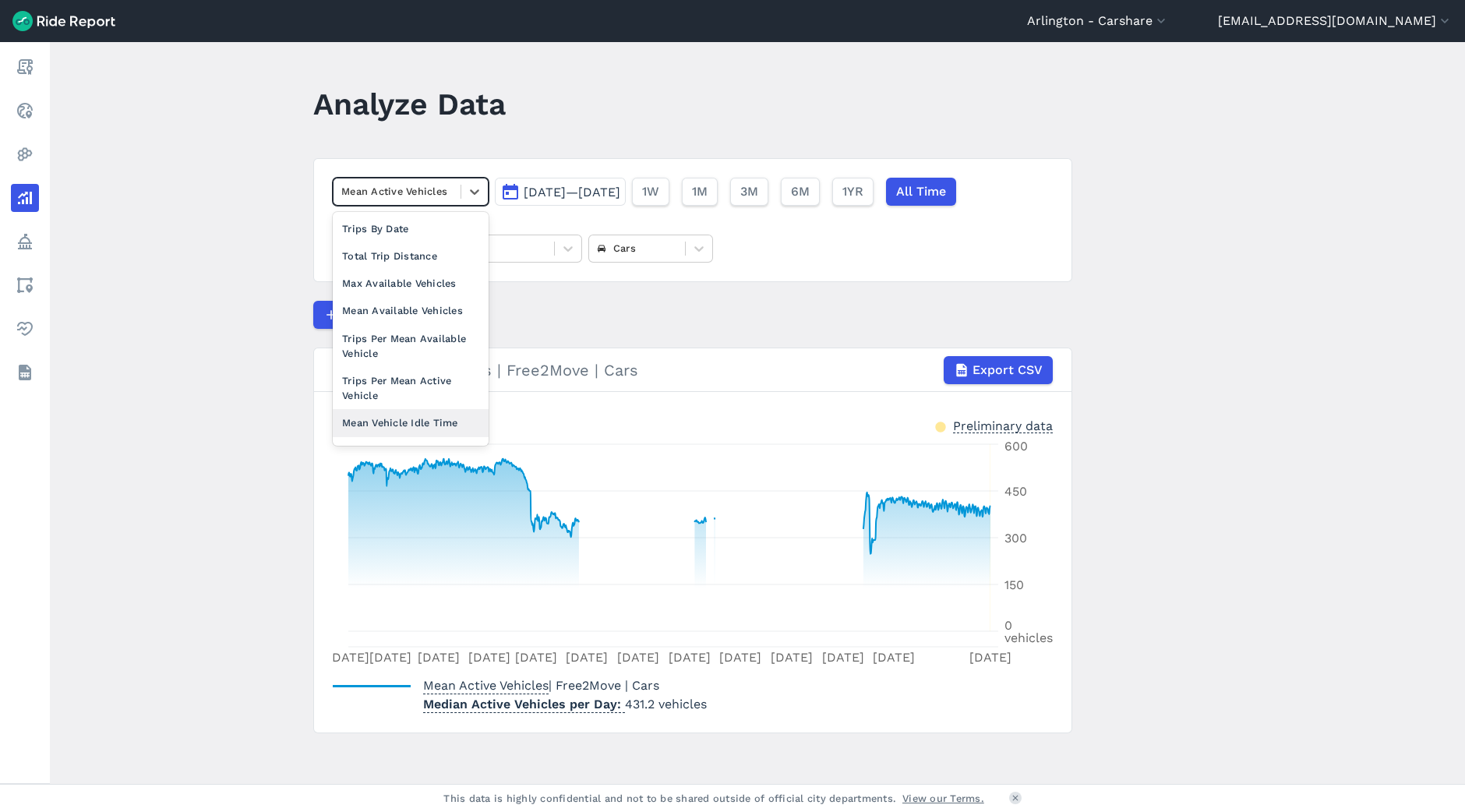
click at [401, 429] on div "Mean Vehicle Idle Time" at bounding box center [410, 422] width 155 height 28
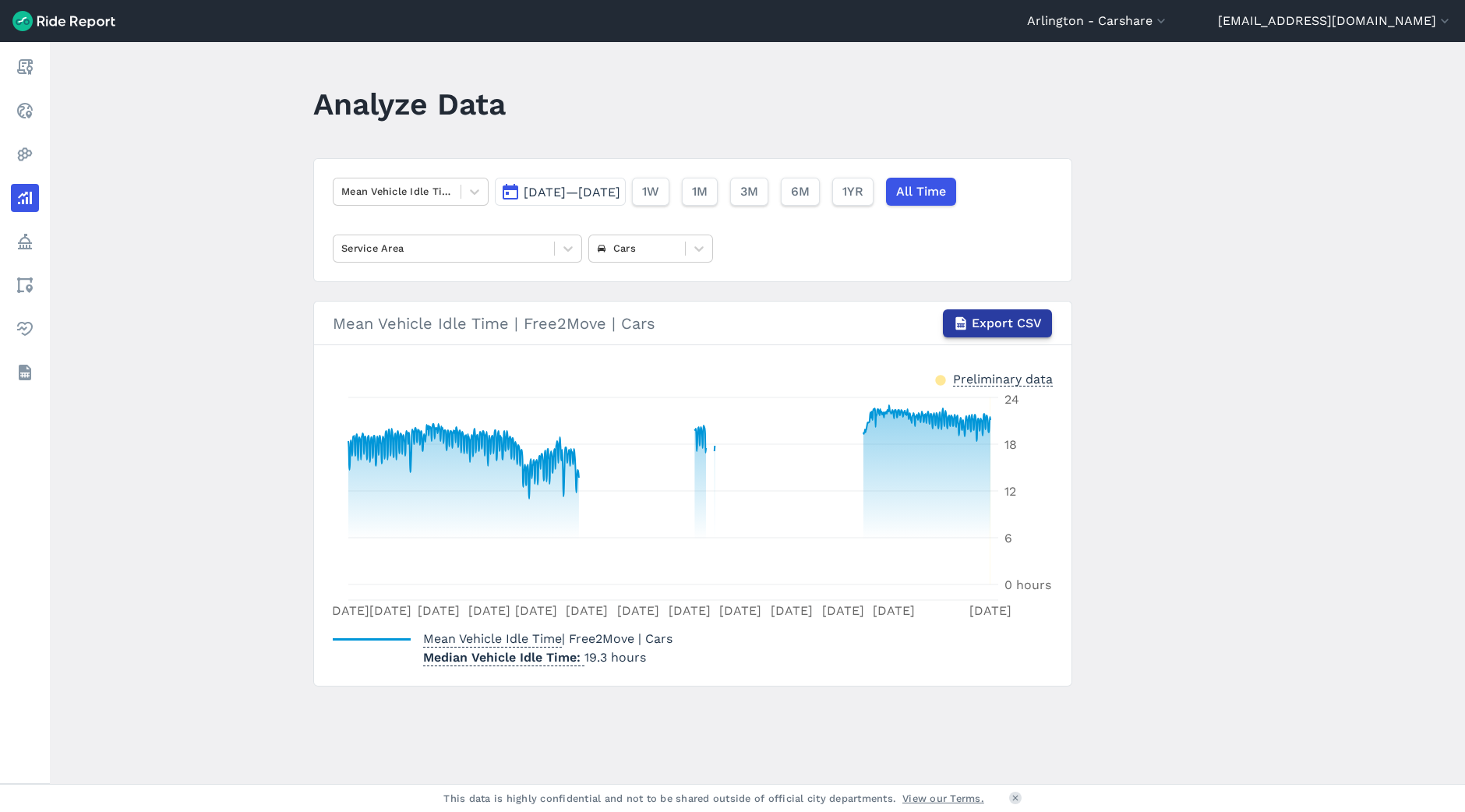
click at [1025, 325] on span "Export CSV" at bounding box center [1006, 324] width 70 height 19
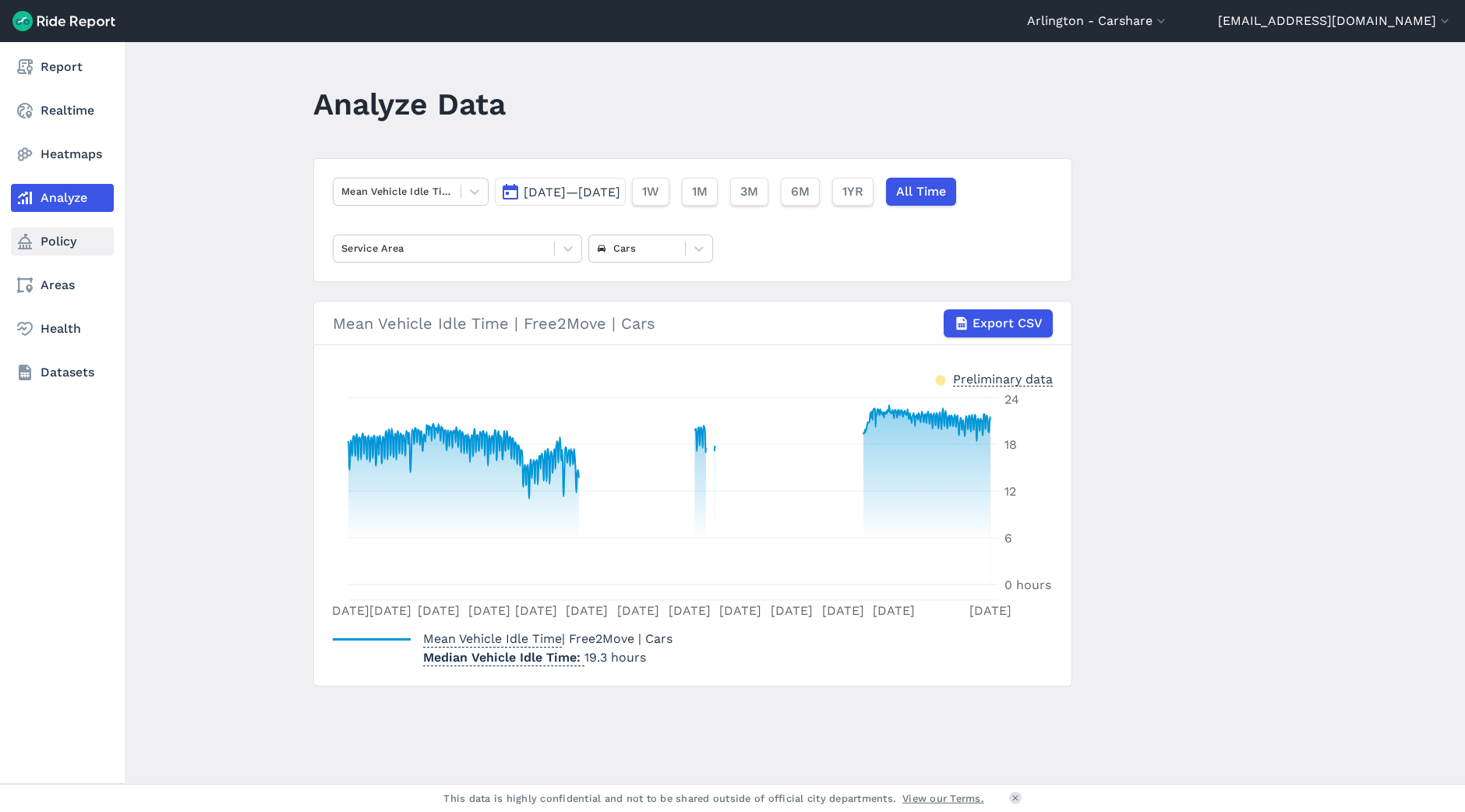
click at [27, 249] on icon at bounding box center [25, 241] width 19 height 19
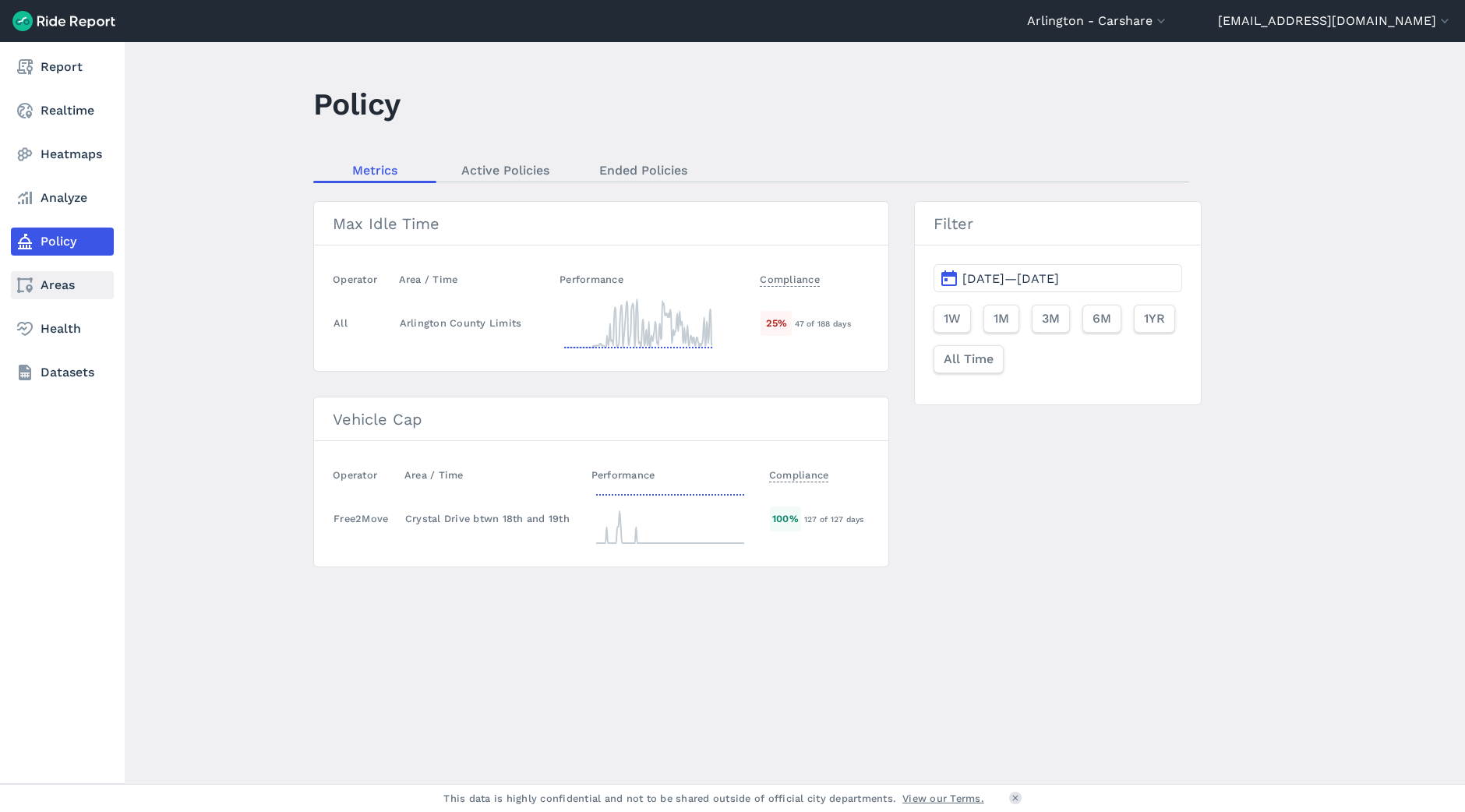
click at [28, 283] on icon at bounding box center [25, 286] width 19 height 19
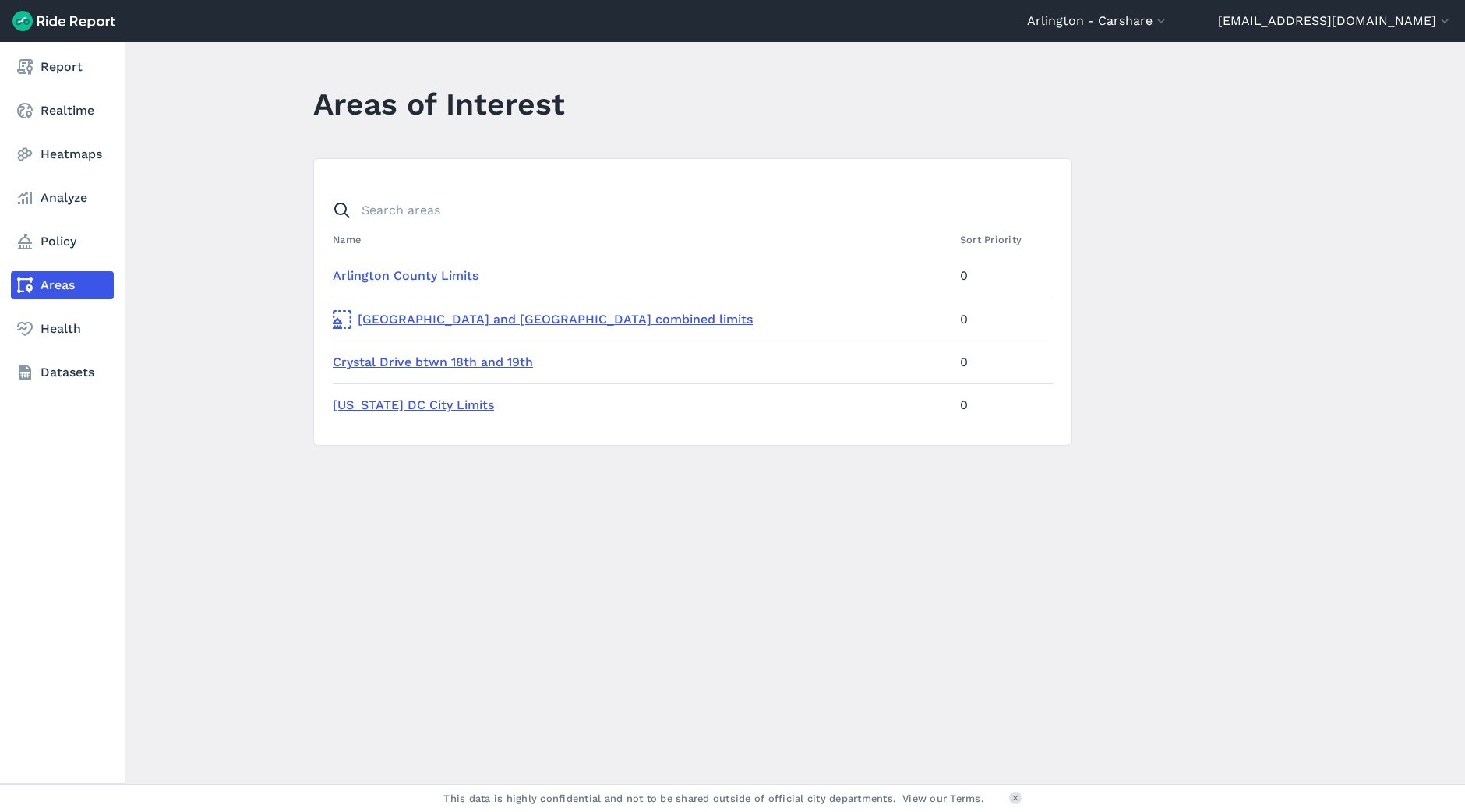
click at [58, 347] on nav "Report Realtime Heatmaps Analyze Policy Areas Health Datasets" at bounding box center [62, 219] width 125 height 355
click at [59, 326] on link "Health" at bounding box center [62, 329] width 103 height 28
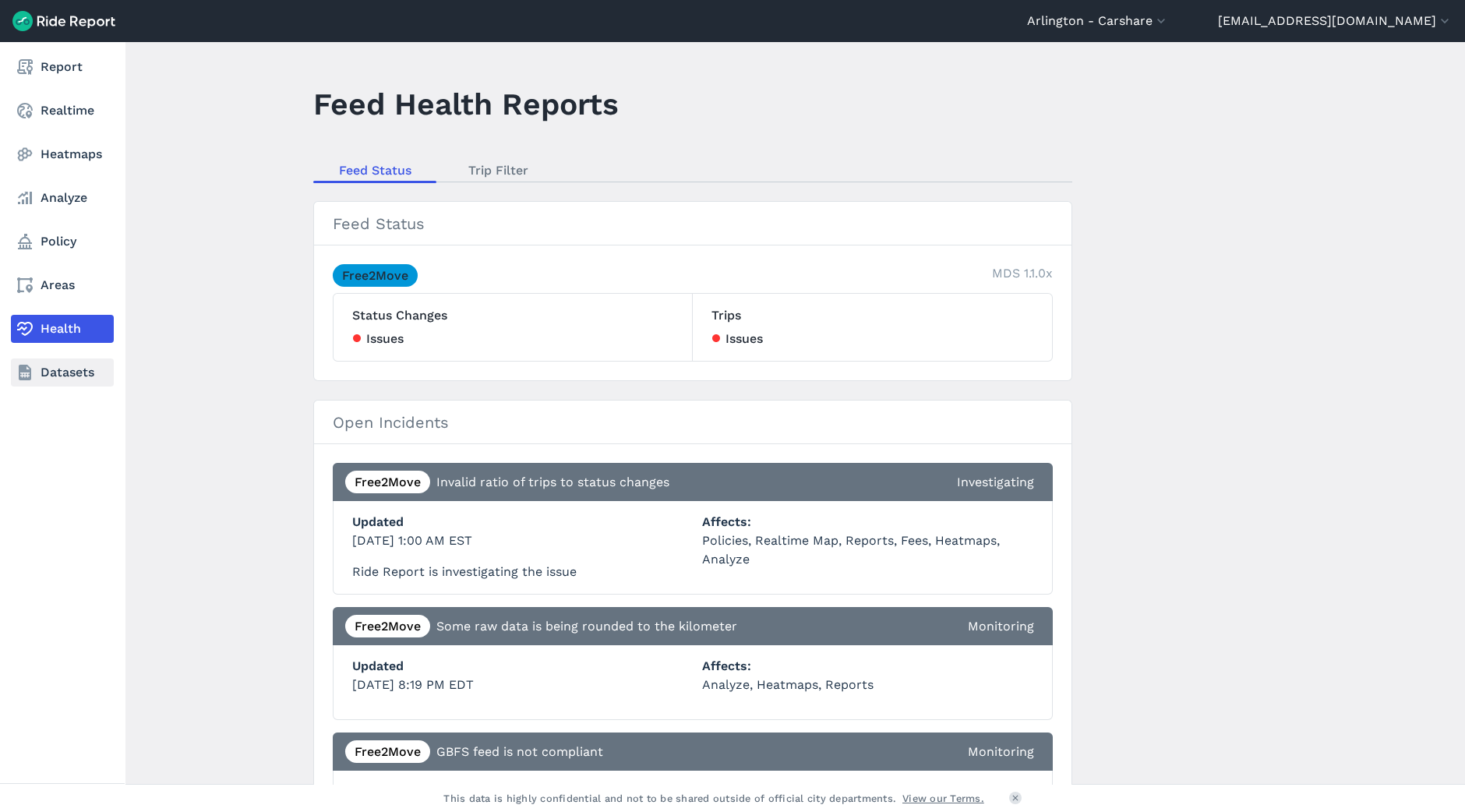
click at [59, 380] on link "Datasets" at bounding box center [62, 372] width 103 height 28
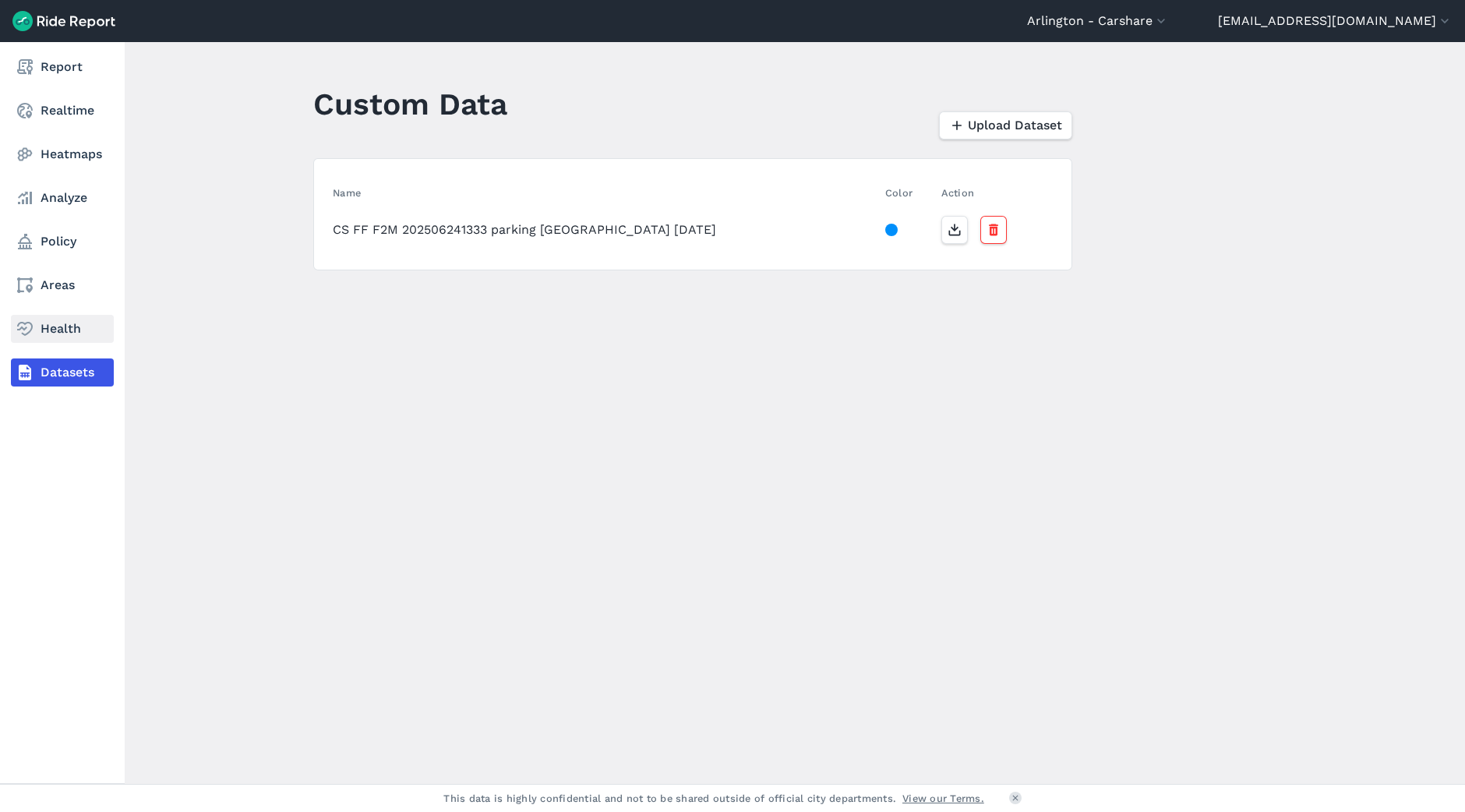
click at [66, 324] on link "Health" at bounding box center [62, 329] width 103 height 28
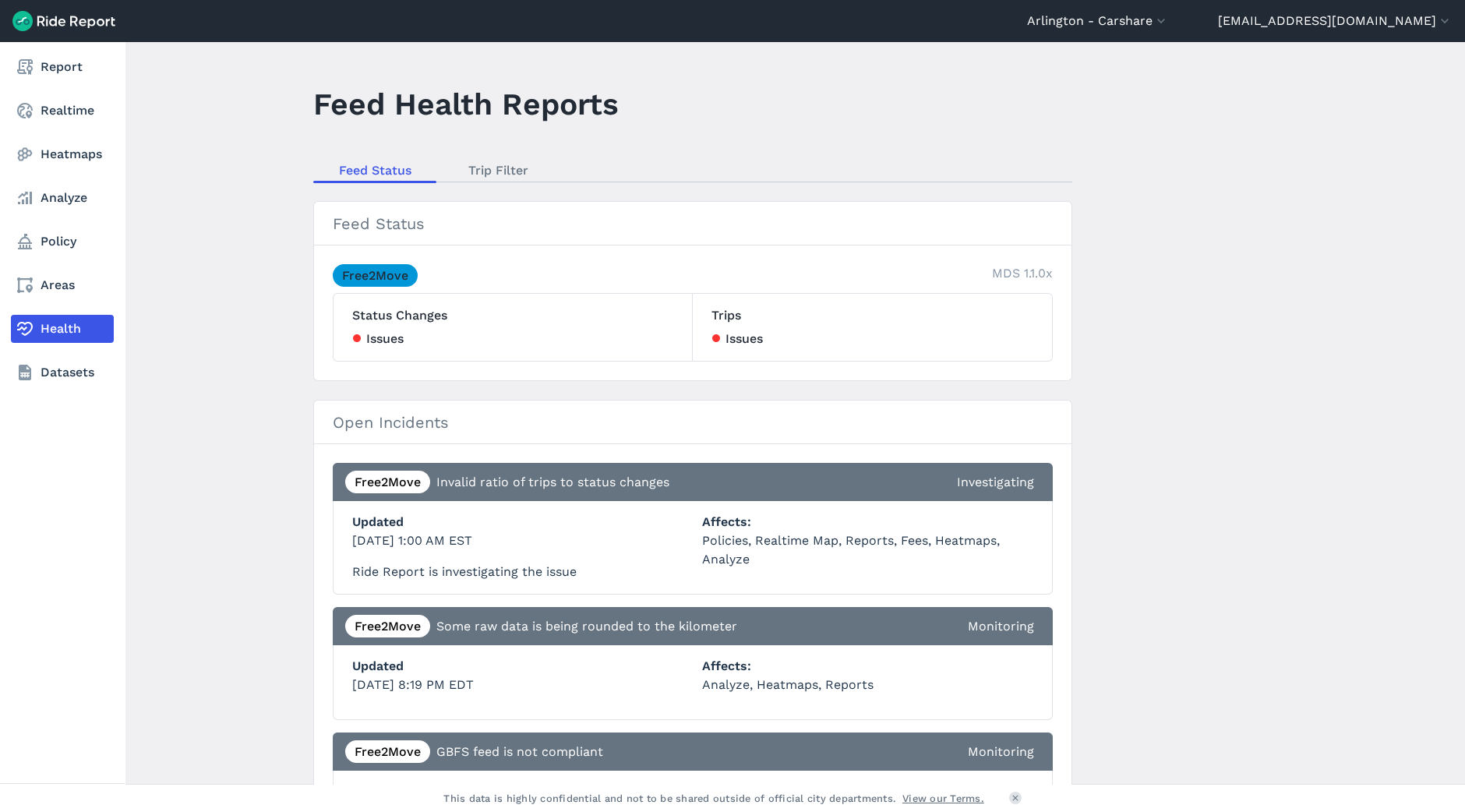
click at [61, 306] on nav "Report Realtime Heatmaps Analyze Policy Areas Health Datasets" at bounding box center [62, 219] width 125 height 355
click at [61, 293] on link "Areas" at bounding box center [62, 286] width 103 height 28
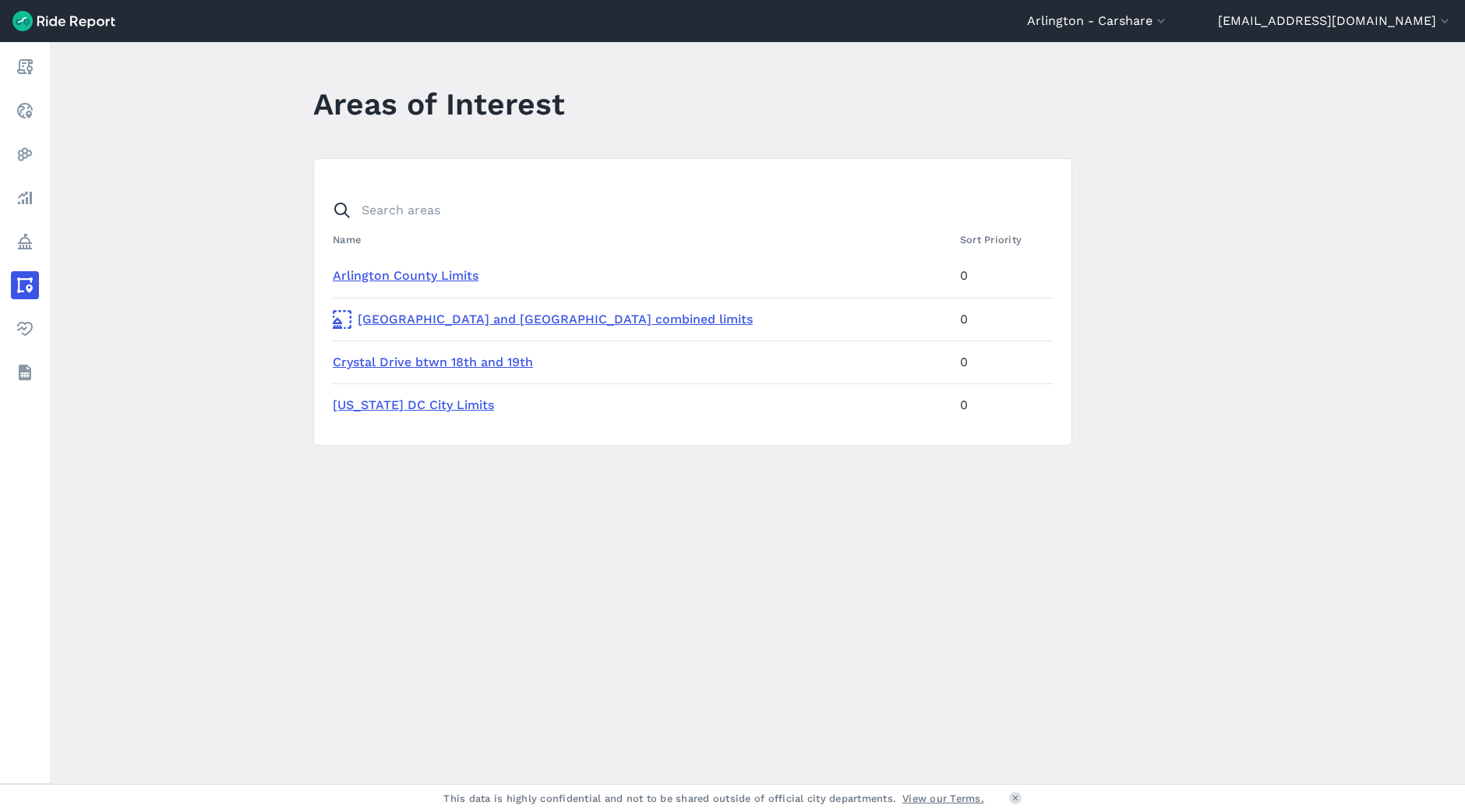
click at [466, 279] on link "Arlington County Limits" at bounding box center [406, 275] width 146 height 15
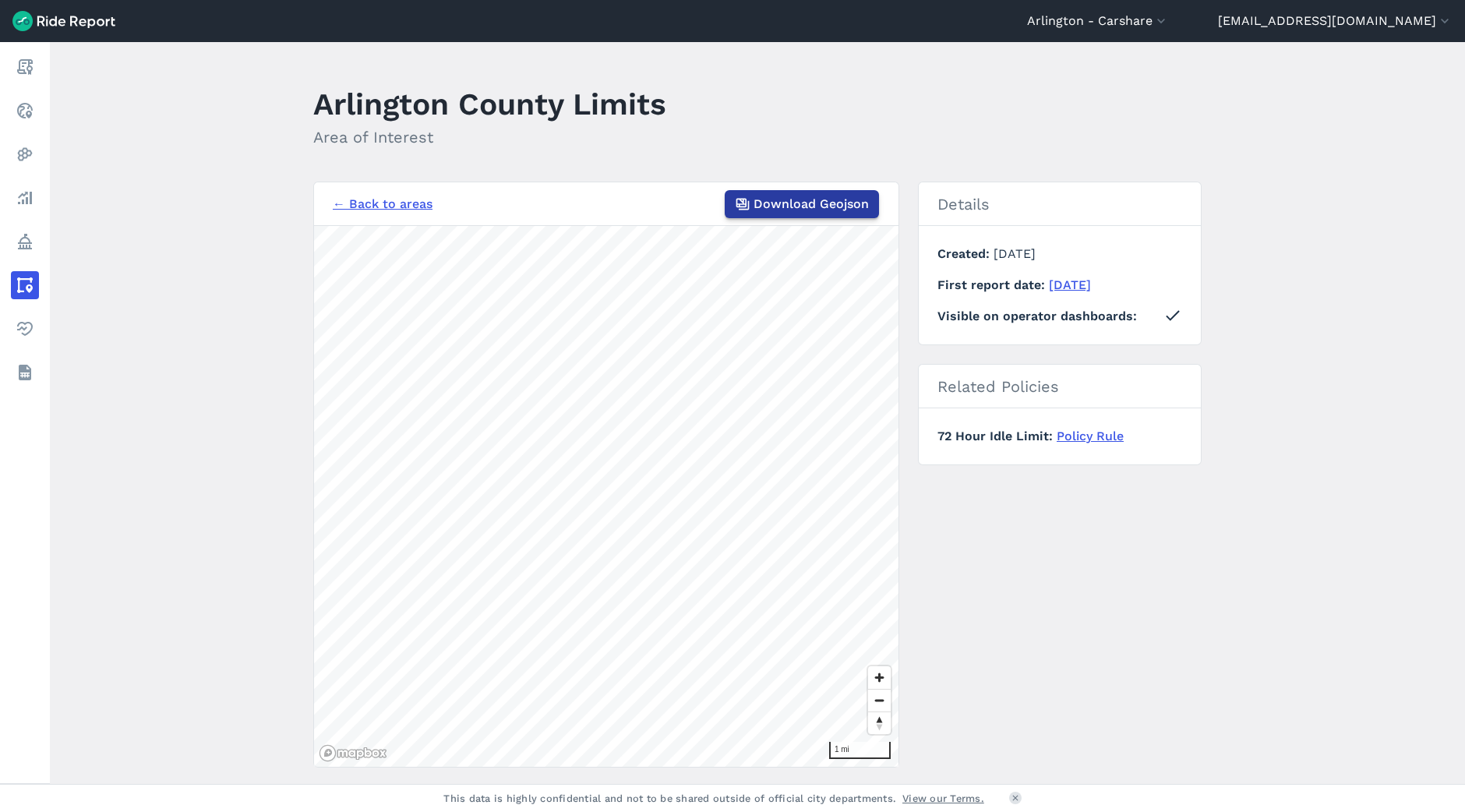
click at [808, 199] on span "Download Geojson" at bounding box center [811, 204] width 115 height 19
click at [385, 204] on link "← Back to areas" at bounding box center [383, 204] width 99 height 19
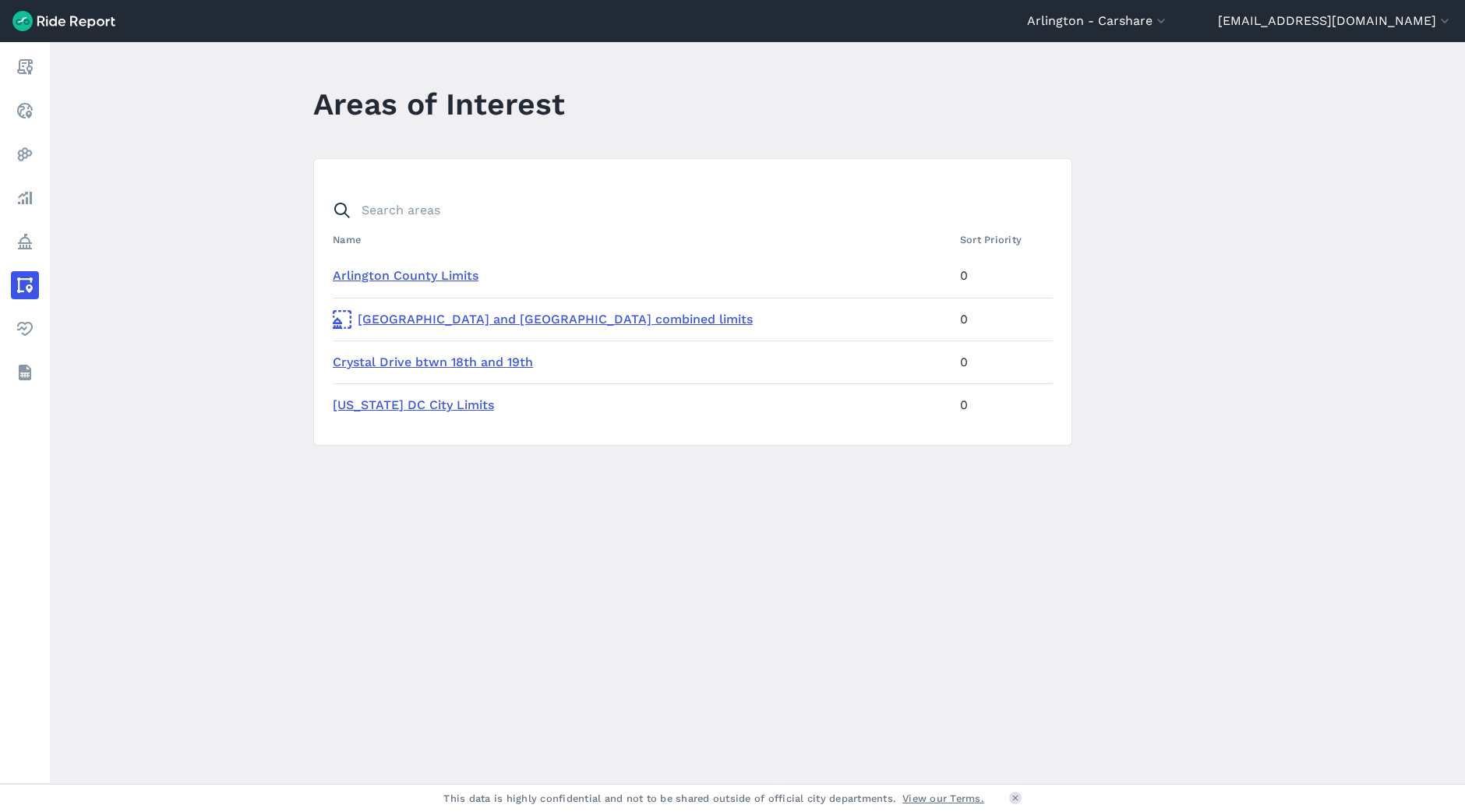
click at [433, 313] on link "[GEOGRAPHIC_DATA] and [GEOGRAPHIC_DATA] combined limits" at bounding box center [640, 320] width 615 height 19
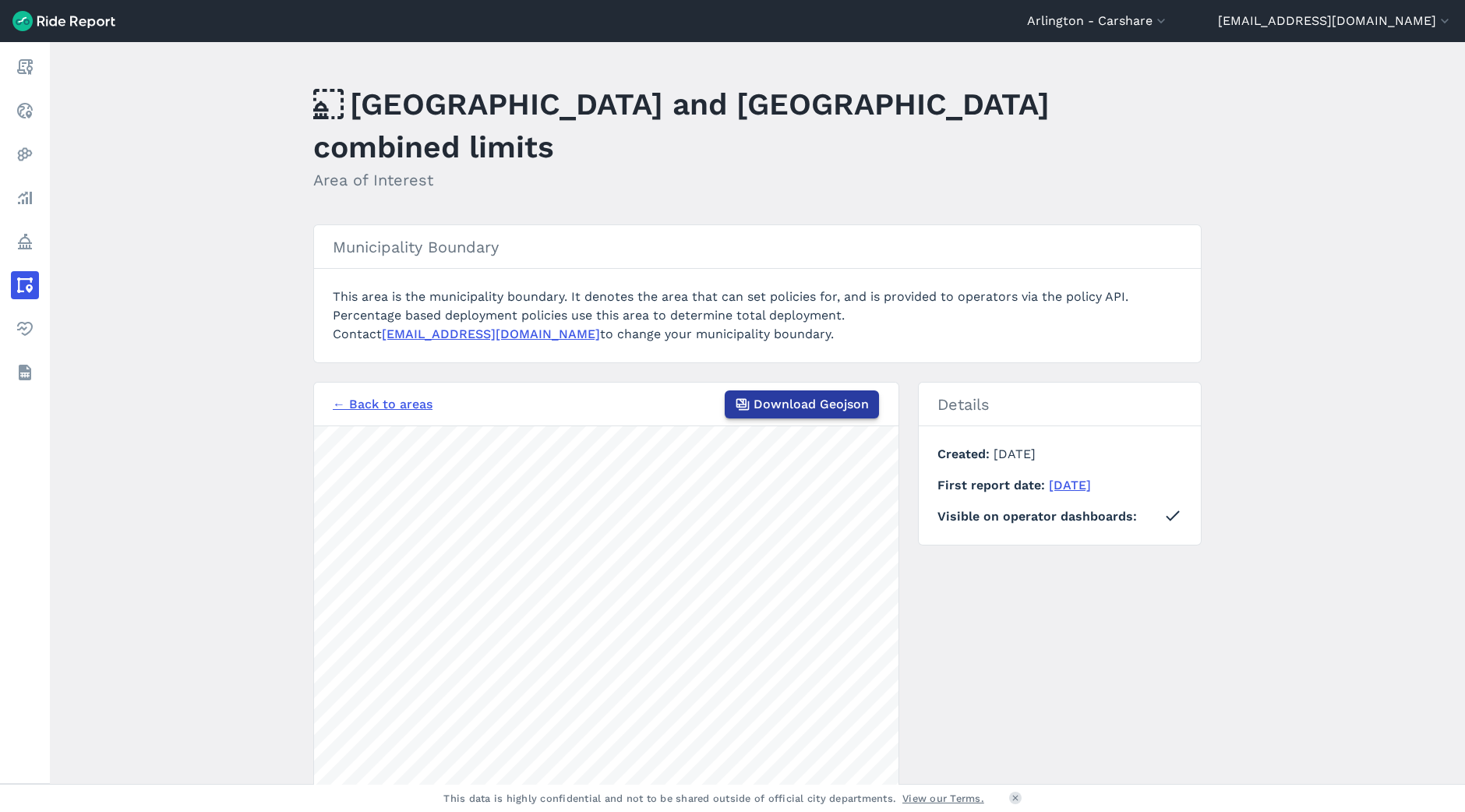
click at [794, 395] on span "Download Geojson" at bounding box center [811, 405] width 115 height 19
